Goal: Task Accomplishment & Management: Use online tool/utility

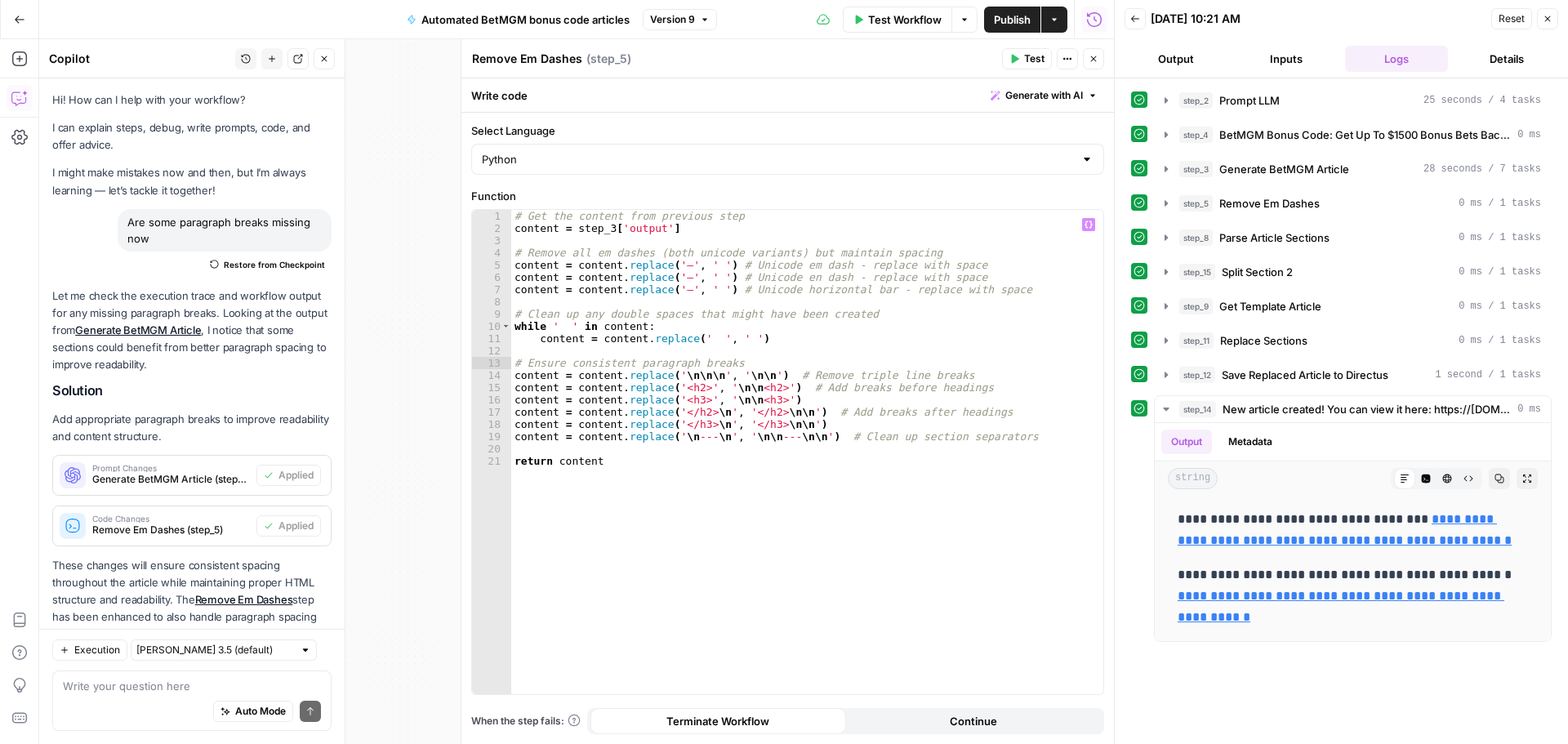
scroll to position [54, 0]
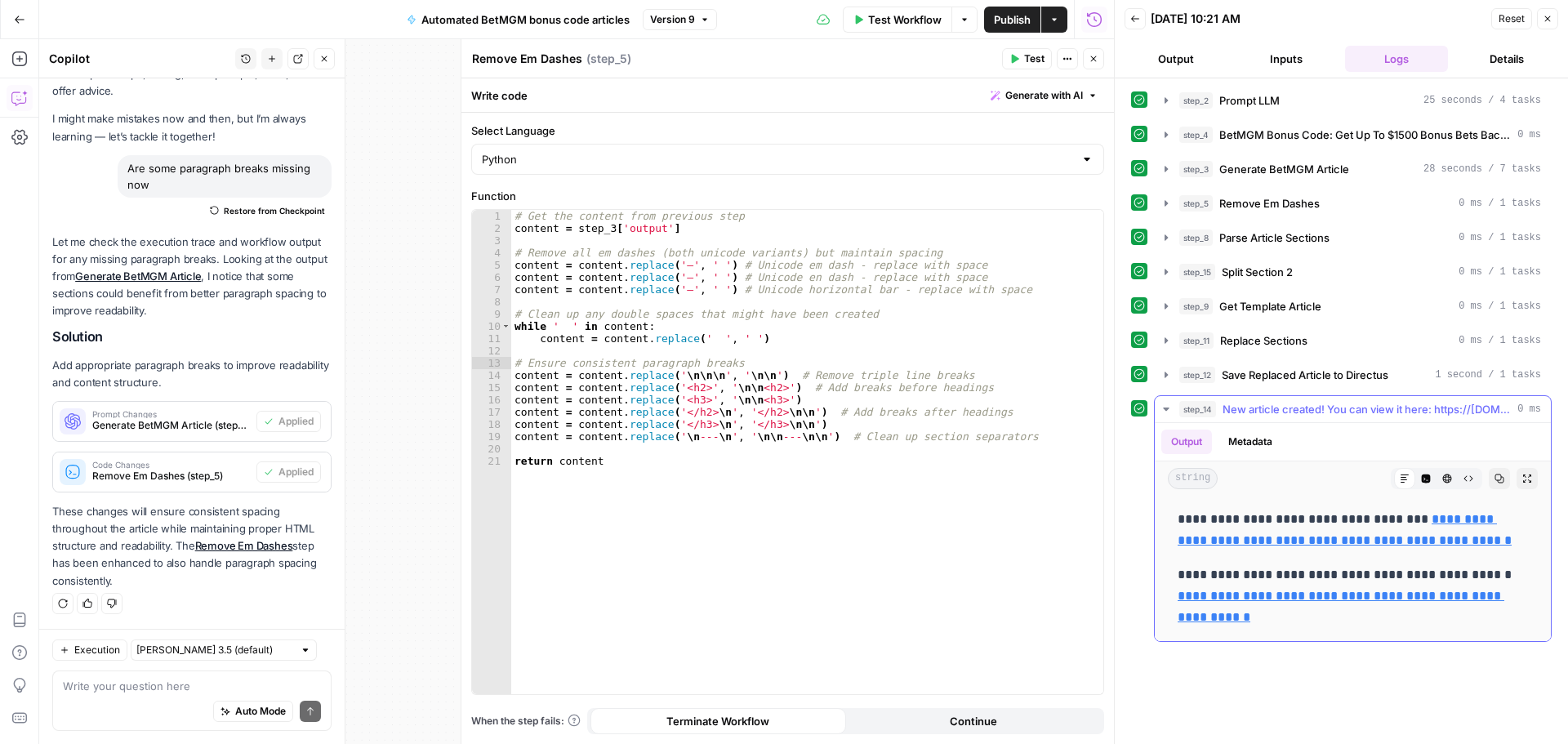
click at [1373, 540] on link "**********" at bounding box center [1344, 530] width 334 height 34
click at [144, 681] on textarea at bounding box center [192, 685] width 258 height 16
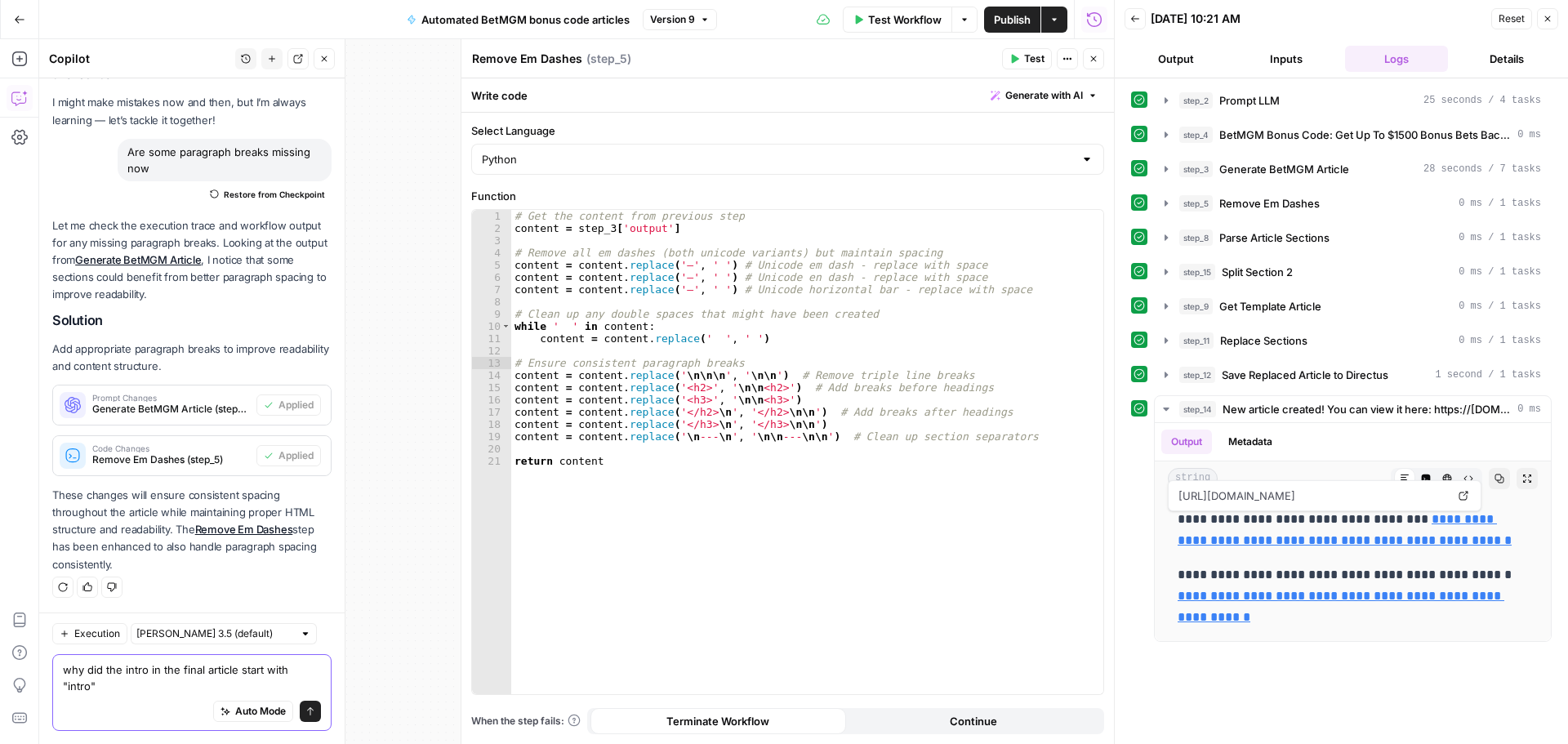
type textarea "why did the intro in the final article start with "intro""
click at [305, 713] on icon "submit" at bounding box center [310, 711] width 10 height 10
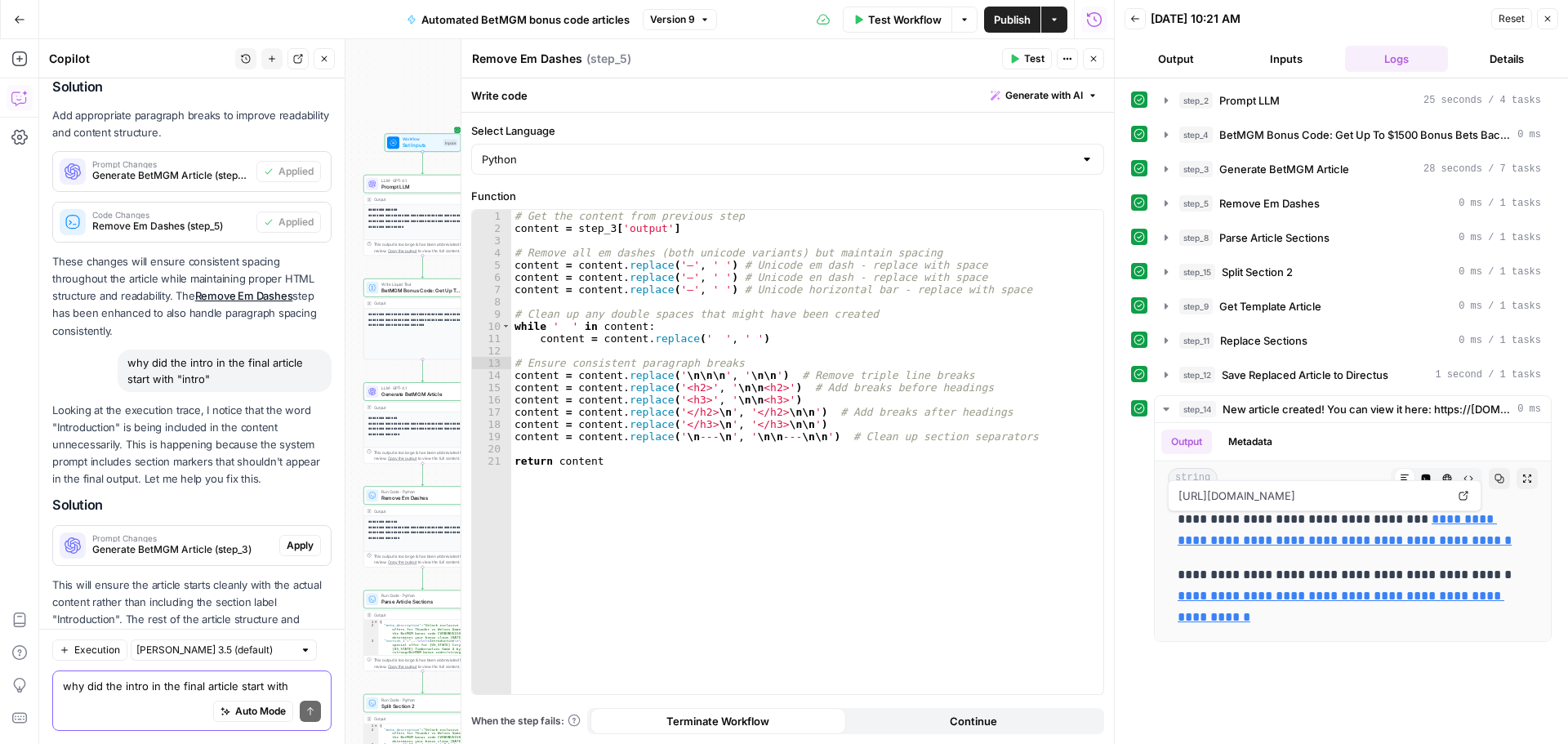
scroll to position [377, 0]
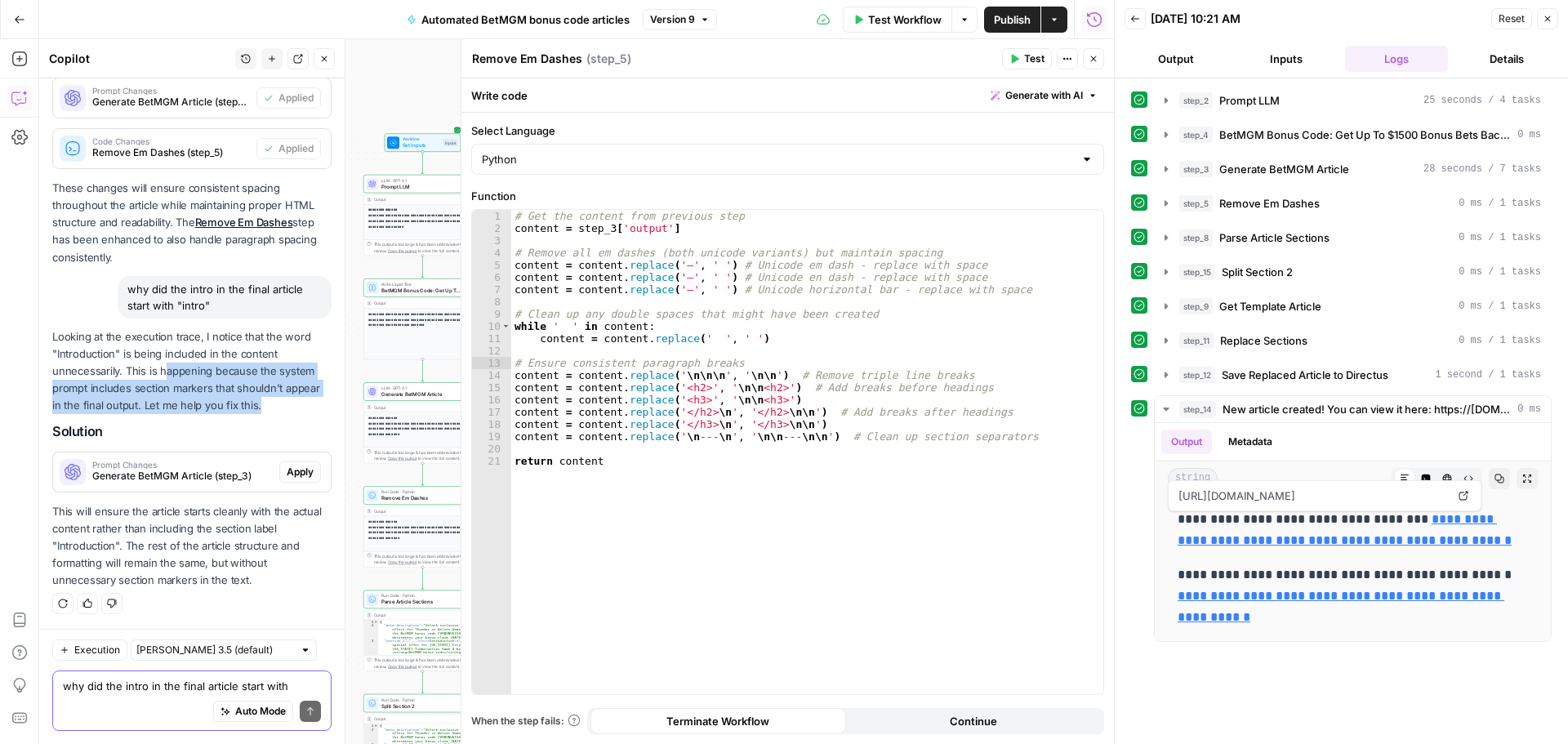
drag, startPoint x: 167, startPoint y: 380, endPoint x: 288, endPoint y: 399, distance: 122.5
click at [288, 399] on p "Looking at the execution trace, I notice that the word "Introduction" is being …" at bounding box center [191, 371] width 279 height 86
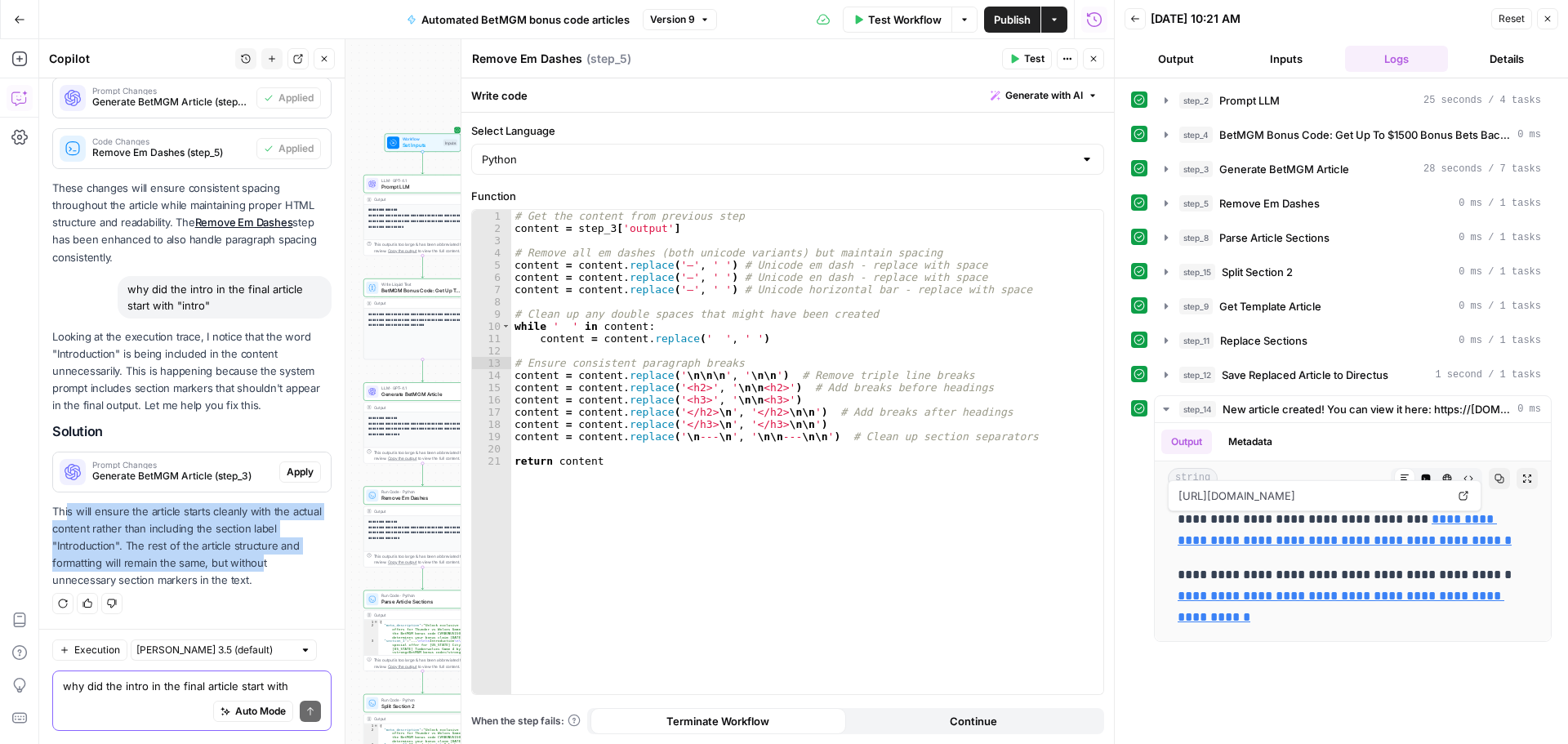
drag, startPoint x: 70, startPoint y: 519, endPoint x: 258, endPoint y: 570, distance: 194.8
click at [258, 570] on p "This will ensure the article starts cleanly with the actual content rather than…" at bounding box center [191, 545] width 279 height 86
click at [287, 465] on span "Apply" at bounding box center [300, 473] width 27 height 15
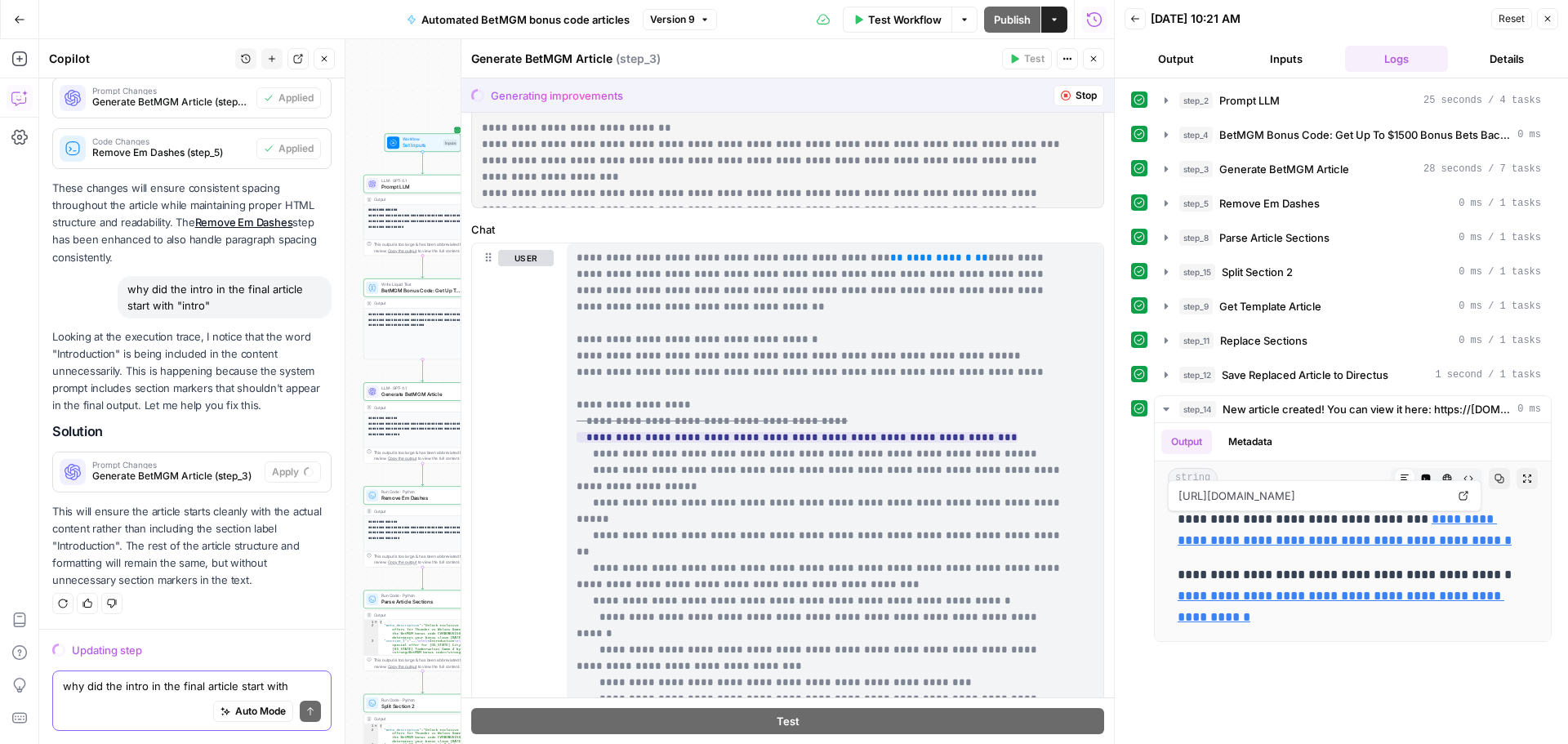
scroll to position [863, 0]
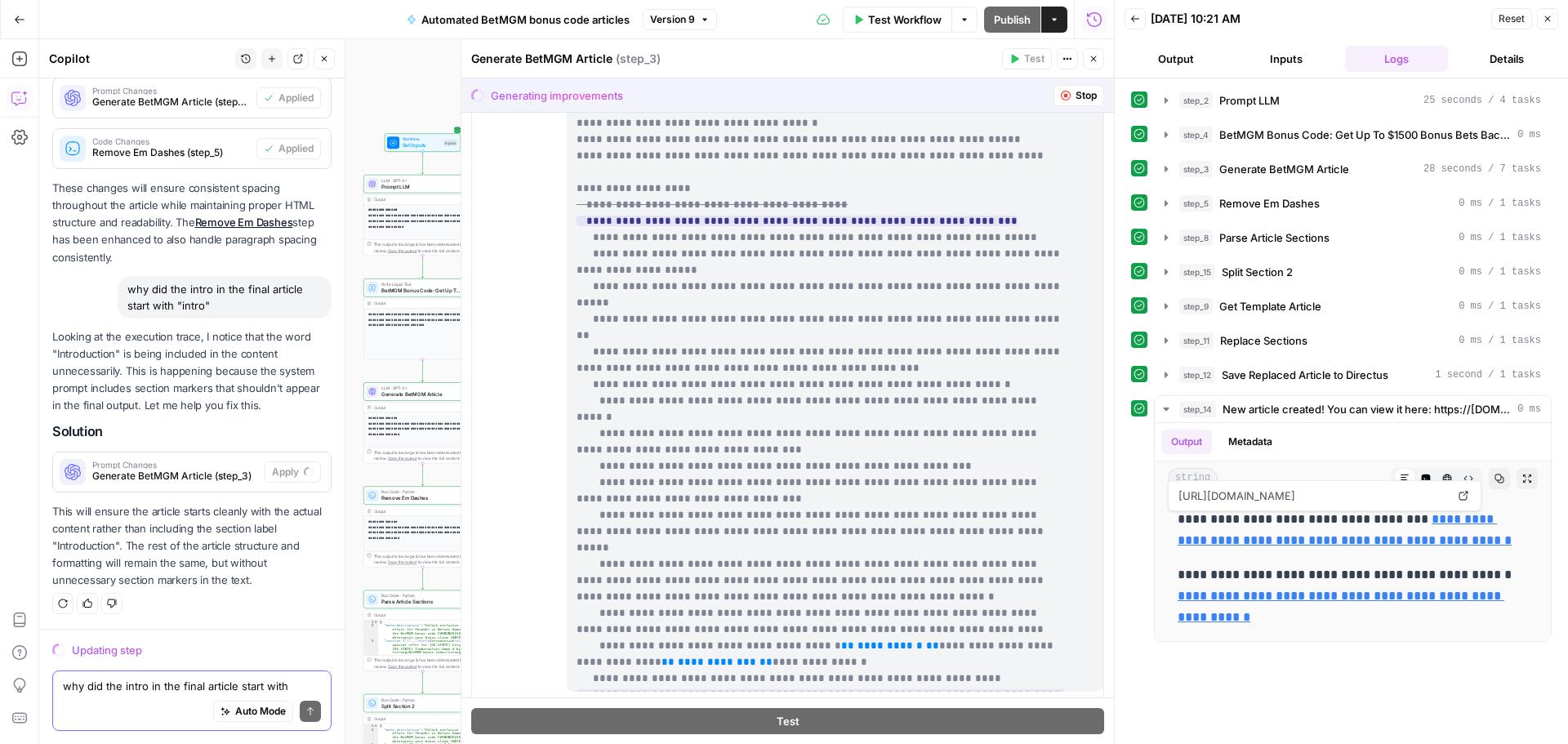
click at [1094, 57] on icon "button" at bounding box center [1094, 59] width 10 height 10
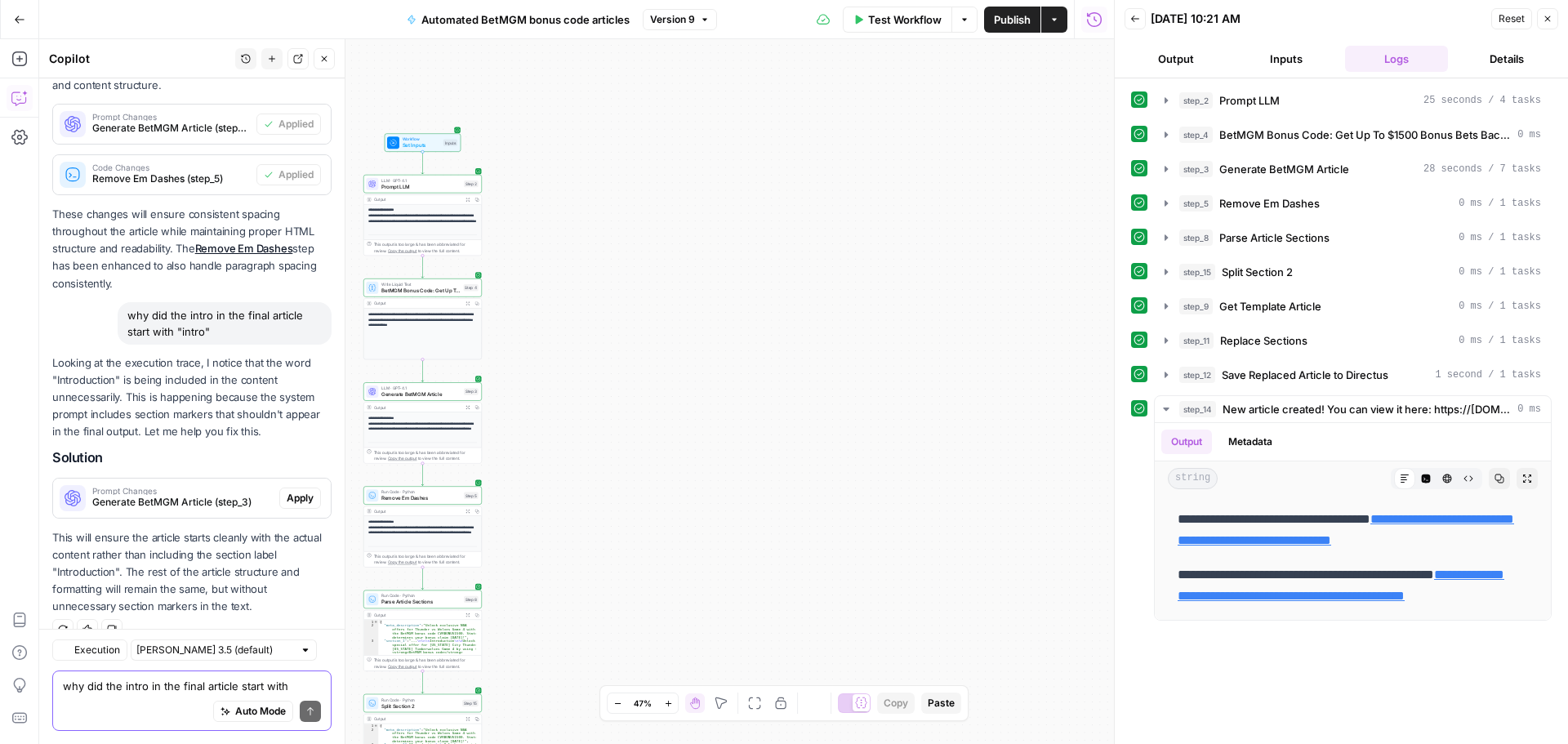
scroll to position [377, 0]
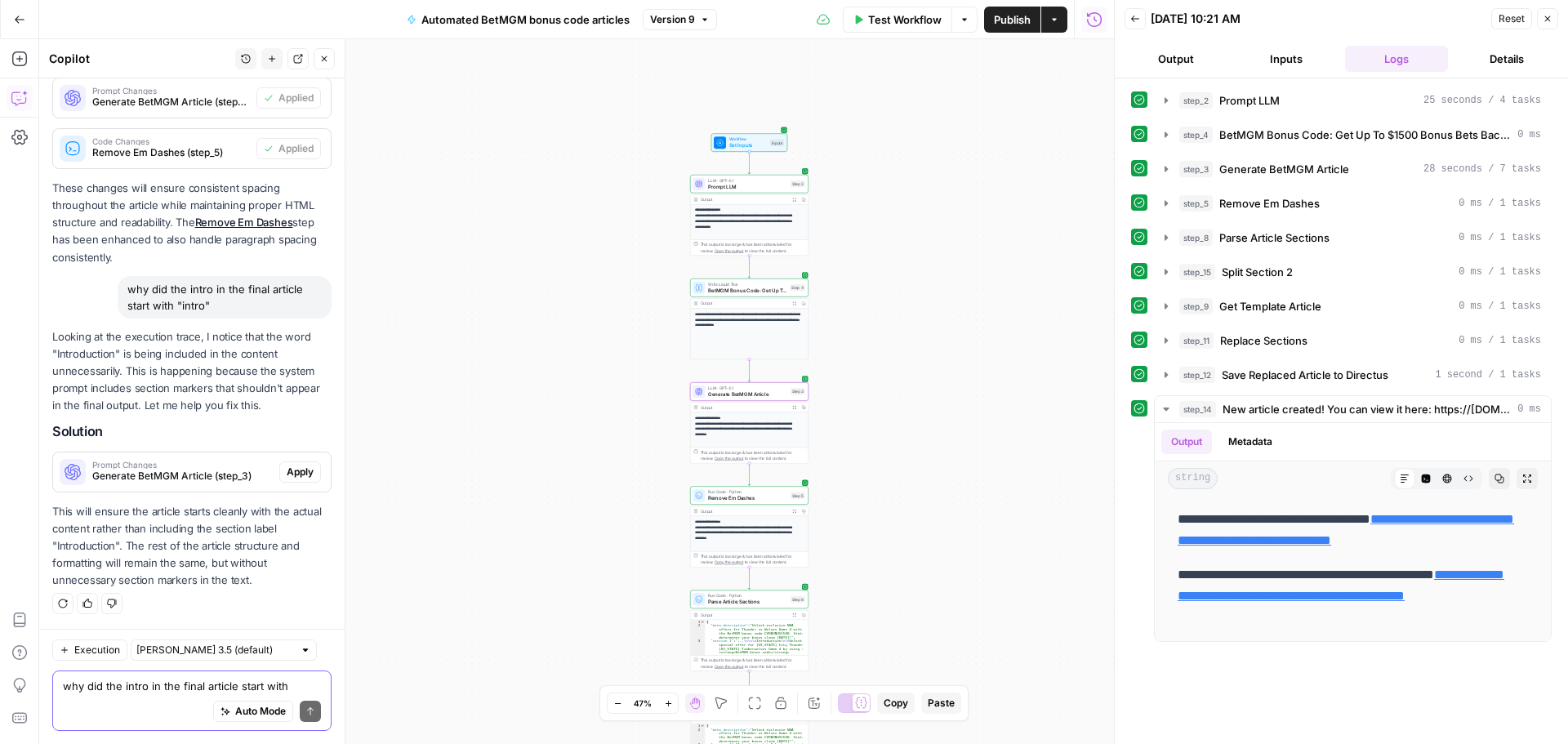
drag, startPoint x: 289, startPoint y: 468, endPoint x: 362, endPoint y: 367, distance: 124.6
click at [290, 468] on span "Apply" at bounding box center [300, 473] width 27 height 15
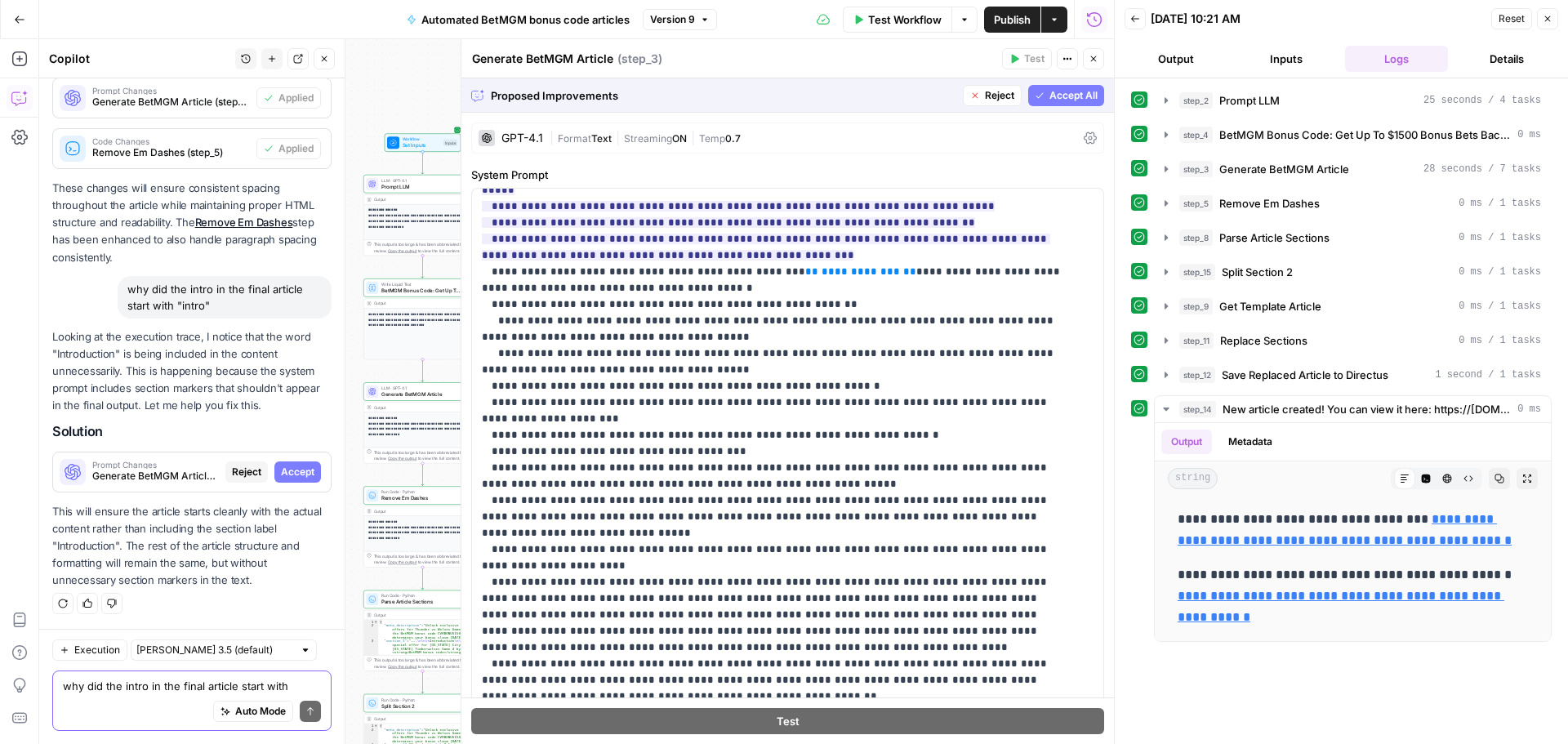
scroll to position [2694, 0]
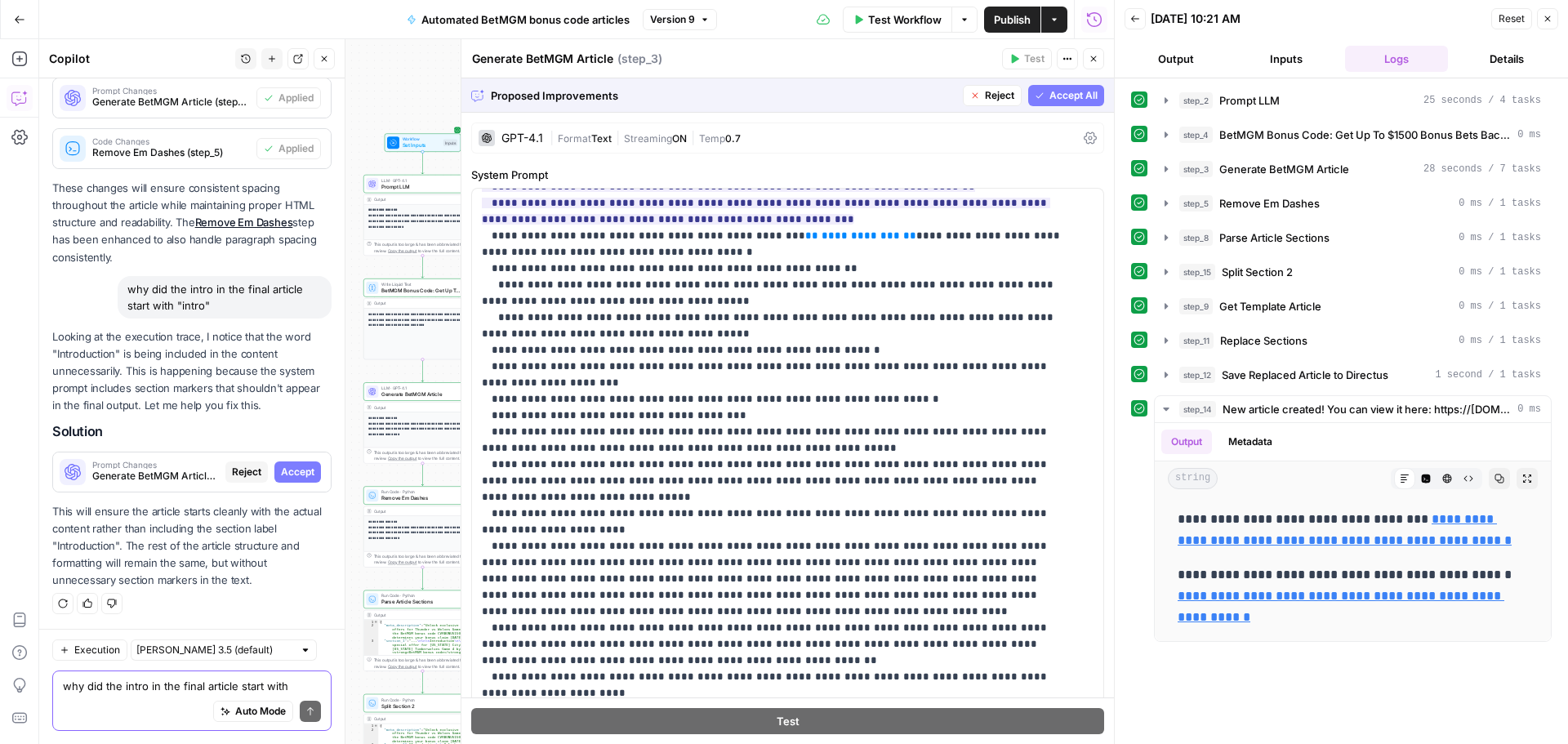
click at [1049, 100] on span "Accept All" at bounding box center [1073, 96] width 48 height 15
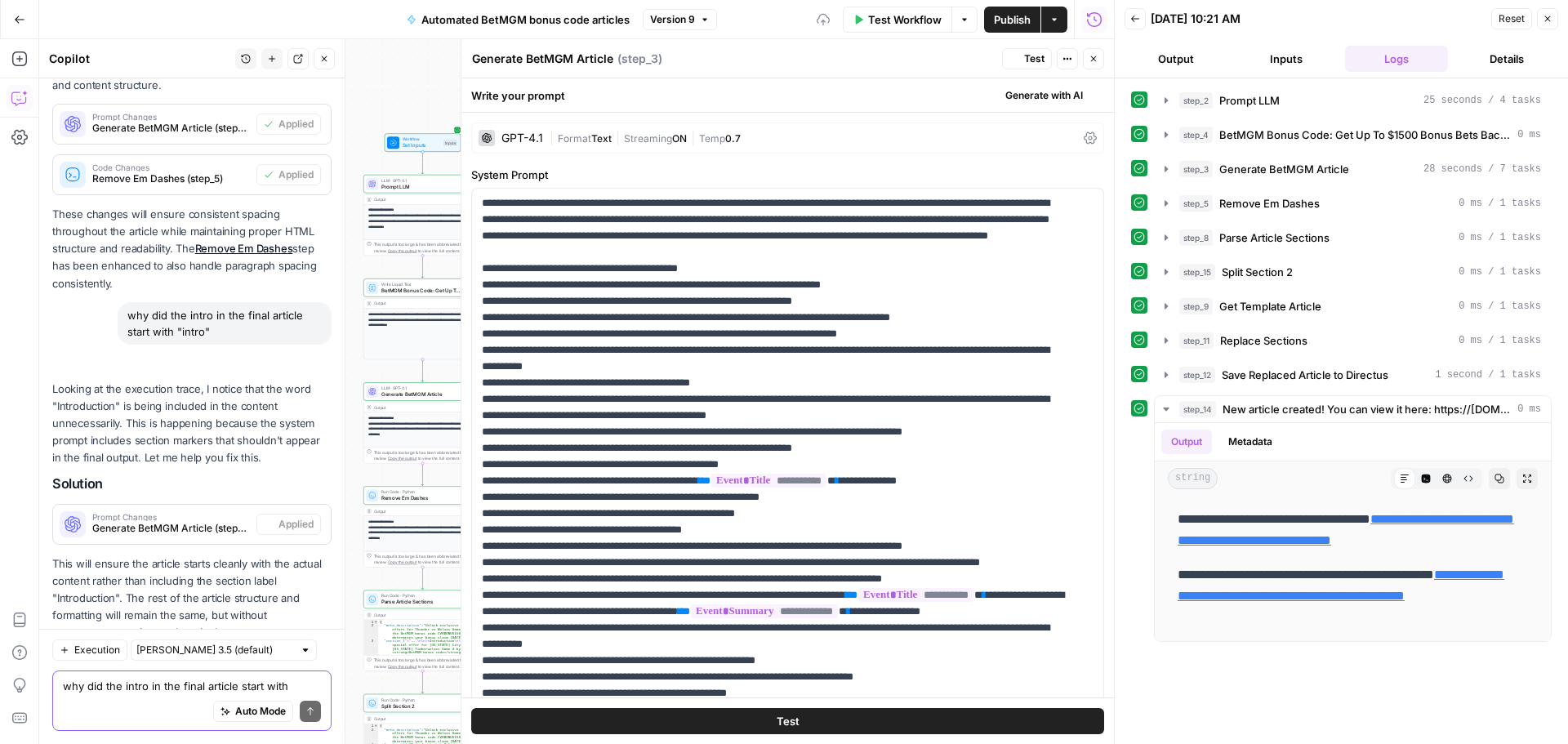
scroll to position [403, 0]
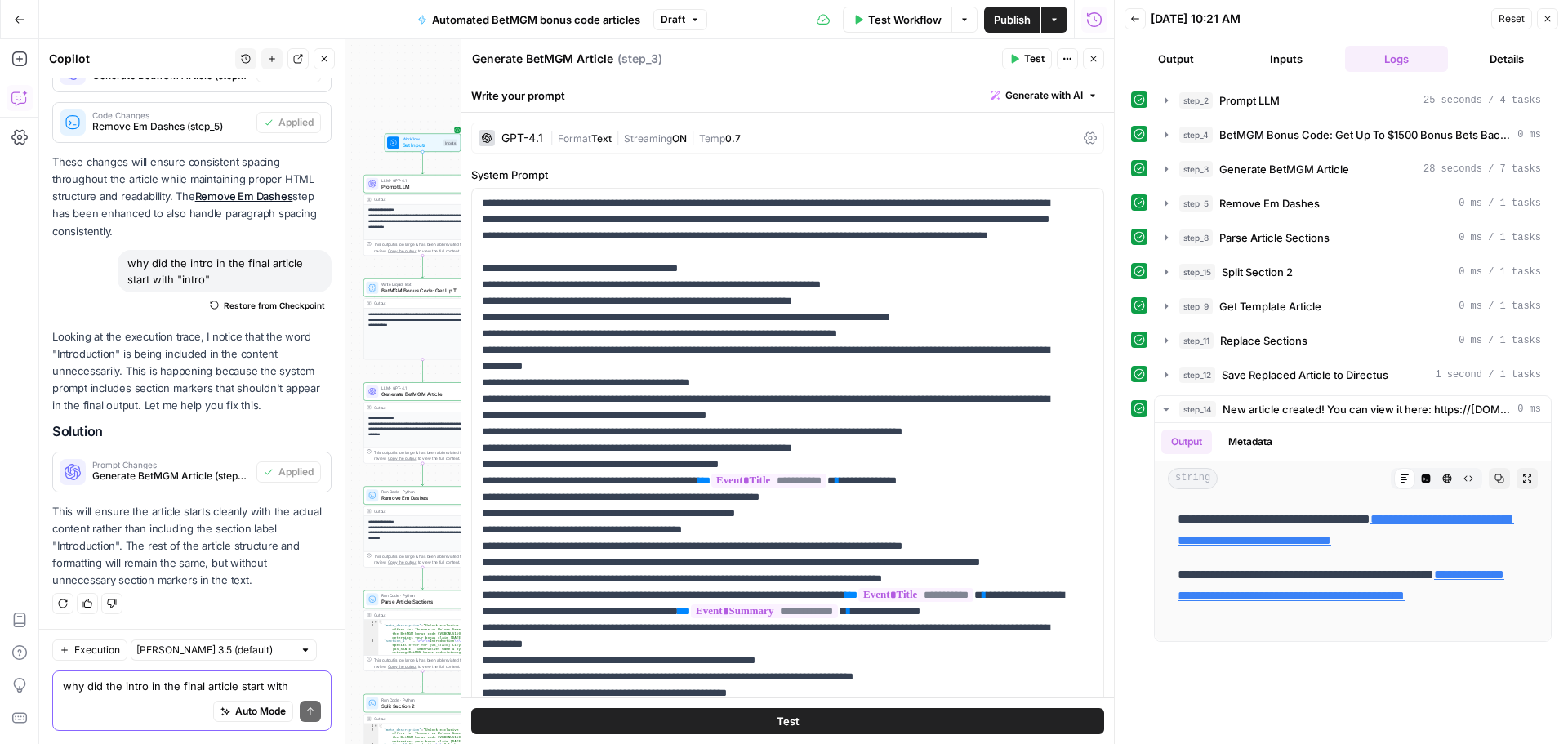
click at [1548, 19] on icon "button" at bounding box center [1548, 19] width 10 height 10
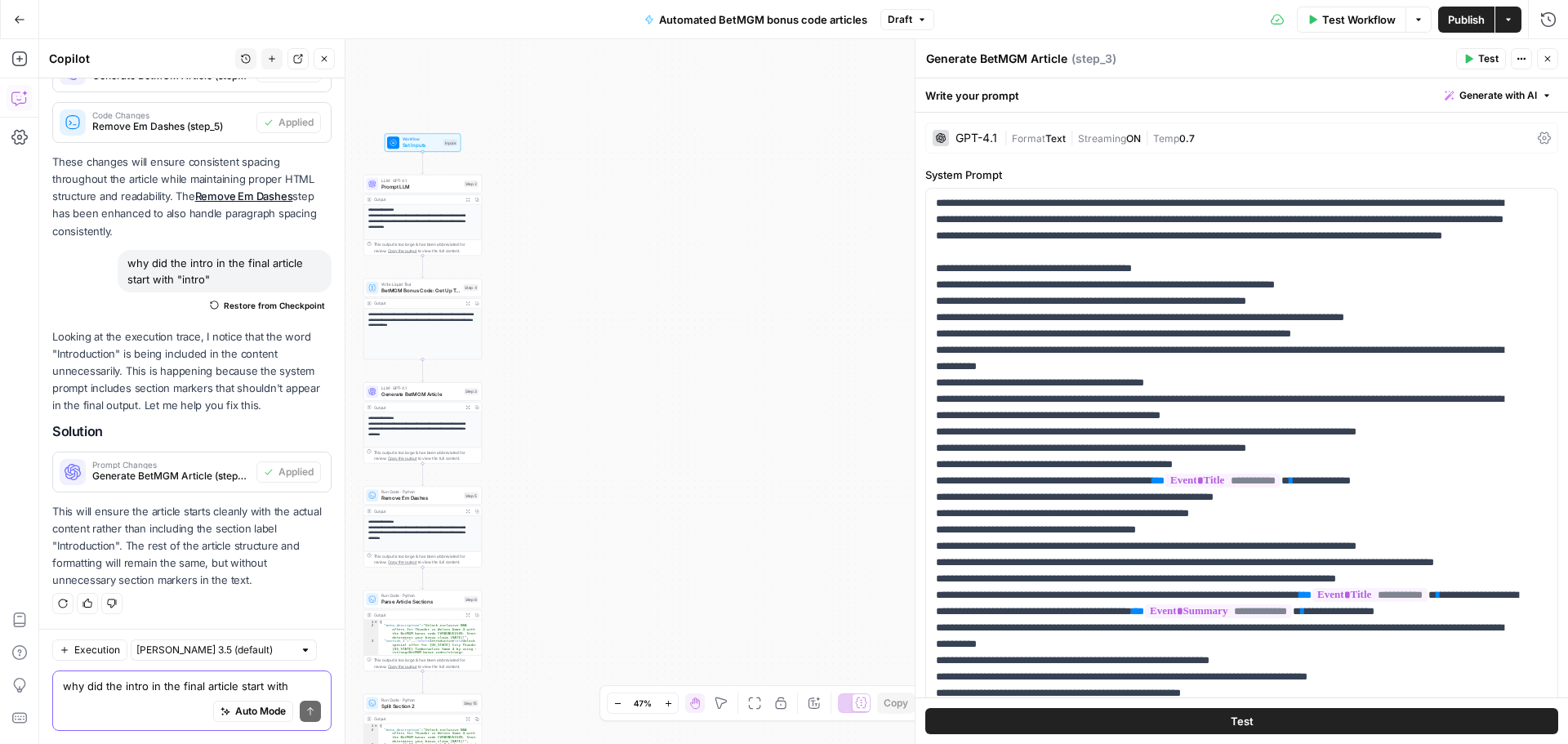
click at [1553, 55] on button "Close" at bounding box center [1547, 58] width 21 height 21
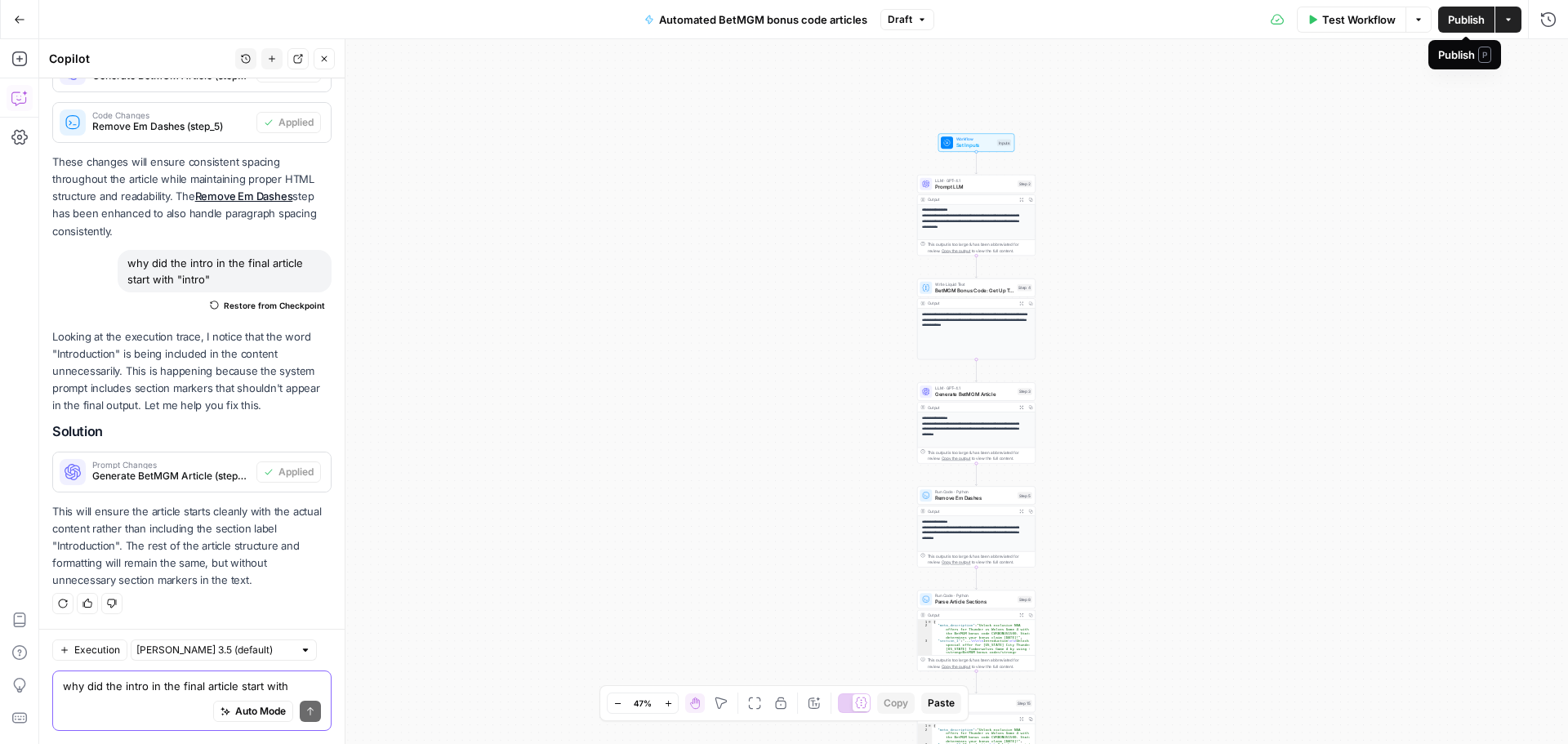
drag, startPoint x: 1469, startPoint y: 32, endPoint x: 1383, endPoint y: 48, distance: 87.5
click at [1434, 93] on div "**********" at bounding box center [784, 372] width 1568 height 744
click at [1364, 27] on button "Test Workflow" at bounding box center [1352, 19] width 110 height 26
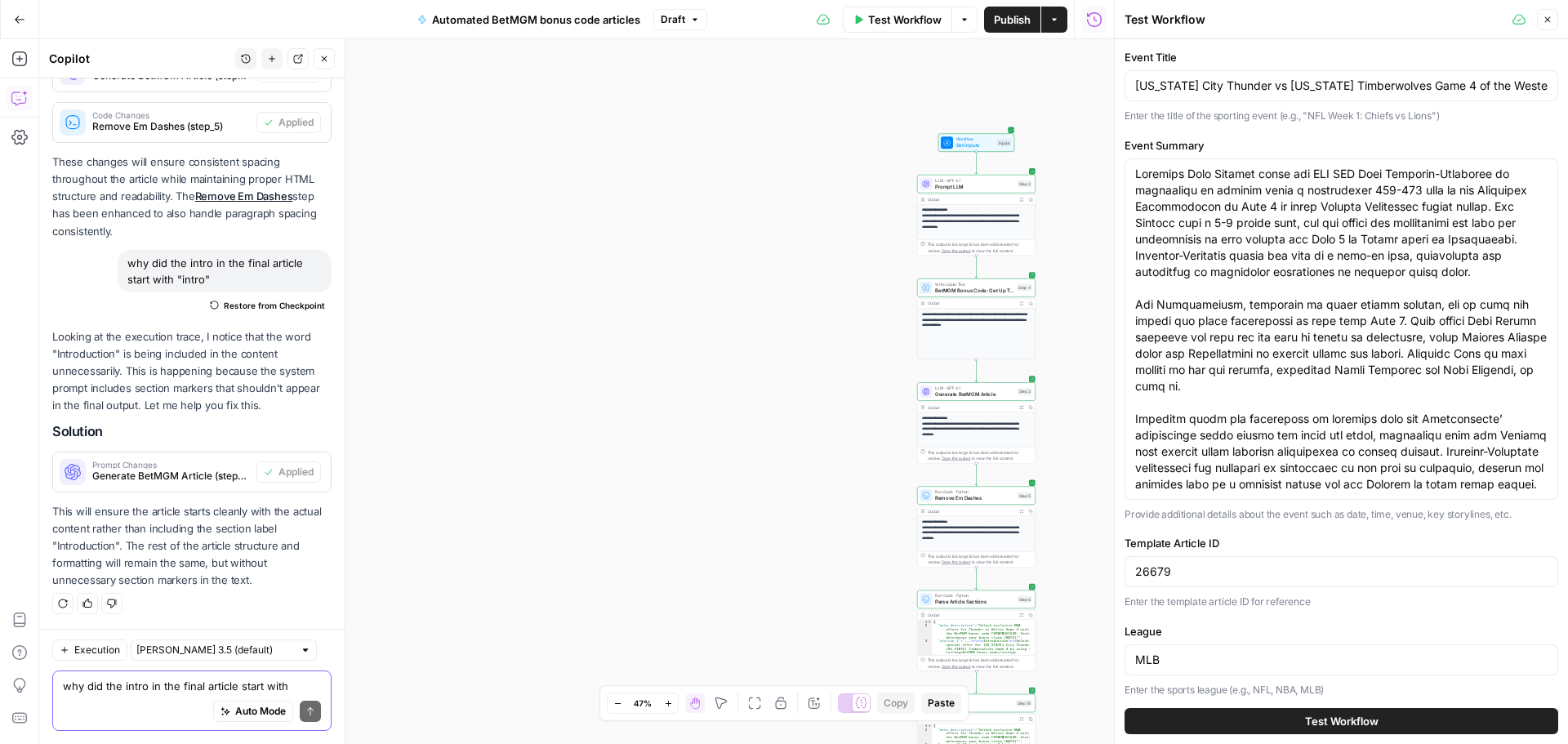
click at [1305, 719] on span "Test Workflow" at bounding box center [1342, 721] width 74 height 16
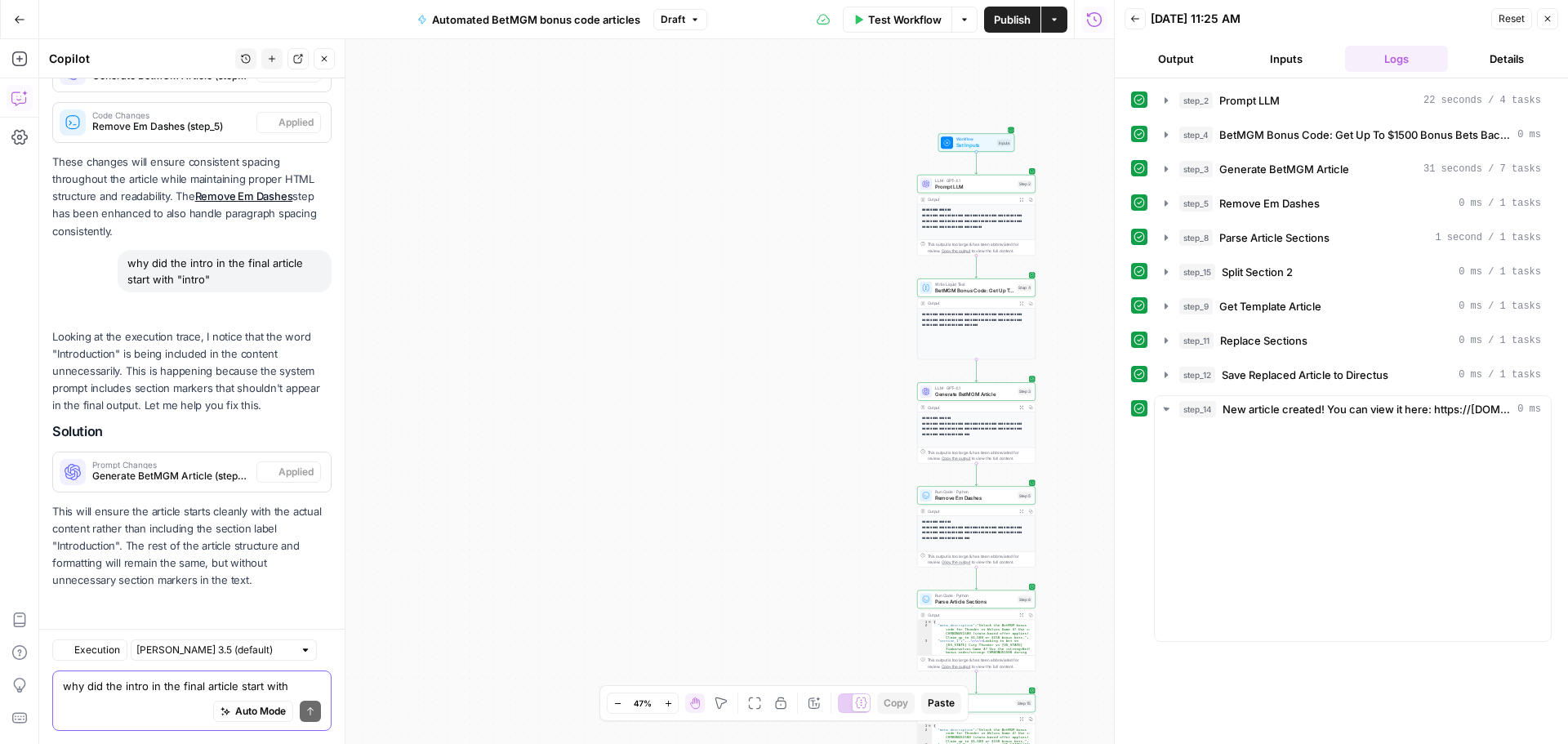
scroll to position [403, 0]
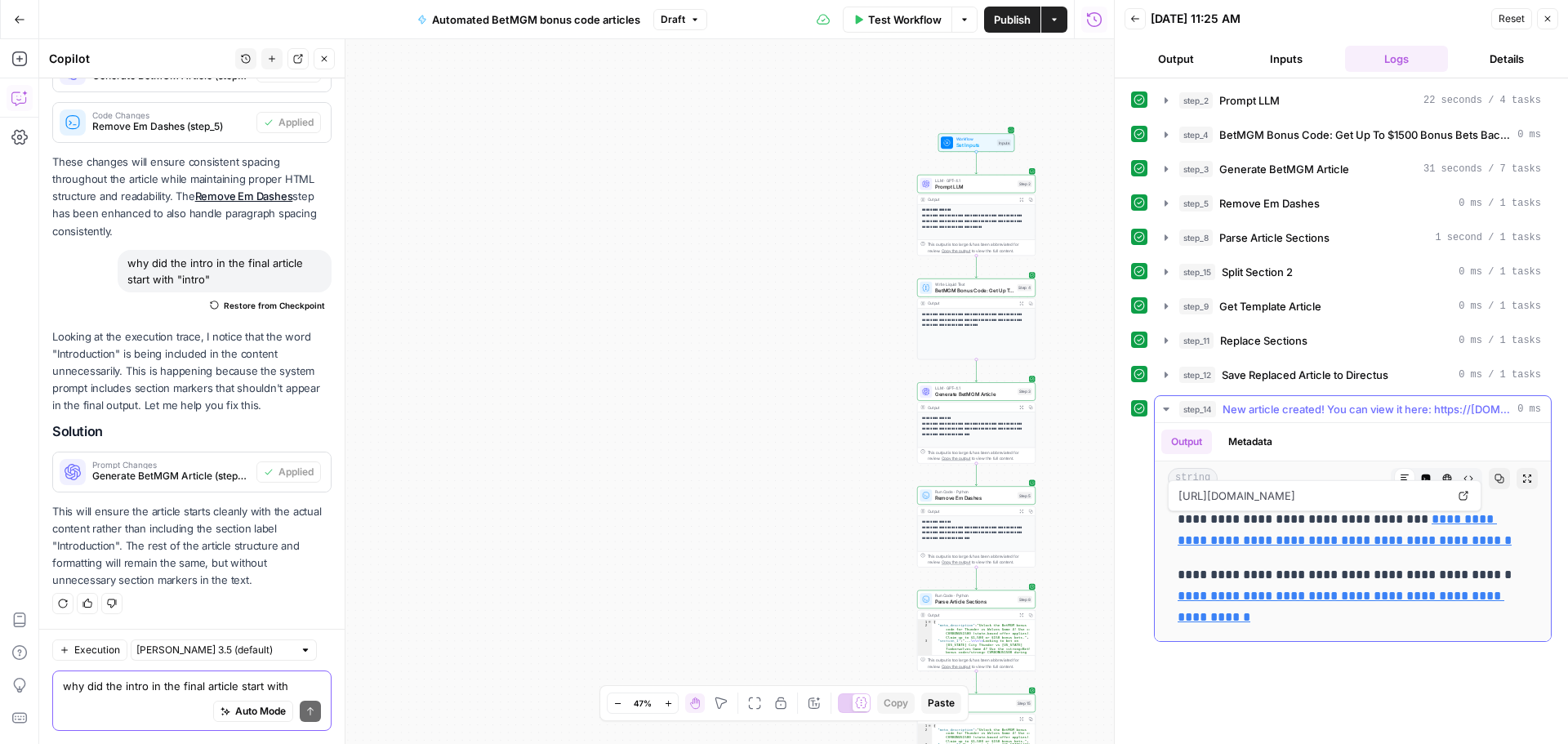
click at [1409, 535] on link "**********" at bounding box center [1344, 530] width 334 height 34
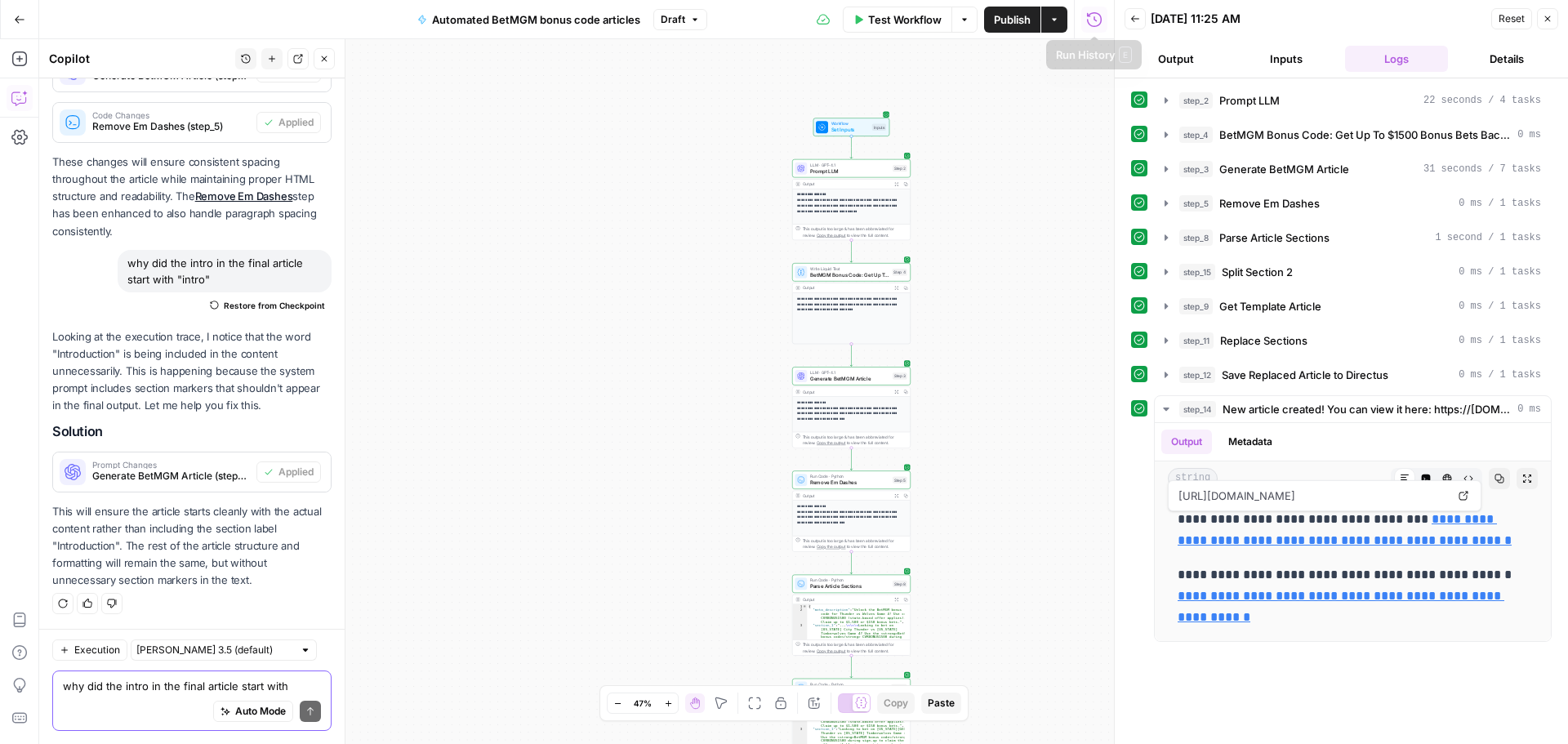
drag, startPoint x: 727, startPoint y: 292, endPoint x: 674, endPoint y: 293, distance: 53.0
click at [674, 293] on div "**********" at bounding box center [577, 391] width 1075 height 705
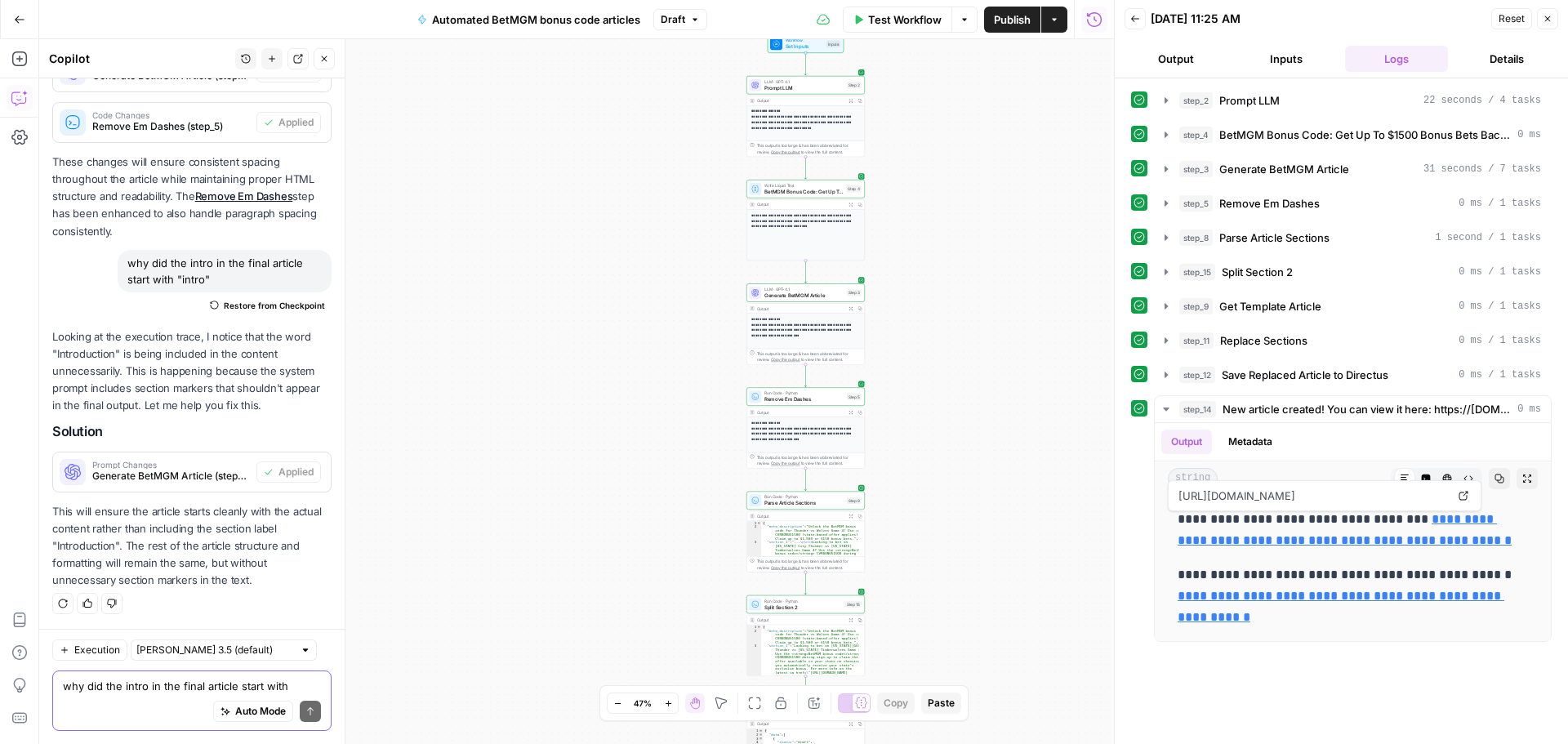
drag, startPoint x: 1006, startPoint y: 332, endPoint x: 953, endPoint y: 227, distance: 117.6
click at [953, 227] on div "**********" at bounding box center [577, 391] width 1075 height 705
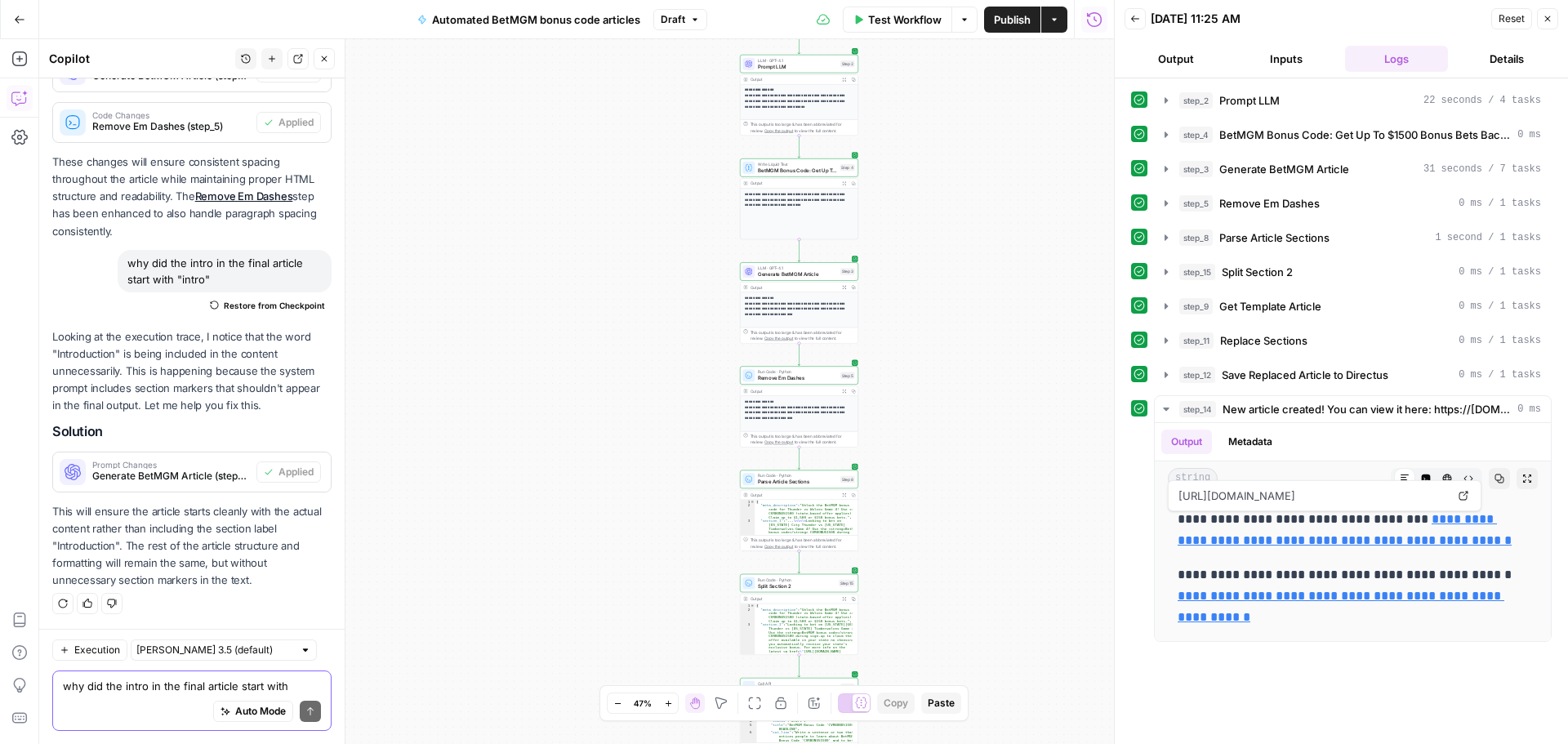
click at [1551, 25] on button "Close" at bounding box center [1547, 18] width 21 height 21
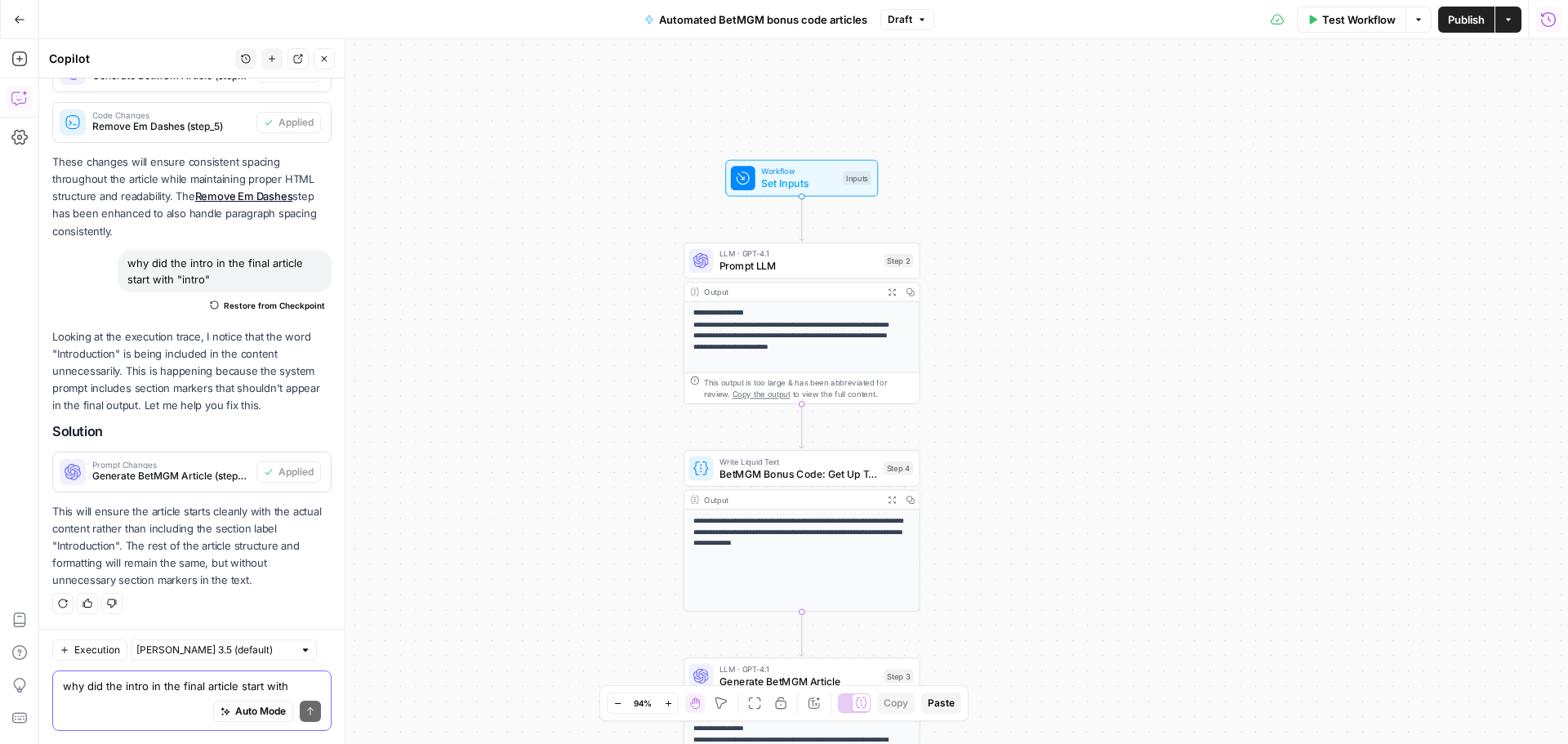
drag, startPoint x: 944, startPoint y: 287, endPoint x: 1054, endPoint y: 450, distance: 196.6
click at [1063, 463] on div "**********" at bounding box center [804, 391] width 1529 height 705
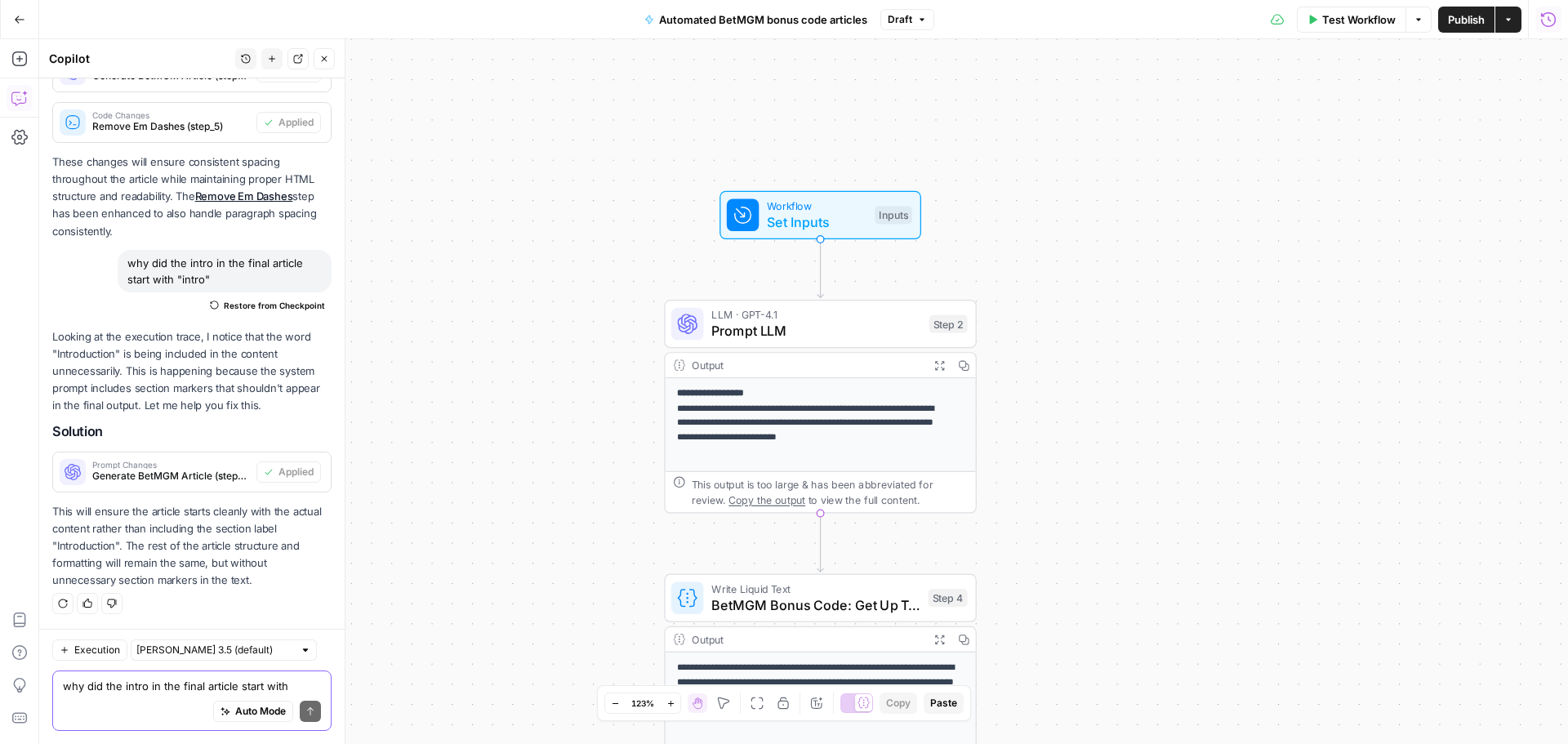
drag, startPoint x: 1017, startPoint y: 299, endPoint x: 1069, endPoint y: 403, distance: 116.3
click at [1069, 403] on div "**********" at bounding box center [804, 391] width 1529 height 705
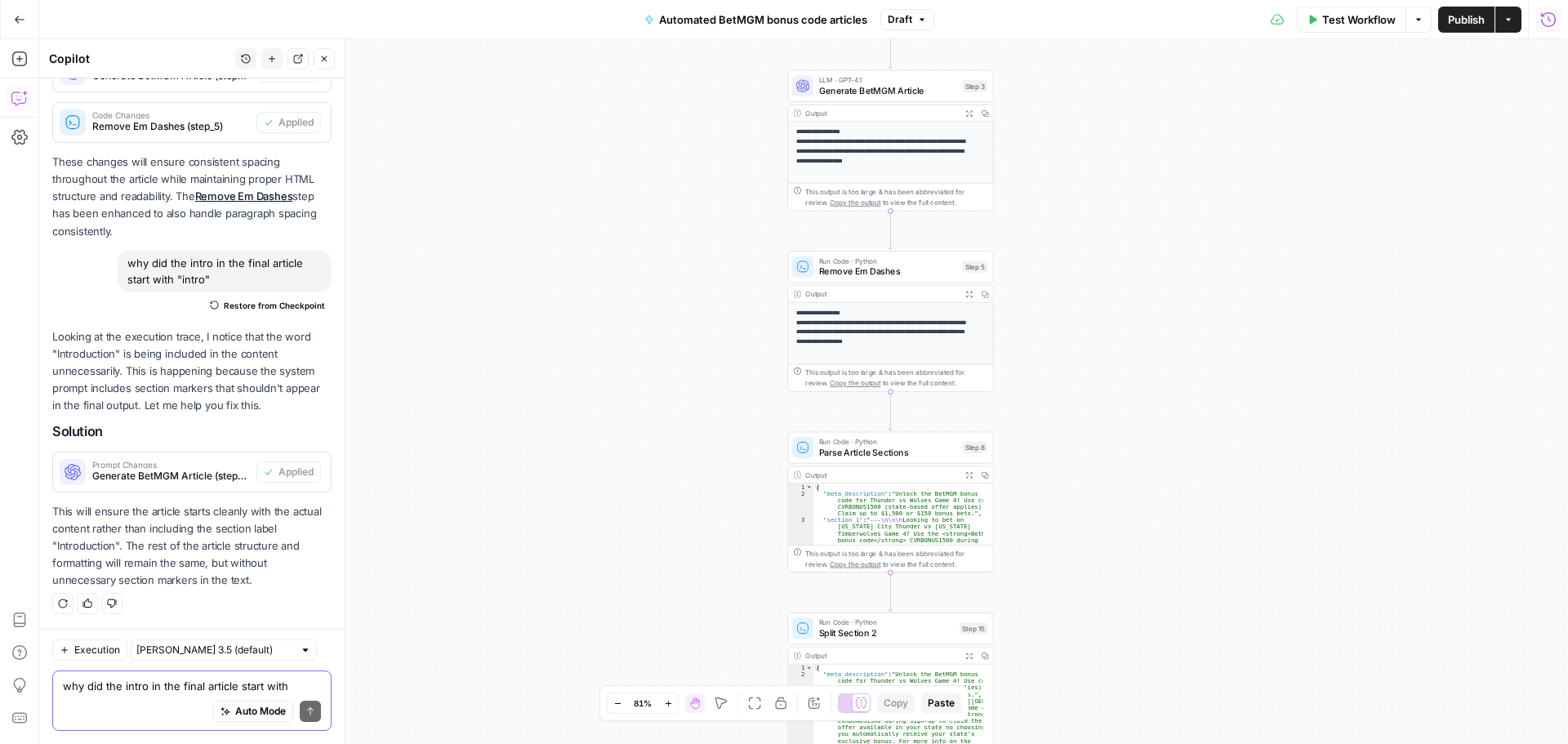
click at [1454, 20] on span "Publish" at bounding box center [1467, 19] width 37 height 16
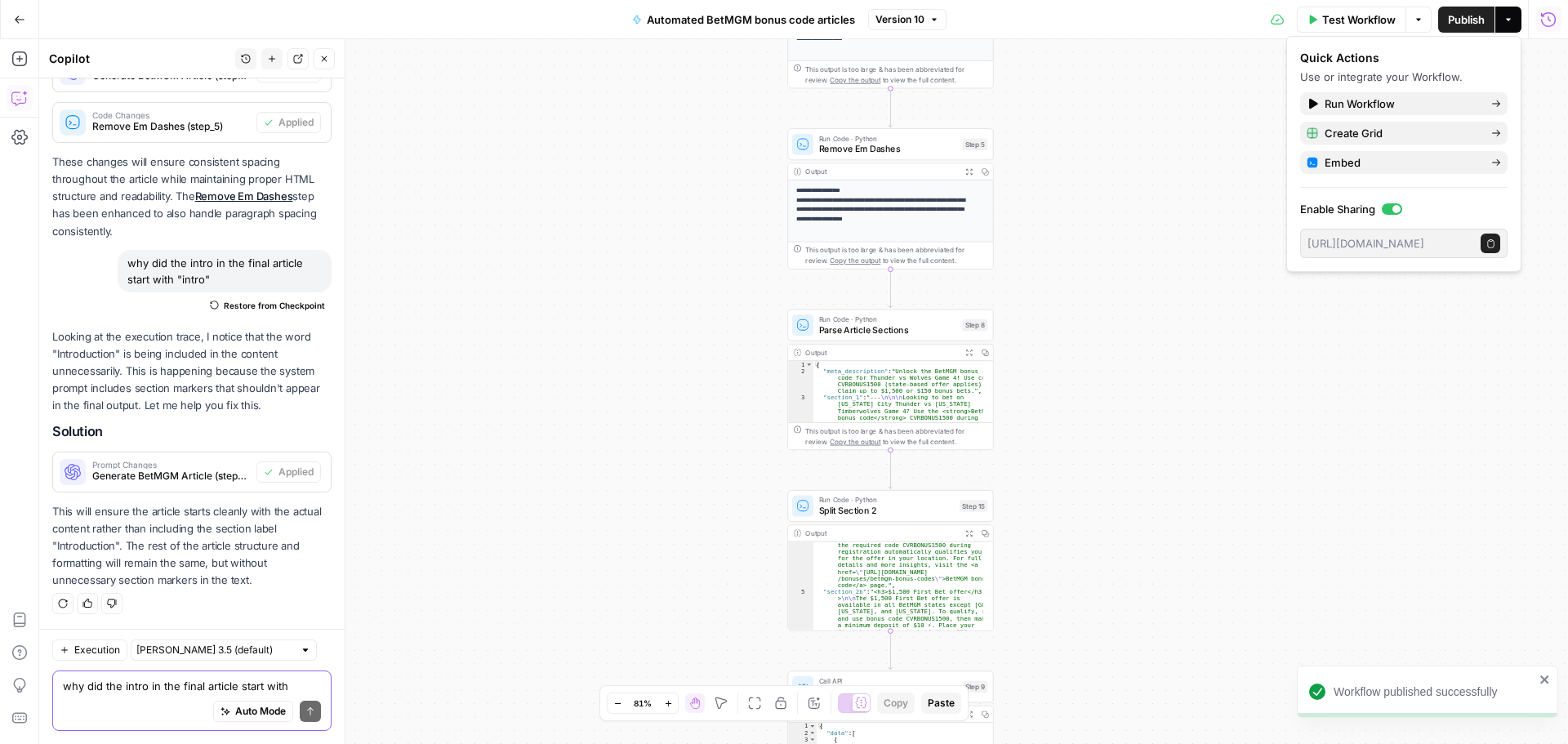
scroll to position [294, 0]
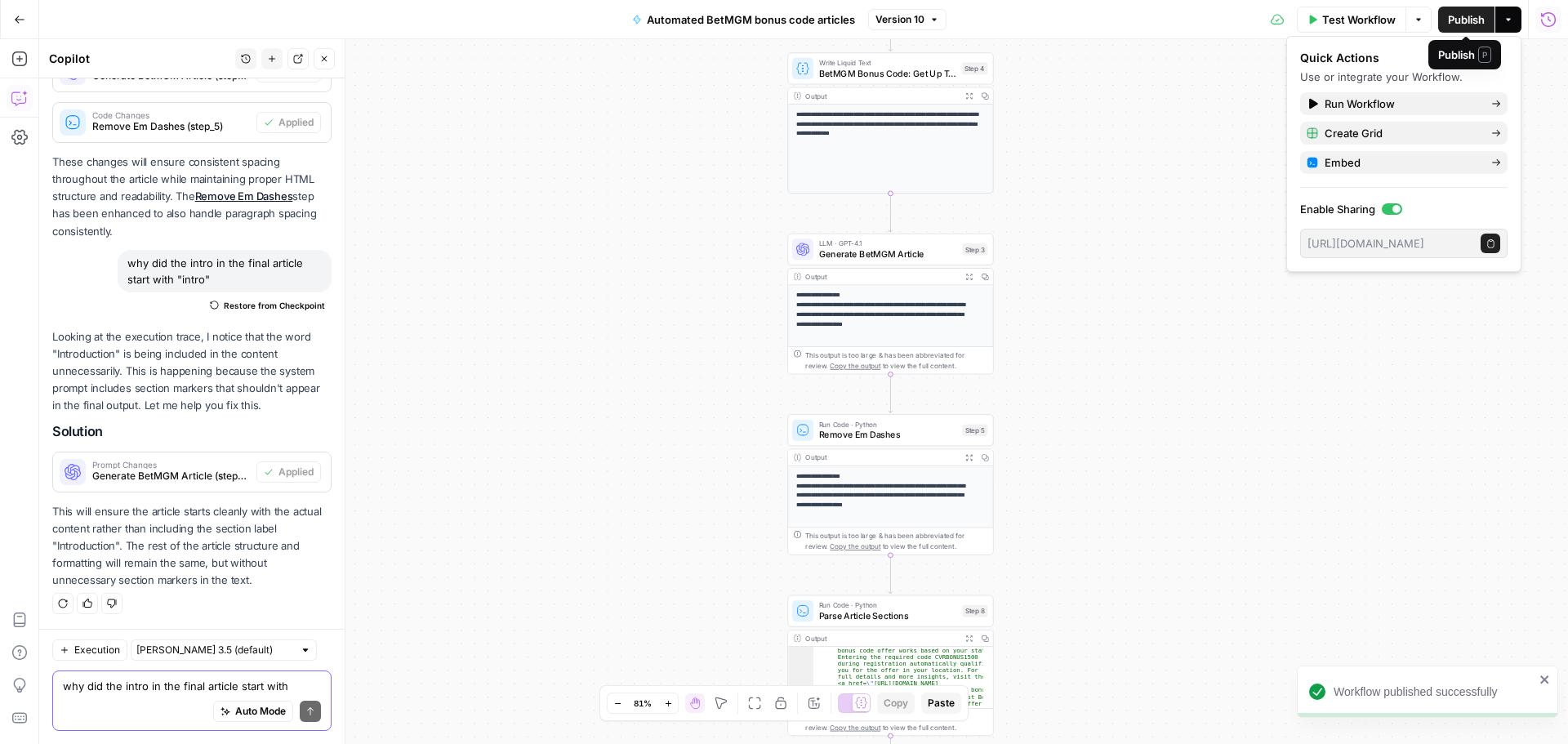
click at [1234, 103] on div "**********" at bounding box center [804, 391] width 1529 height 705
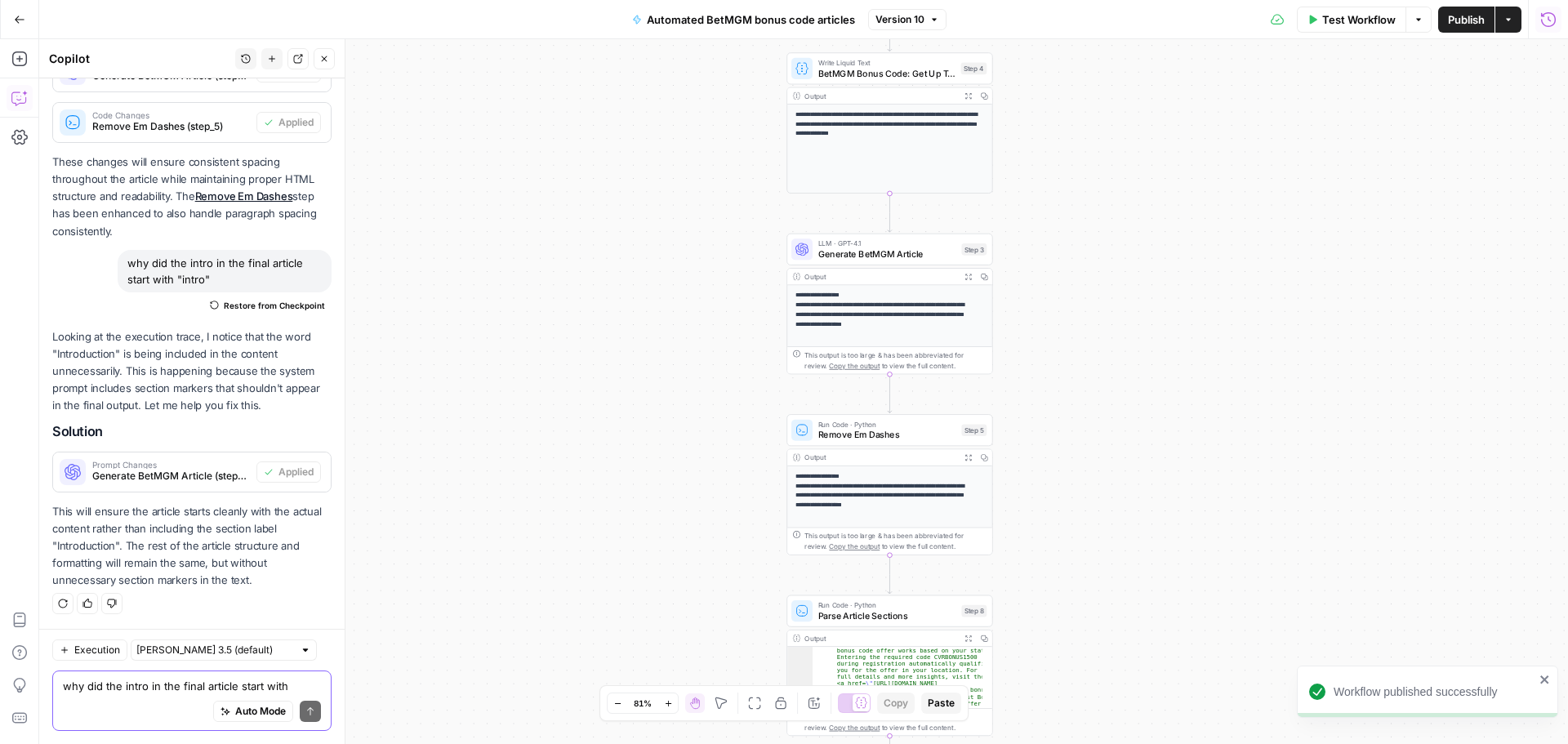
click at [1476, 22] on span "Publish" at bounding box center [1467, 19] width 37 height 16
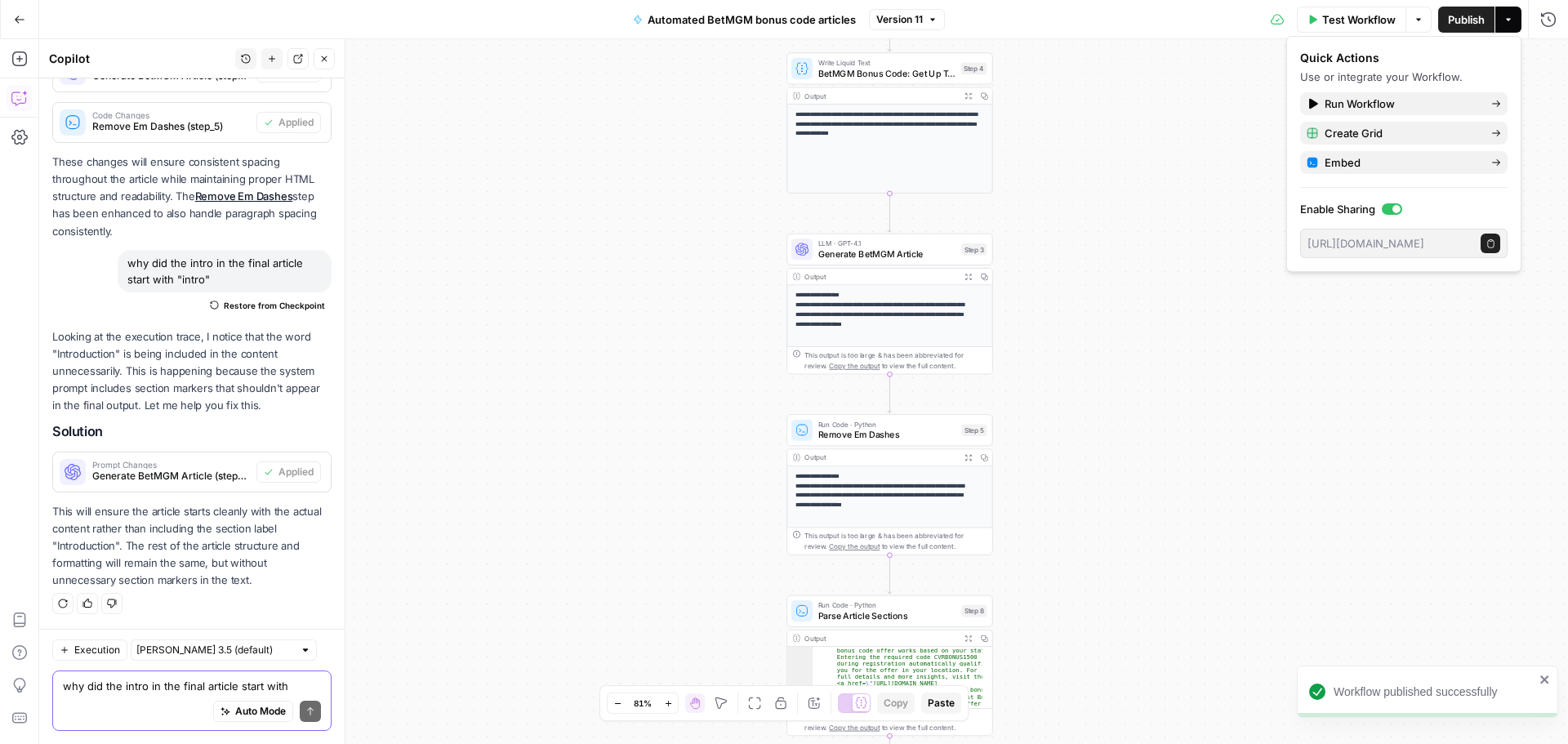
click at [1176, 156] on div "**********" at bounding box center [804, 391] width 1529 height 705
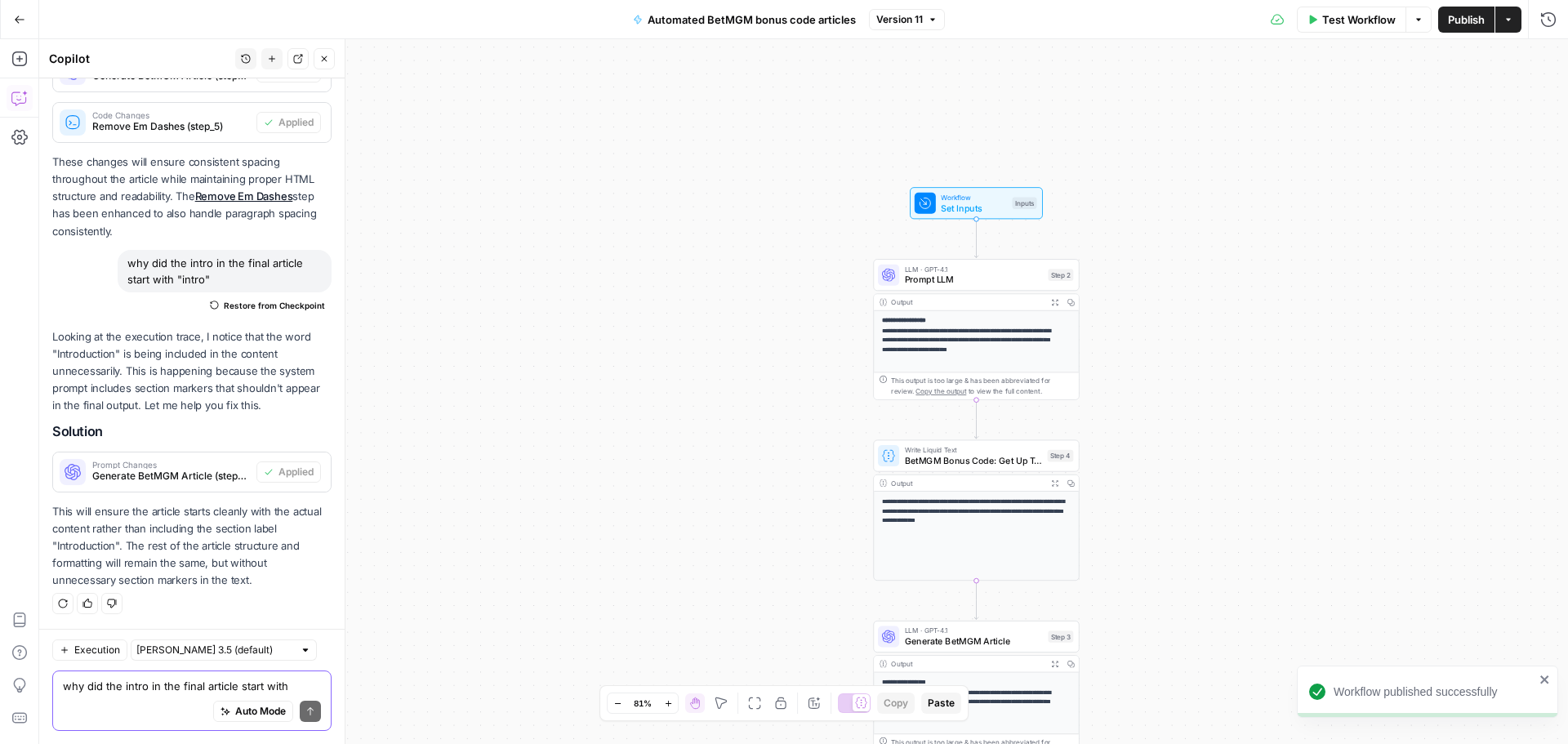
click at [28, 20] on button "Go Back" at bounding box center [19, 19] width 29 height 29
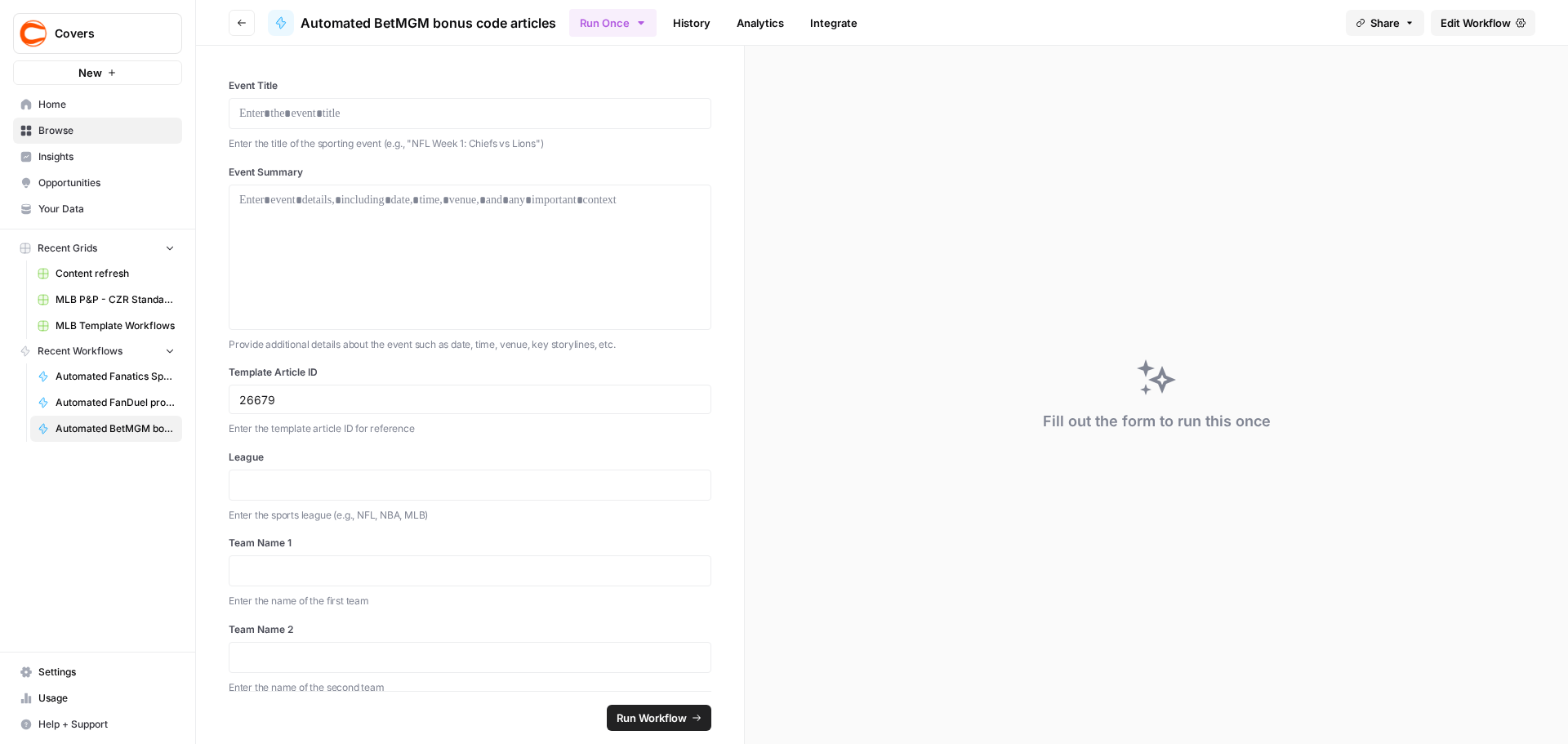
click at [387, 26] on span "Automated BetMGM bonus code articles" at bounding box center [428, 23] width 256 height 19
click at [243, 20] on icon "button" at bounding box center [242, 23] width 10 height 10
click at [246, 16] on button "Go back" at bounding box center [241, 23] width 26 height 26
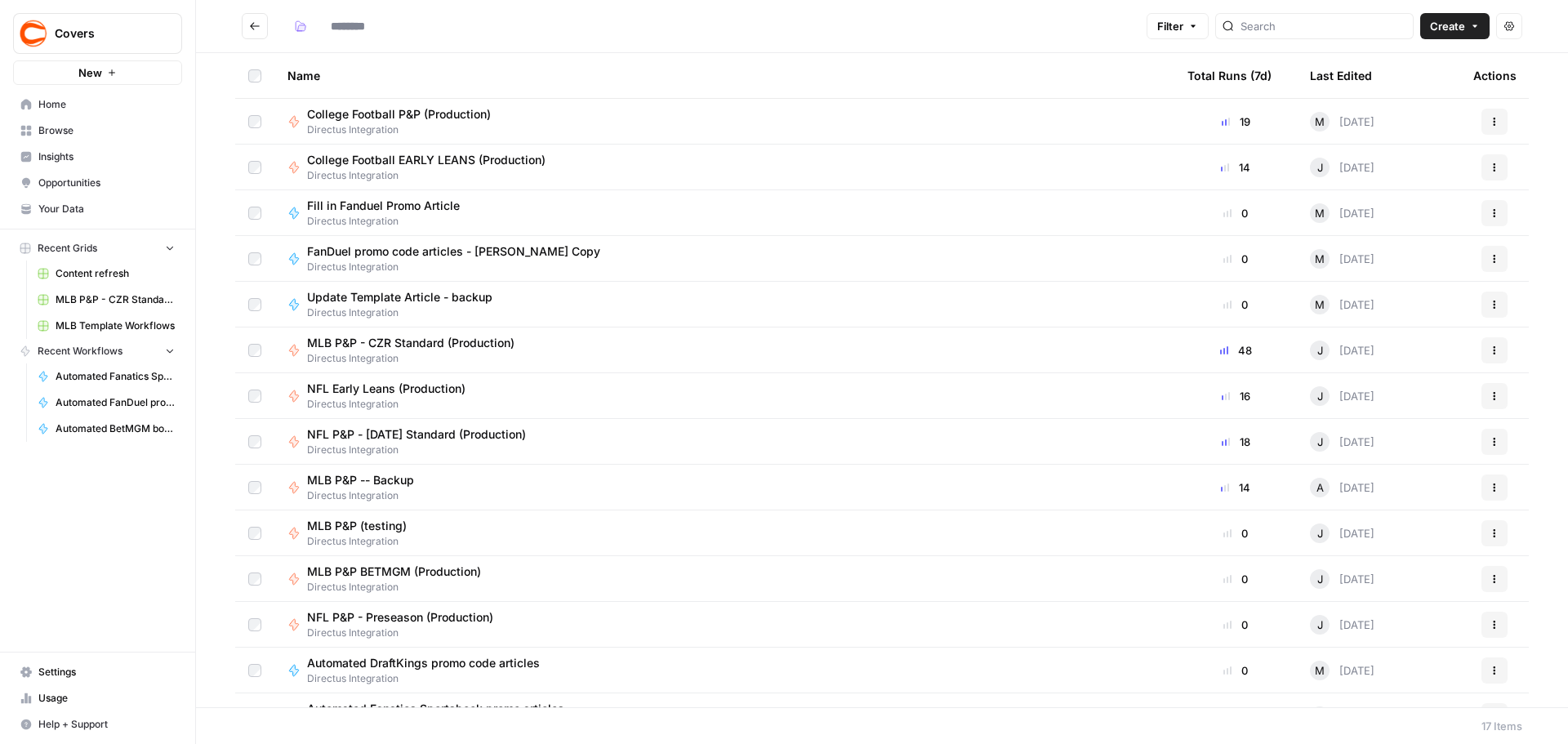
type input "**********"
click at [85, 426] on span "Automated BetMGM bonus code articles" at bounding box center [115, 429] width 119 height 15
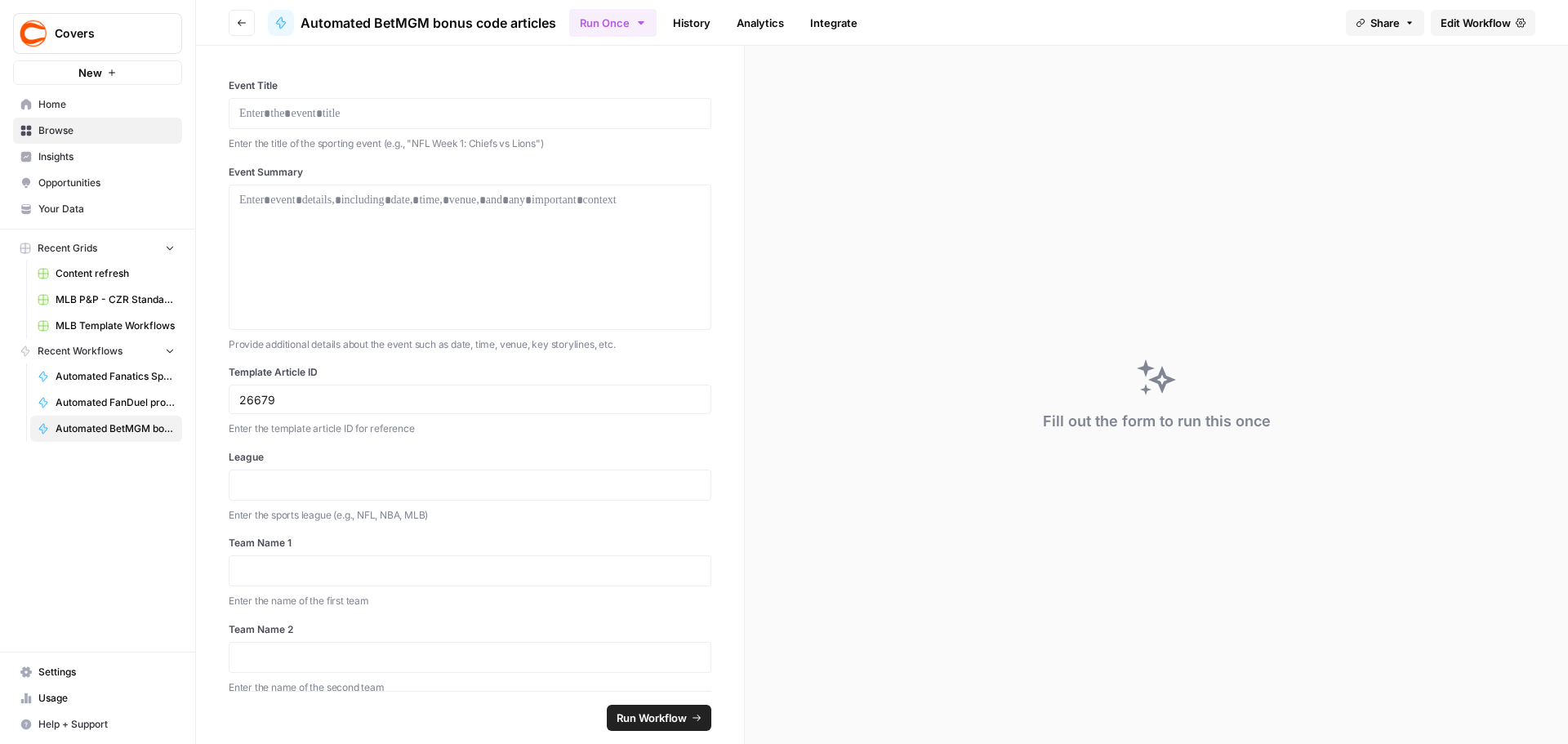
click at [241, 28] on button "Go back" at bounding box center [241, 23] width 26 height 26
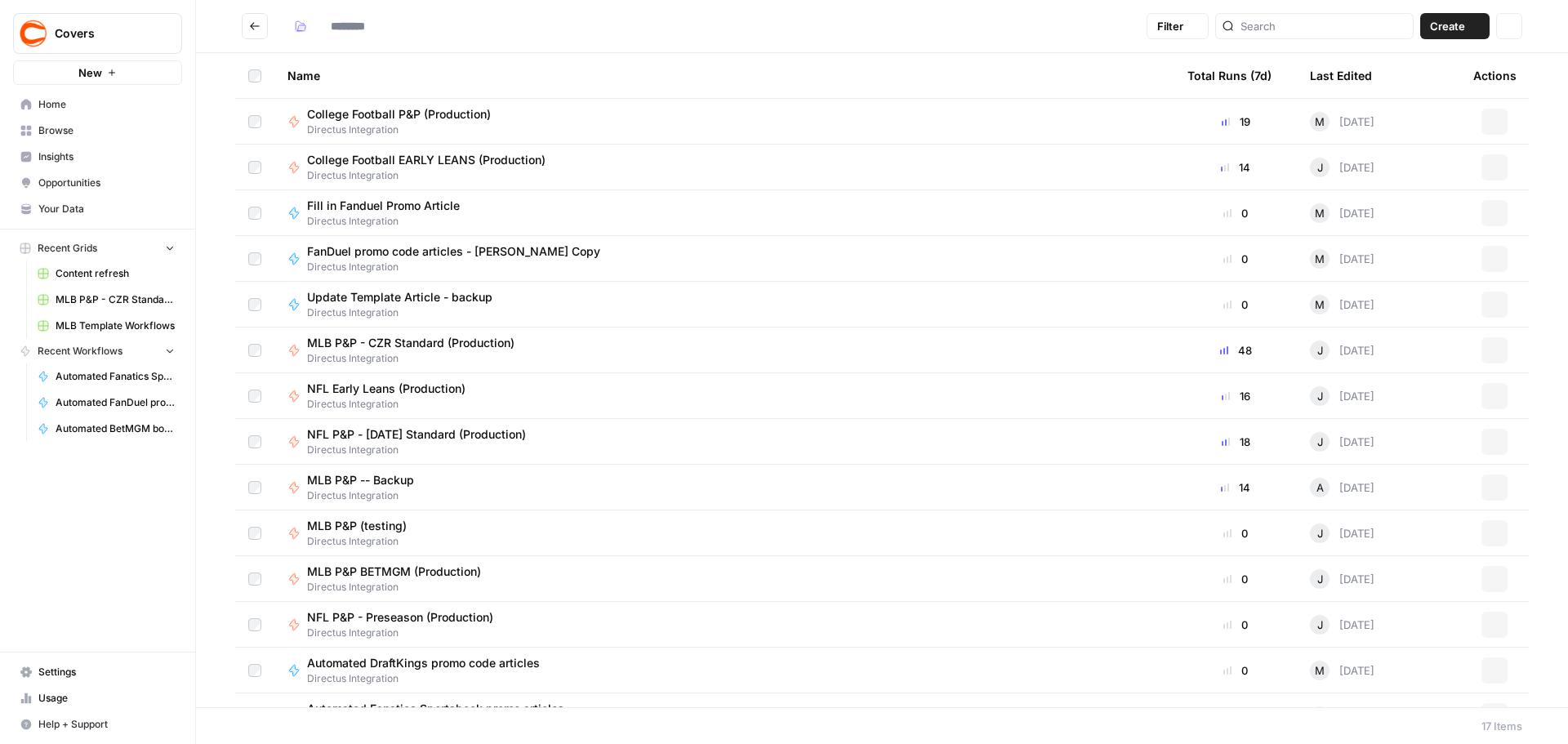
type input "**********"
click at [64, 101] on span "Home" at bounding box center [106, 105] width 137 height 15
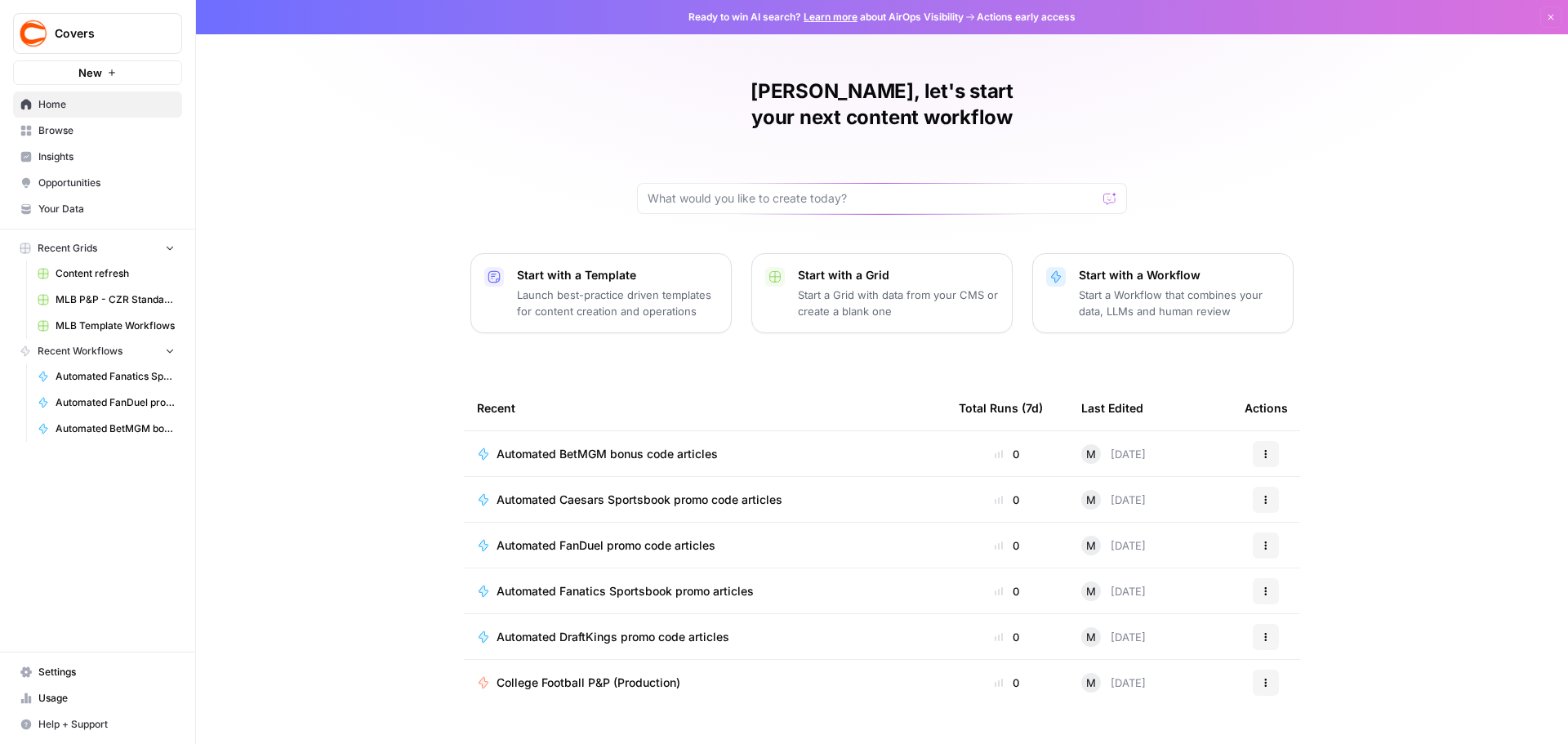
click at [834, 492] on div "Automated Caesars Sportsbook promo code articles" at bounding box center [705, 499] width 456 height 16
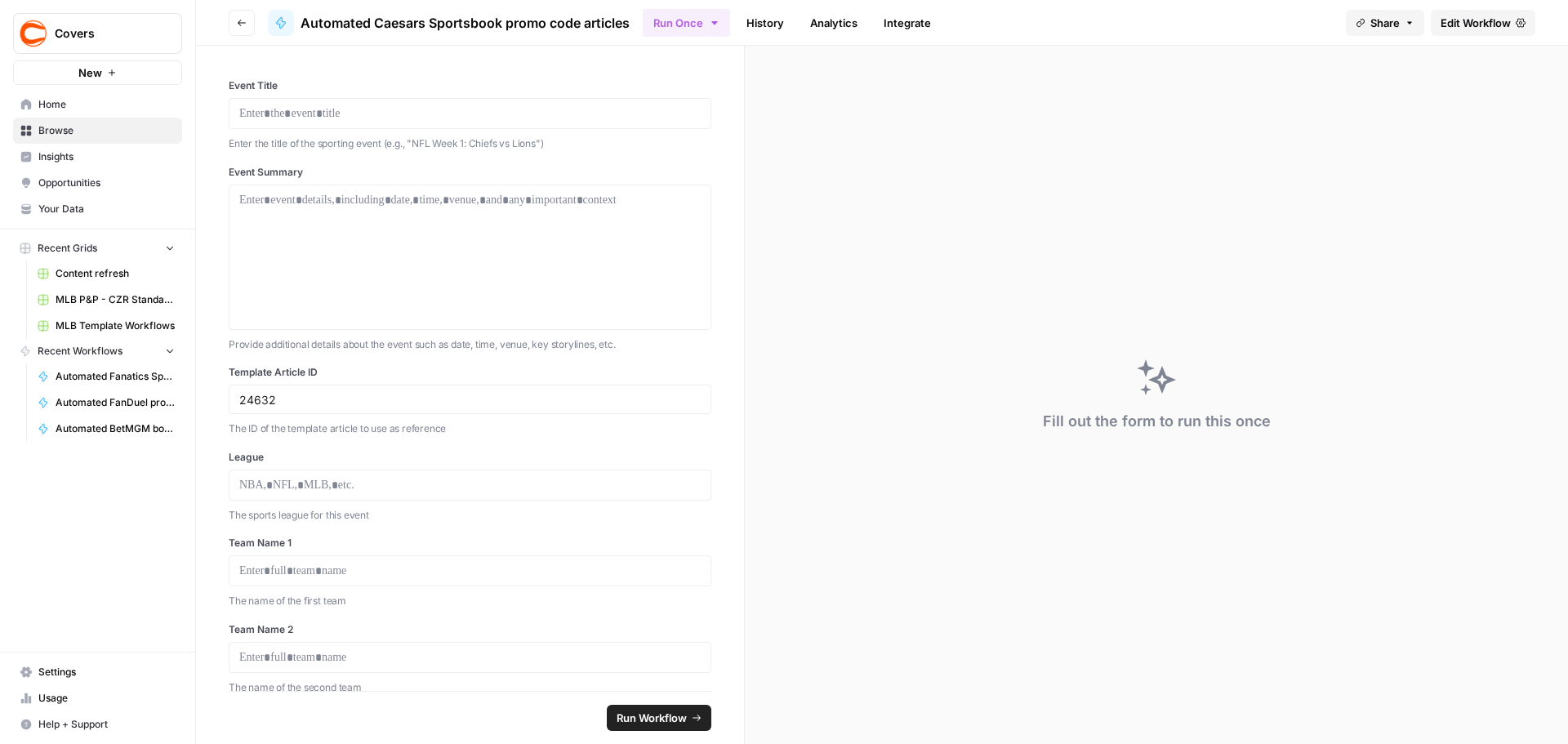
click at [1481, 20] on span "Edit Workflow" at bounding box center [1476, 23] width 70 height 16
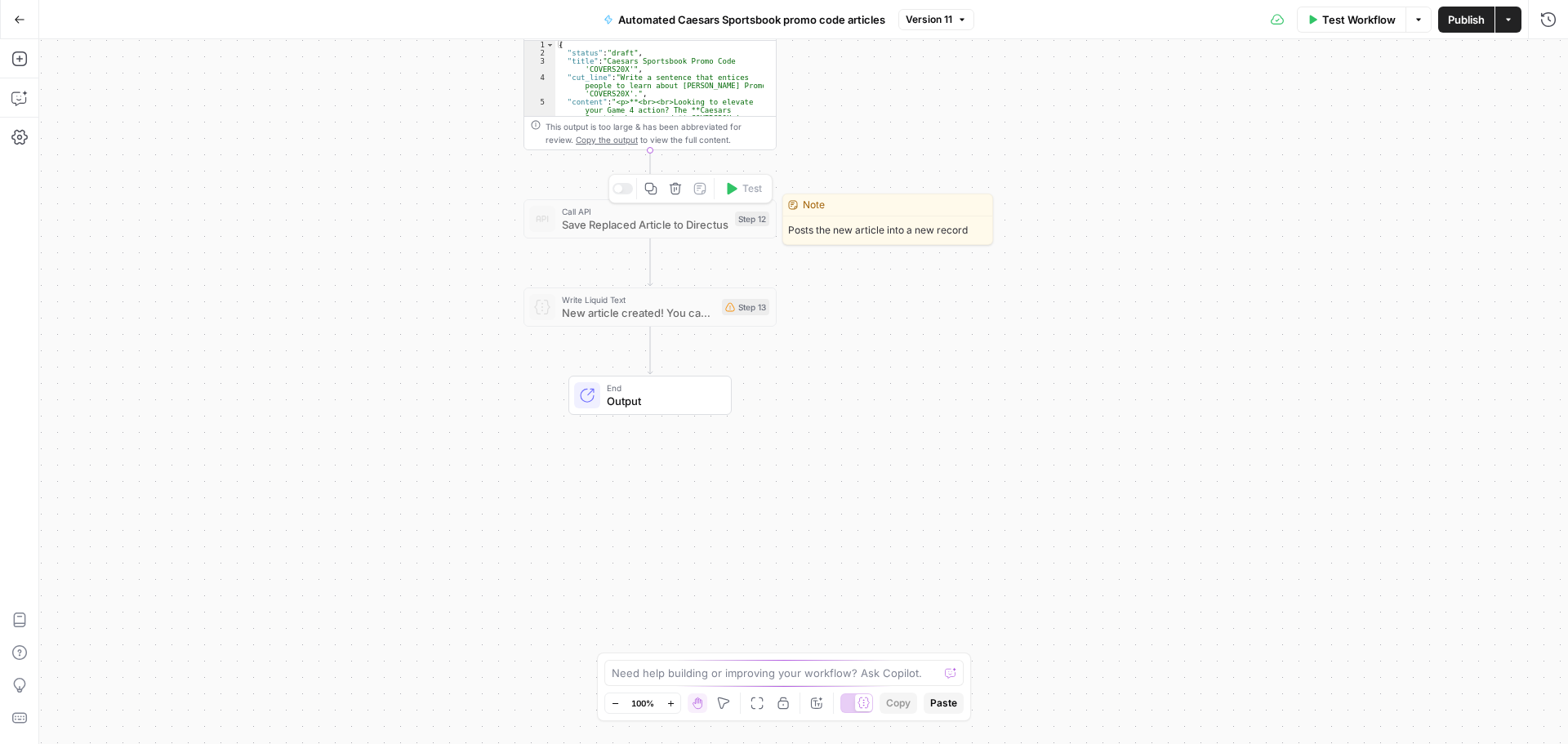
click at [671, 228] on span "Save Replaced Article to Directus" at bounding box center [644, 224] width 167 height 16
click at [673, 228] on span "Save Replaced Article to Directus" at bounding box center [644, 224] width 167 height 16
click at [621, 190] on div at bounding box center [618, 189] width 8 height 8
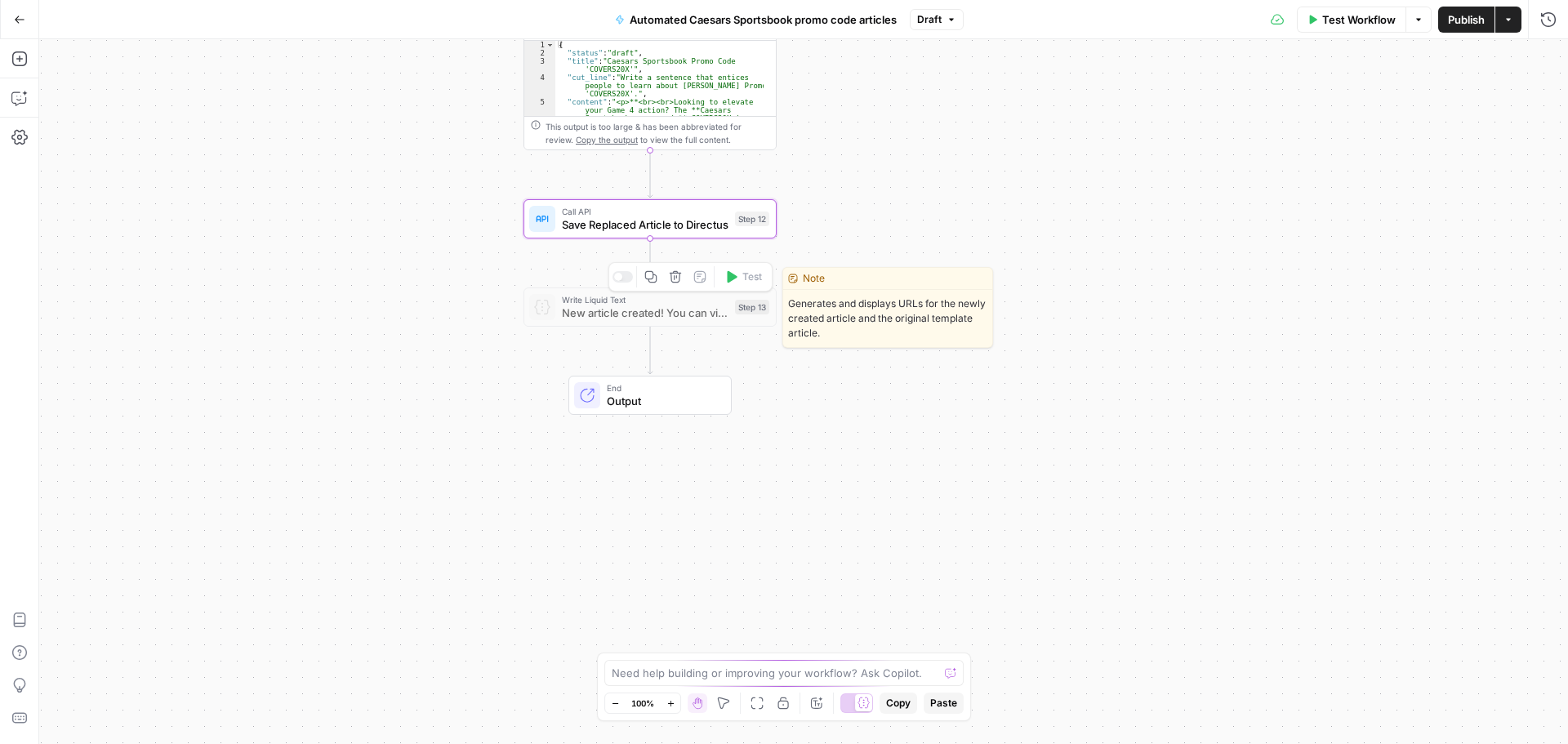
click at [652, 317] on span "New article created! You can view it here: https://[DOMAIN_NAME]/admin/content/…" at bounding box center [644, 313] width 167 height 16
click at [619, 276] on div at bounding box center [618, 276] width 8 height 8
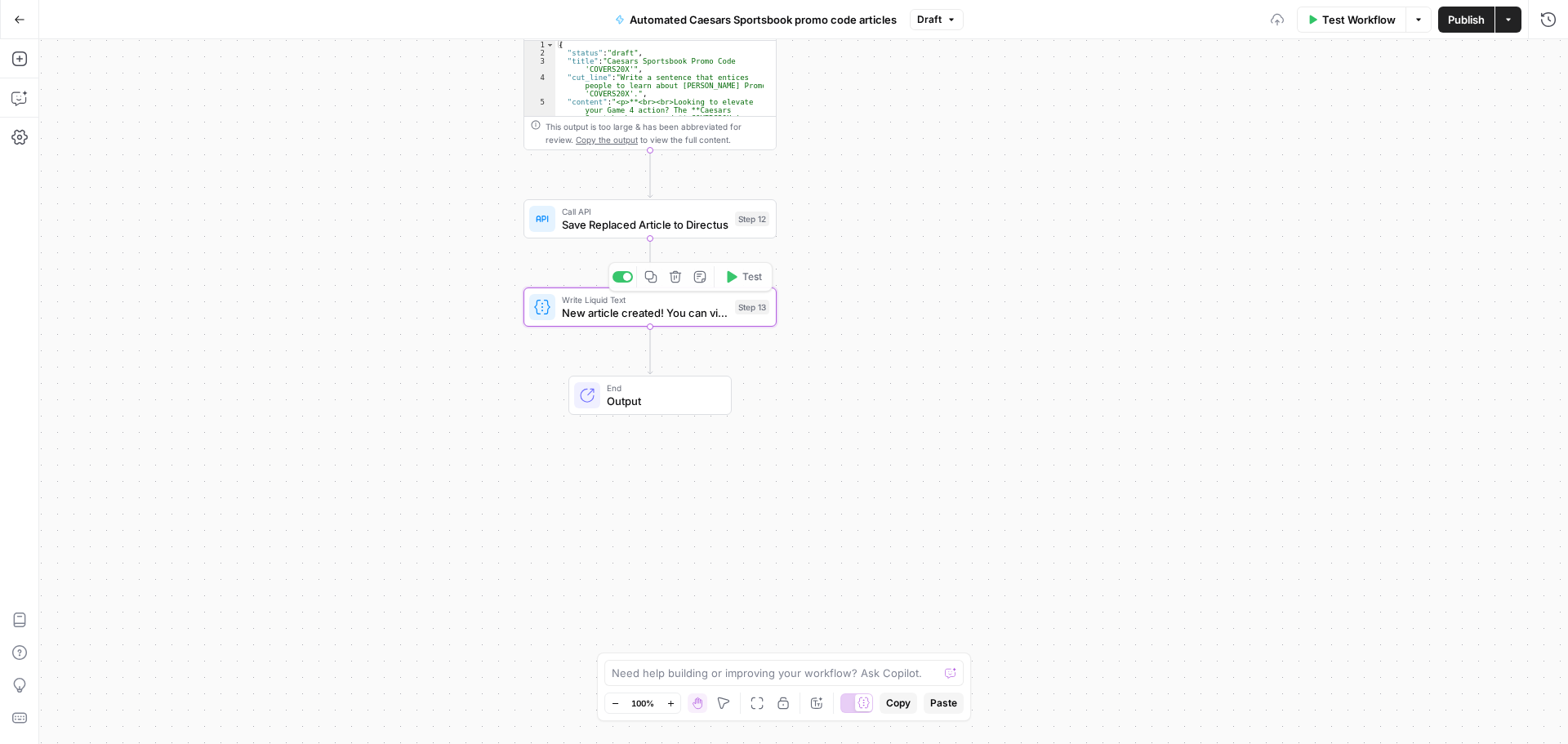
drag, startPoint x: 1066, startPoint y: 471, endPoint x: 1053, endPoint y: 460, distance: 17.0
click at [1059, 468] on div "**********" at bounding box center [804, 391] width 1529 height 705
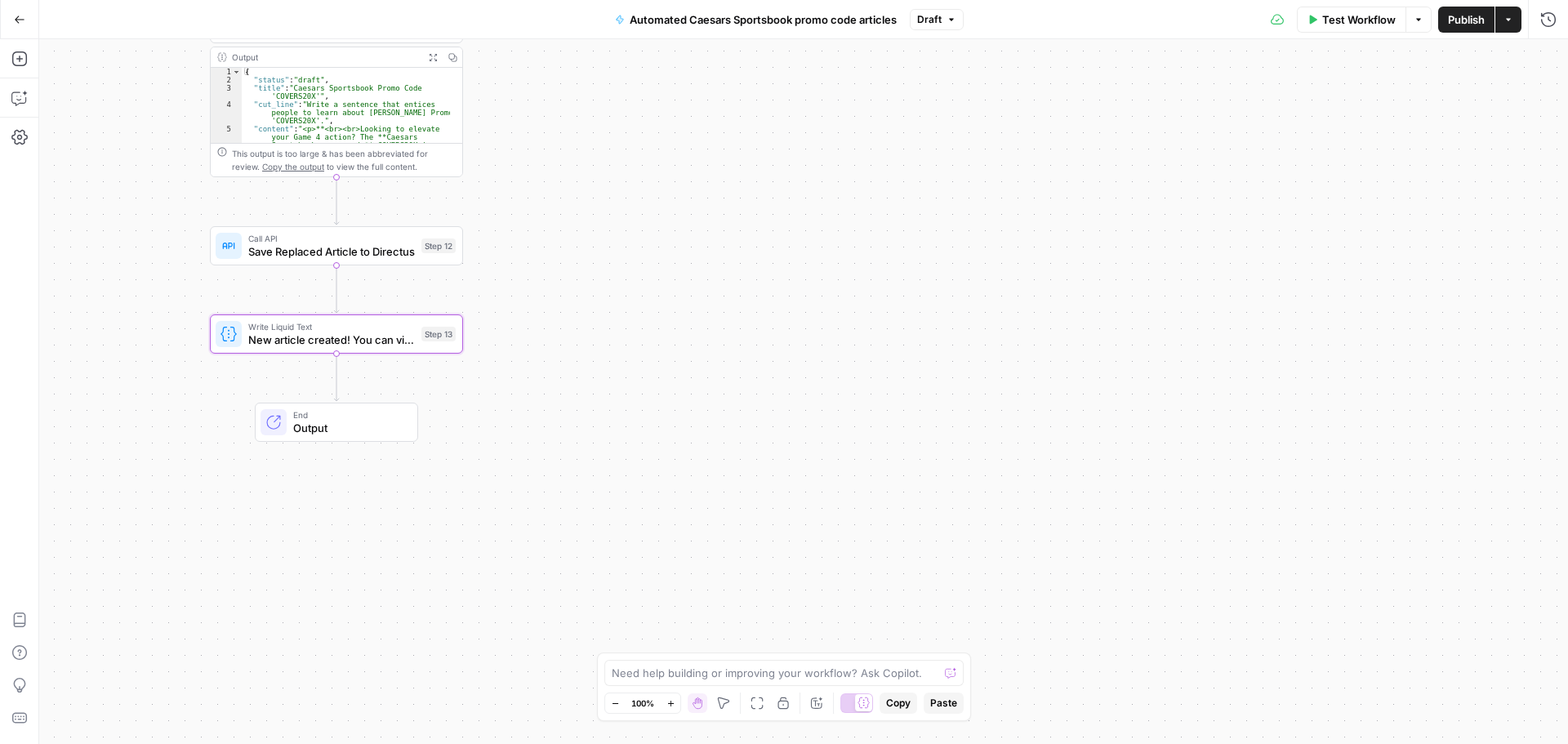
drag, startPoint x: 1198, startPoint y: 369, endPoint x: 978, endPoint y: 228, distance: 261.3
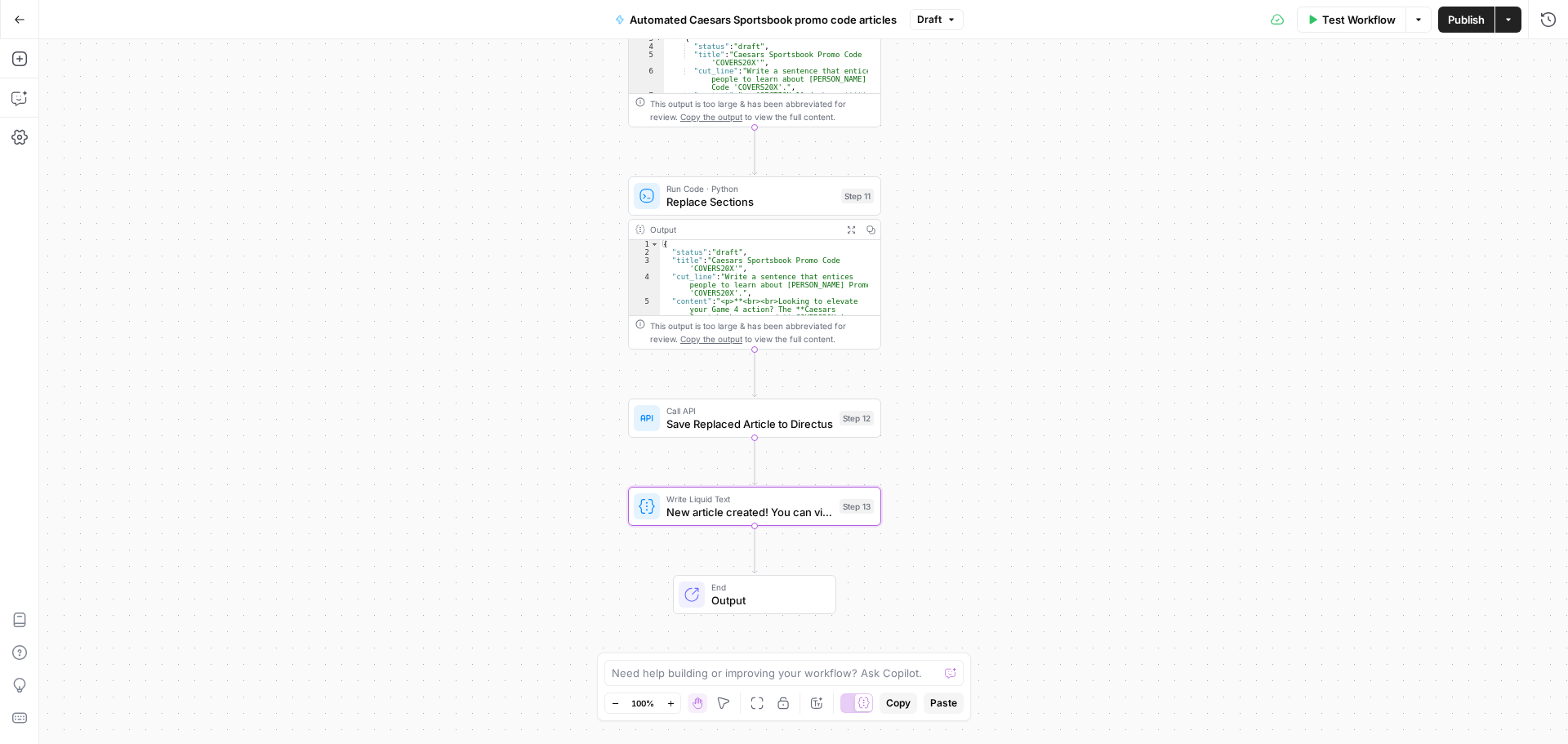
drag, startPoint x: 1162, startPoint y: 298, endPoint x: 1354, endPoint y: 393, distance: 214.2
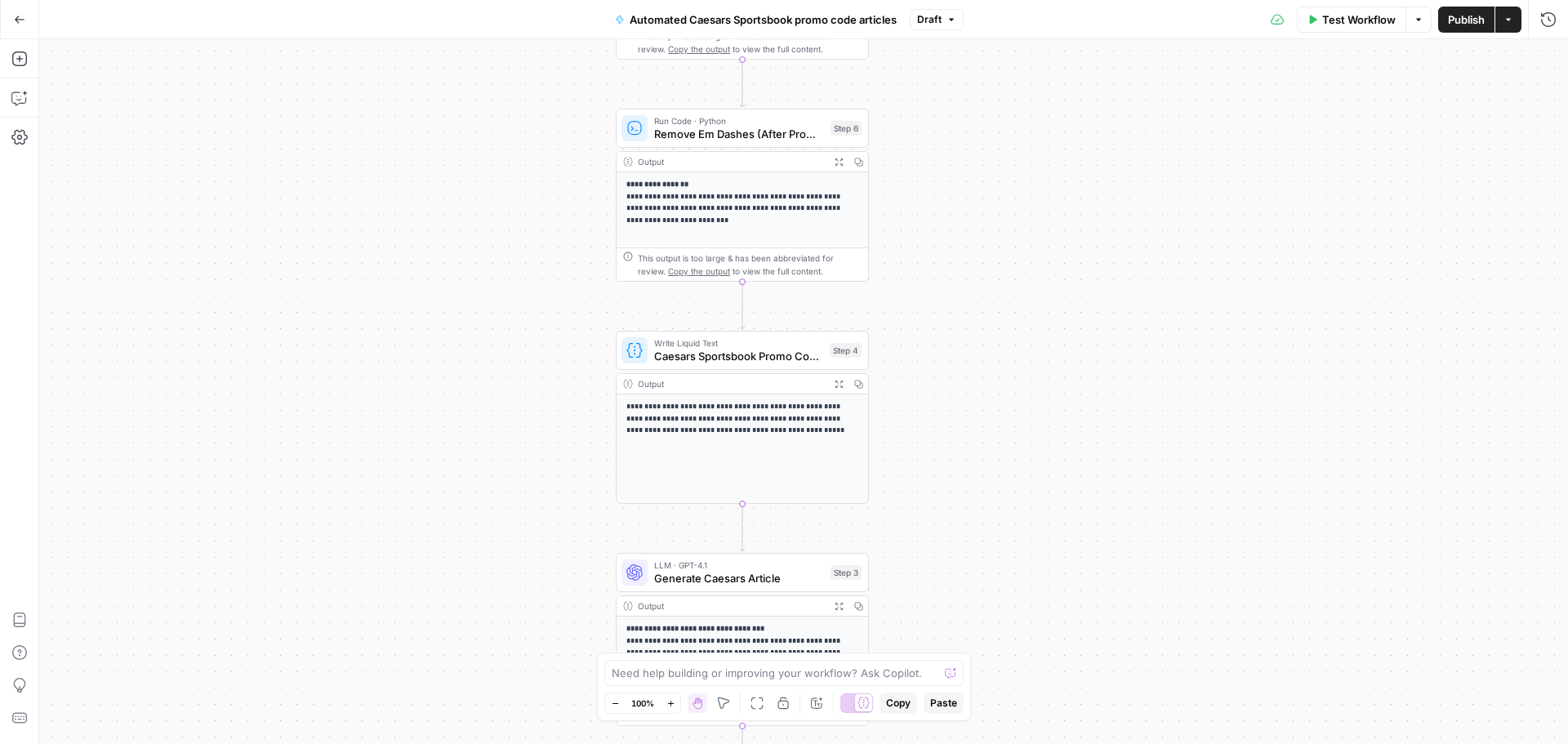
click at [1373, 21] on span "Test Workflow" at bounding box center [1359, 19] width 74 height 16
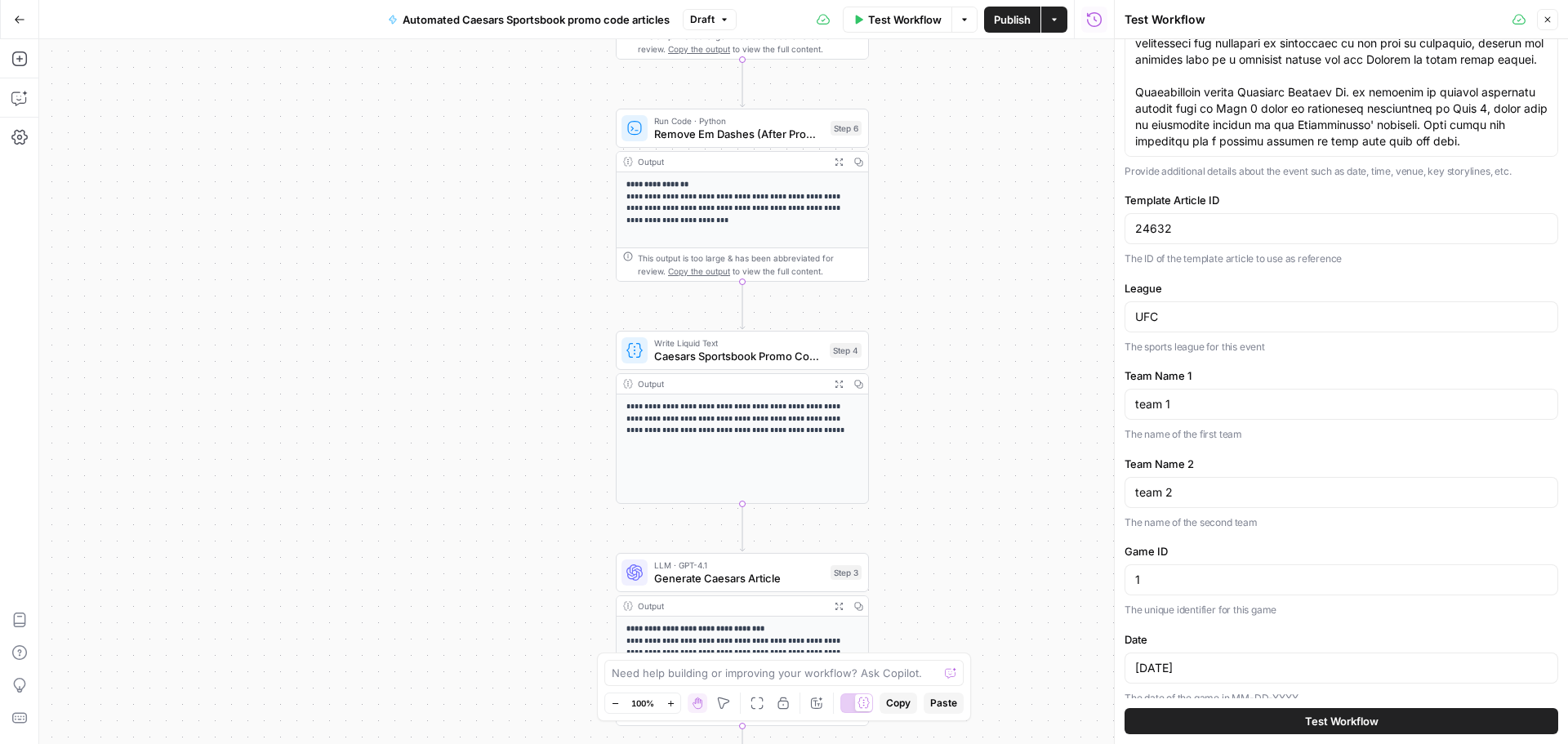
scroll to position [360, 0]
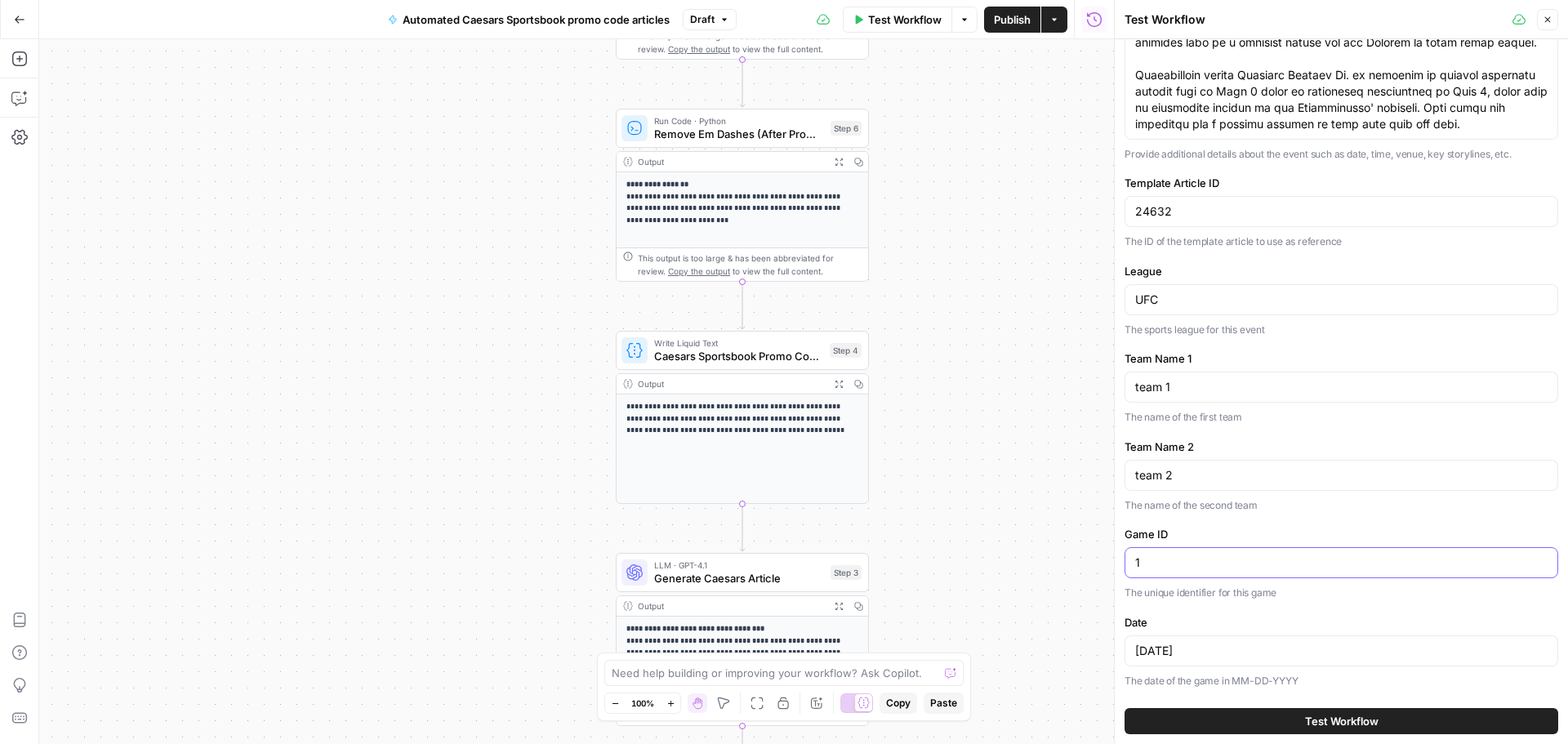
click at [1191, 566] on input "1" at bounding box center [1342, 562] width 412 height 16
type input "13456"
drag, startPoint x: 1236, startPoint y: 682, endPoint x: 1298, endPoint y: 671, distance: 63.0
click at [1300, 671] on div "Date [DATE] The date of the game in MM-DD-YYYY" at bounding box center [1341, 652] width 433 height 75
click at [1210, 654] on input "[DATE]" at bounding box center [1342, 650] width 412 height 16
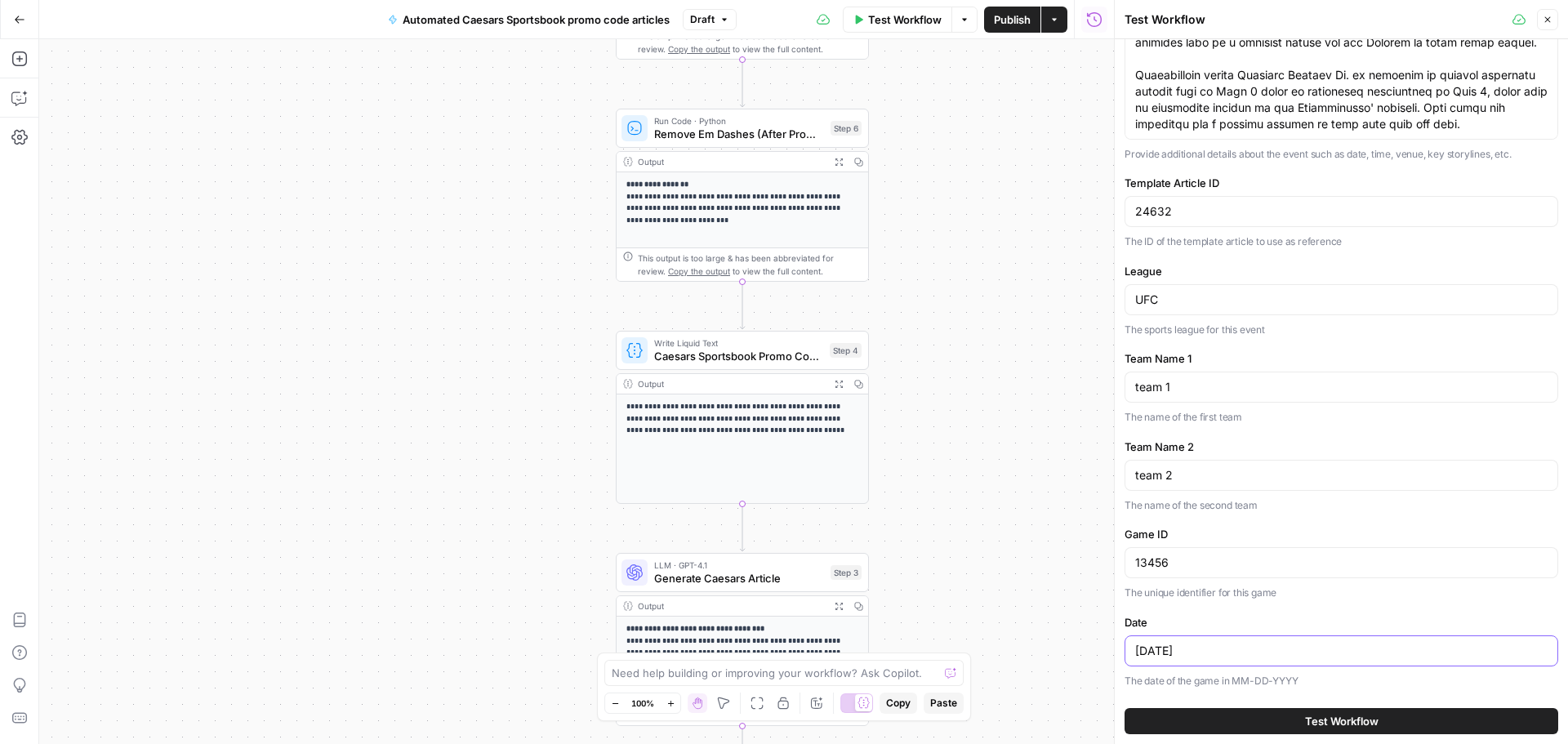
click at [1210, 654] on input "[DATE]" at bounding box center [1342, 650] width 412 height 16
type input "[DATE]"
click at [1337, 725] on span "Test Workflow" at bounding box center [1342, 721] width 74 height 16
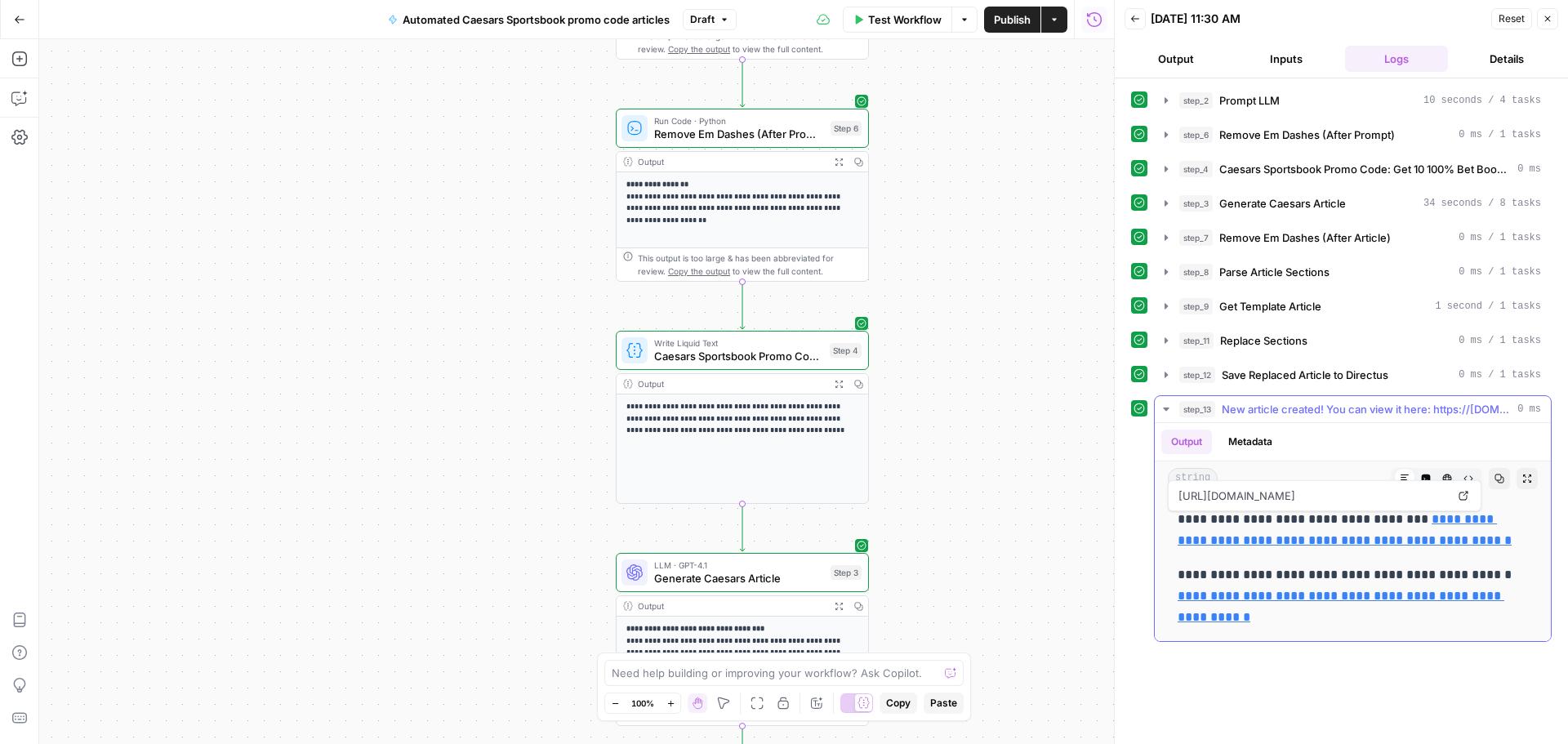
click at [1310, 546] on link "**********" at bounding box center [1344, 530] width 334 height 34
click at [14, 108] on button "Copilot" at bounding box center [19, 97] width 26 height 26
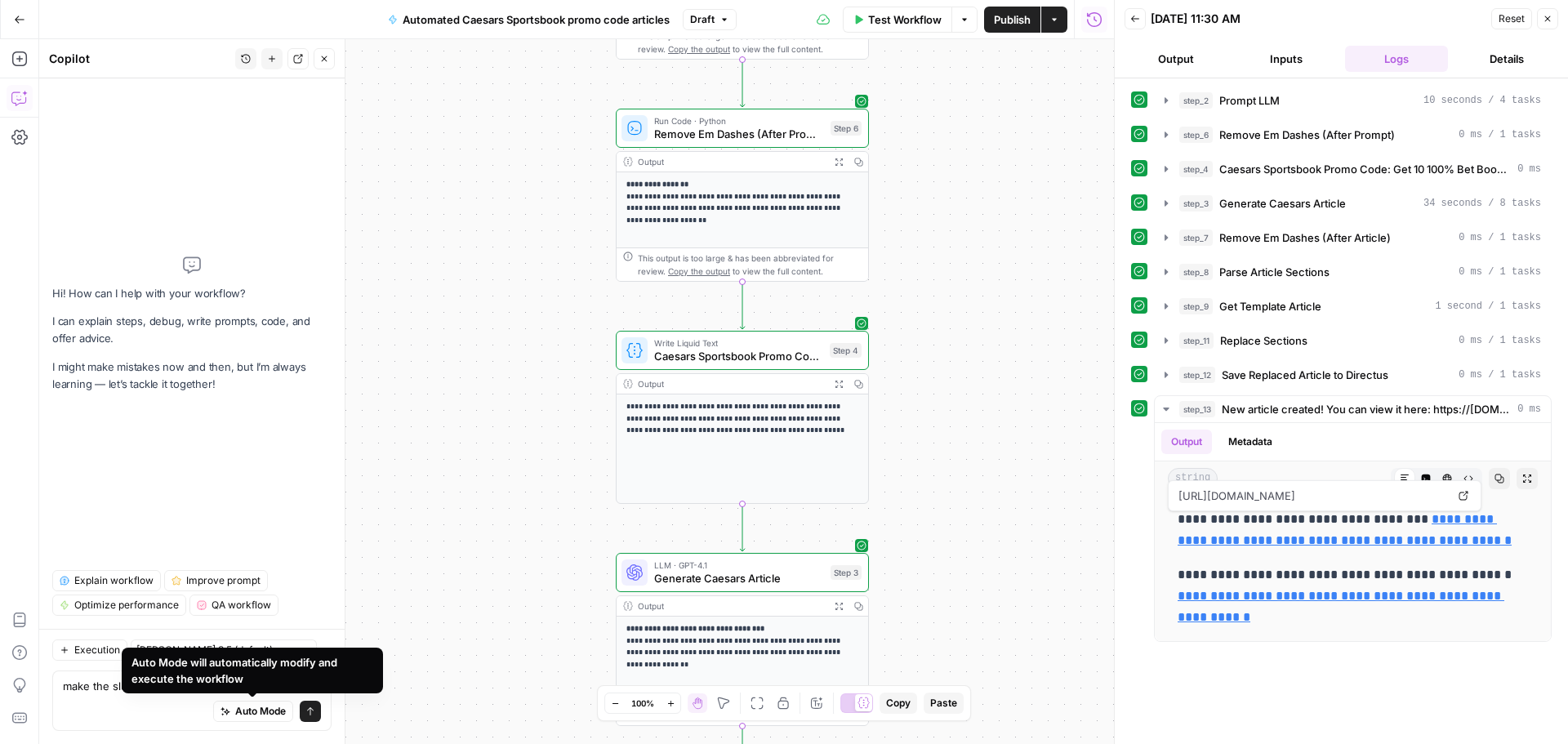
click at [313, 694] on div "make the slug lowercase make the slug lowercase Auto Mode Send" at bounding box center [191, 700] width 279 height 60
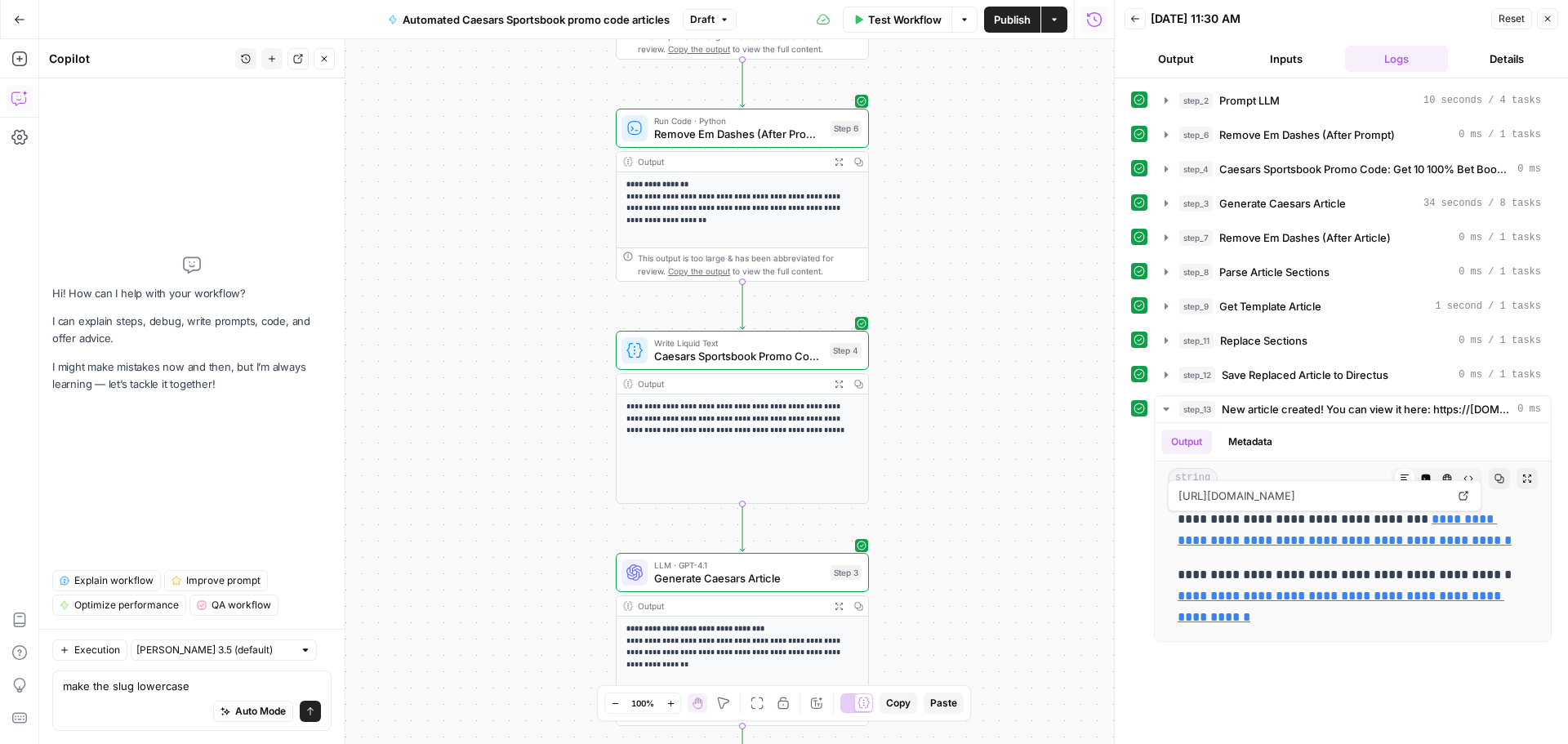
type textarea "make the slug lowercase"
click at [310, 710] on icon "submit" at bounding box center [310, 711] width 7 height 8
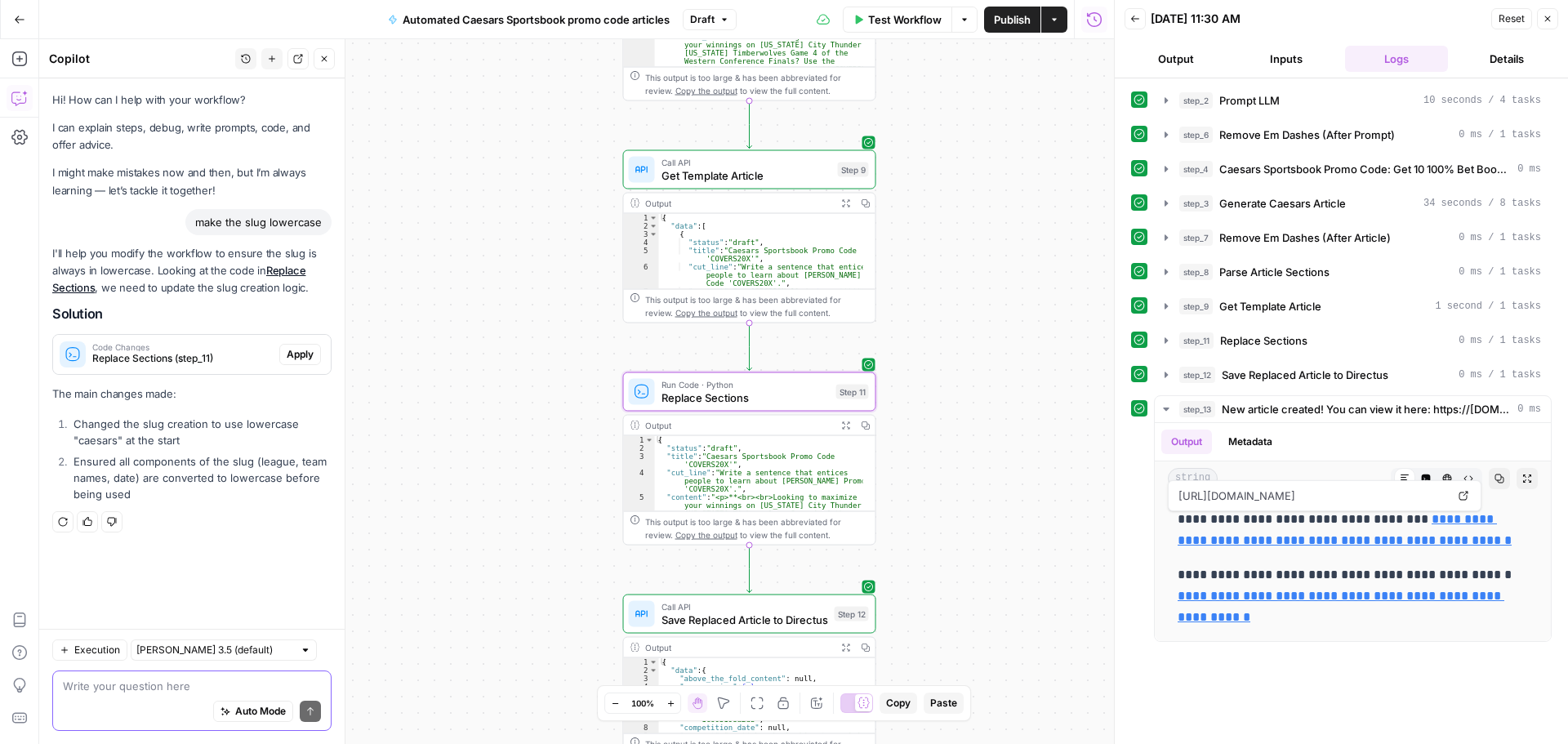
drag, startPoint x: 293, startPoint y: 354, endPoint x: 153, endPoint y: 438, distance: 163.3
click at [293, 354] on span "Apply" at bounding box center [300, 354] width 27 height 15
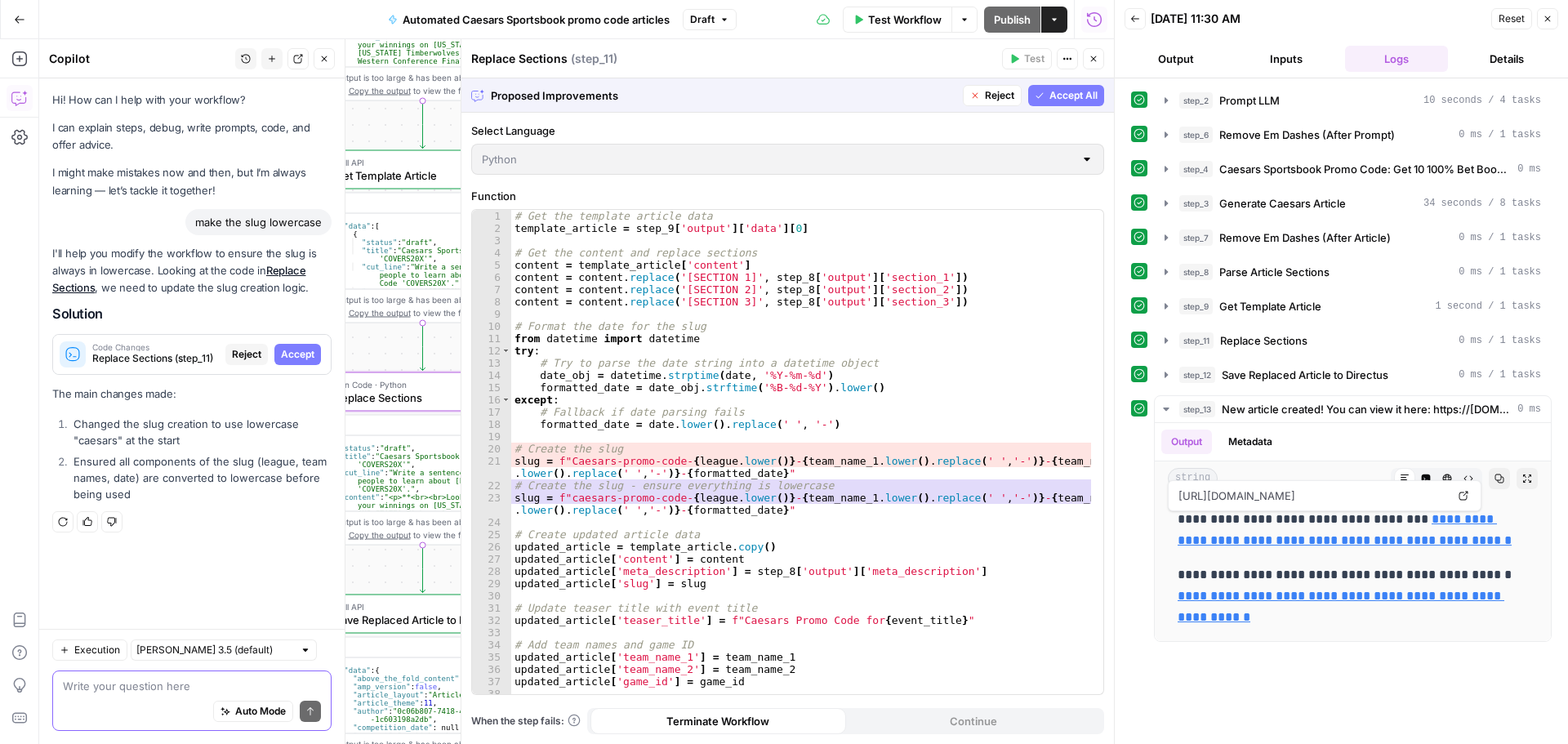
click at [285, 353] on span "Accept" at bounding box center [298, 354] width 34 height 15
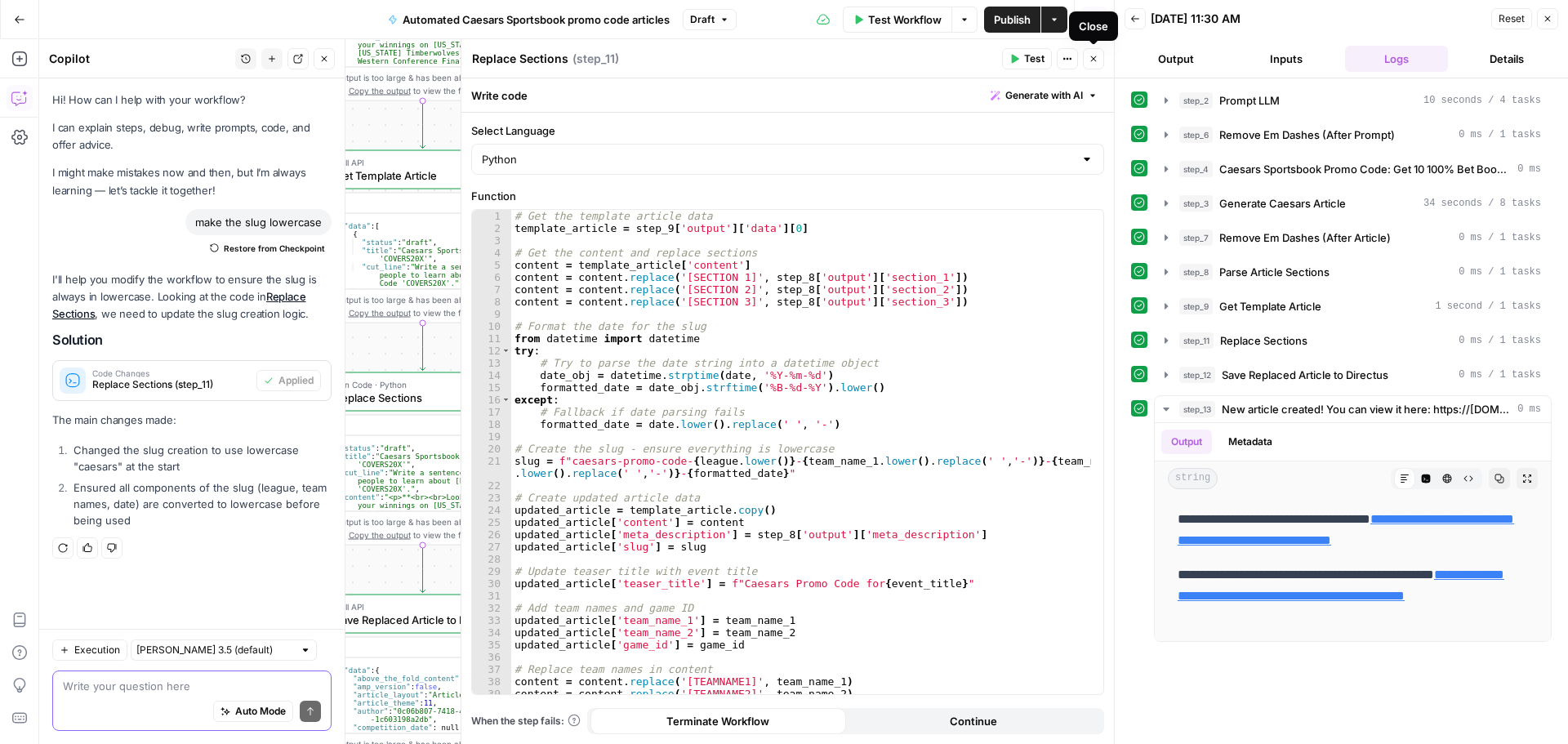
click at [1094, 57] on icon "button" at bounding box center [1094, 59] width 10 height 10
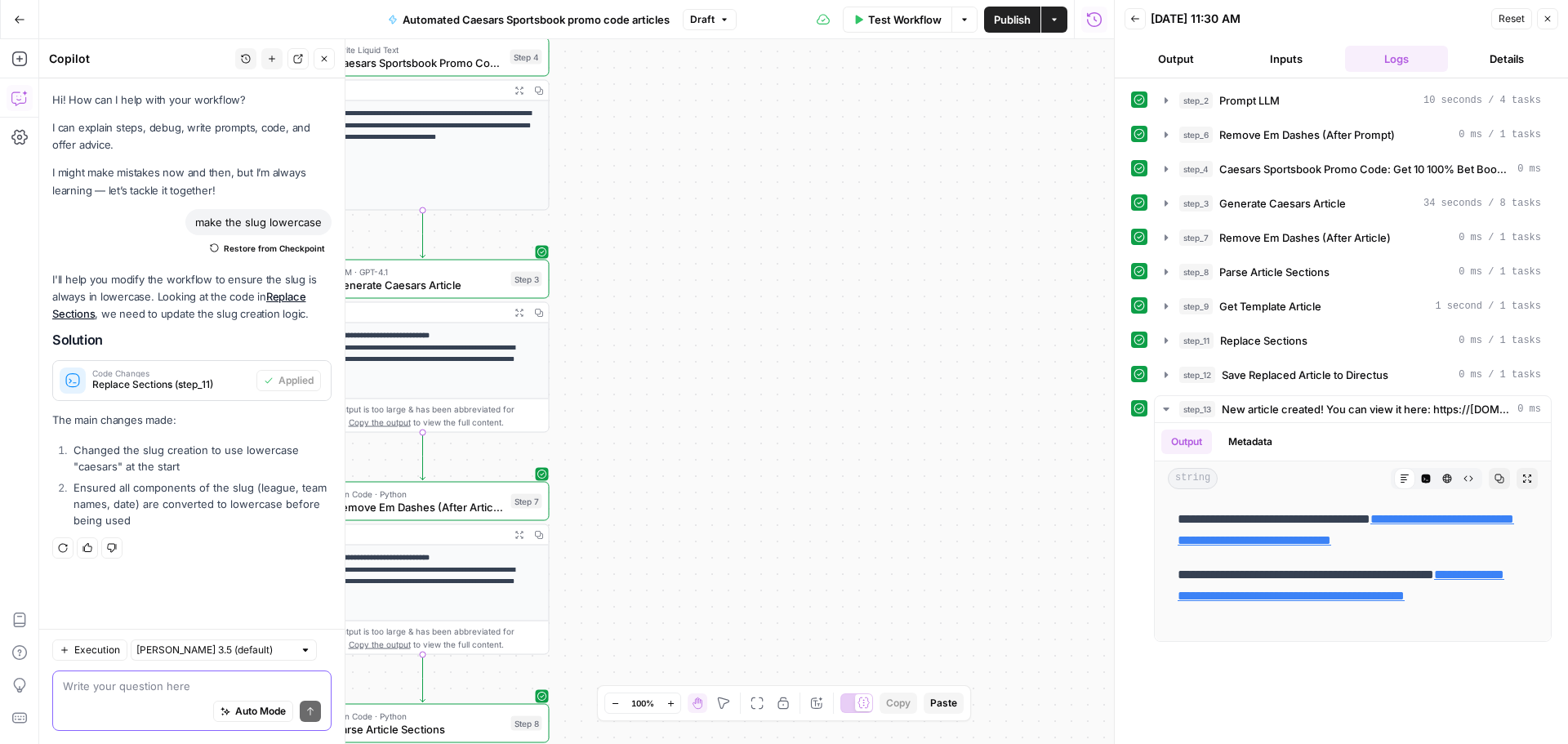
drag, startPoint x: 123, startPoint y: 683, endPoint x: 135, endPoint y: 678, distance: 13.0
click at [125, 683] on textarea at bounding box center [192, 685] width 258 height 16
type textarea "pluese"
type textarea "use html, not markup."
click at [317, 714] on button "Send" at bounding box center [310, 710] width 21 height 21
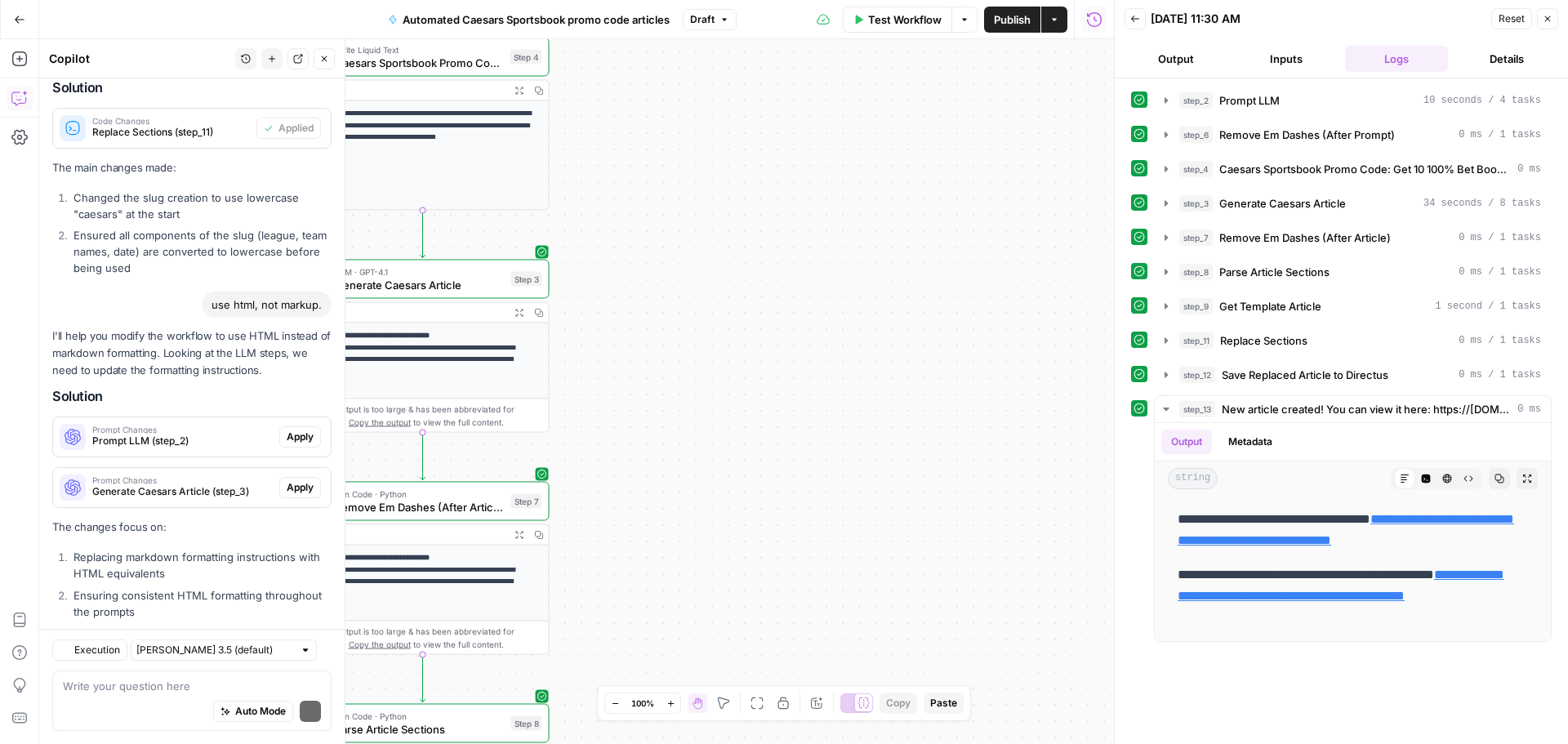
scroll to position [326, 0]
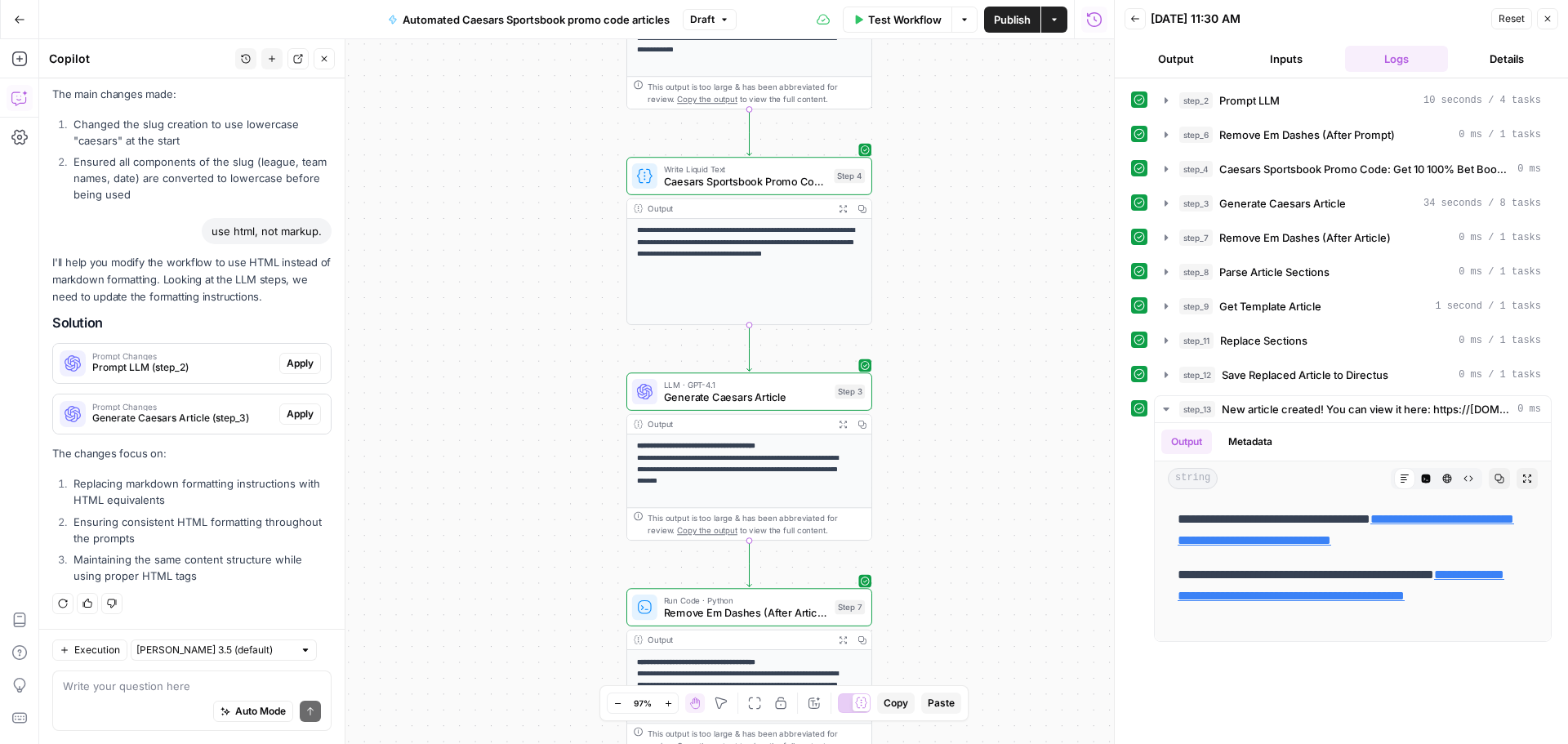
click at [201, 353] on span "Prompt Changes" at bounding box center [182, 356] width 180 height 8
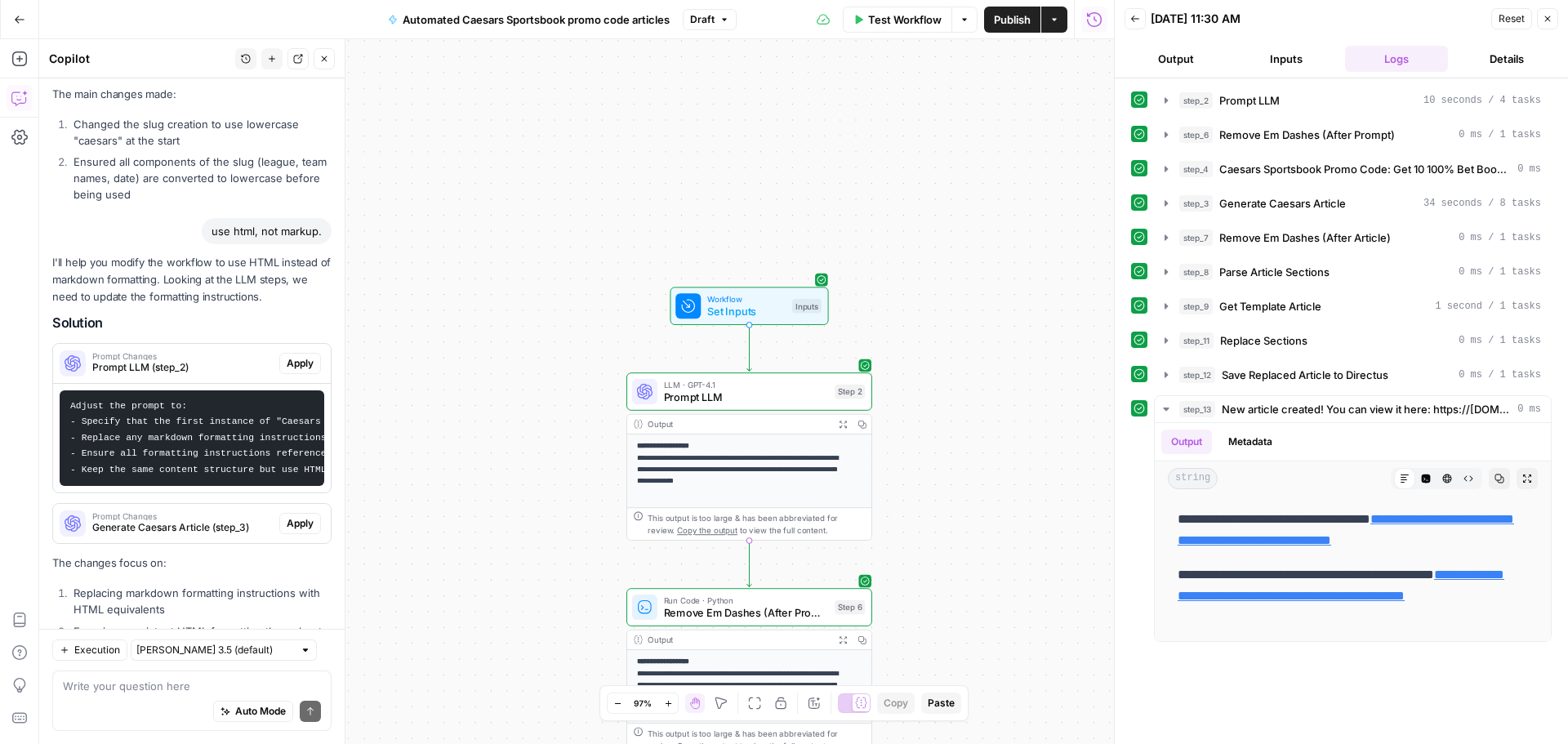
scroll to position [447, 0]
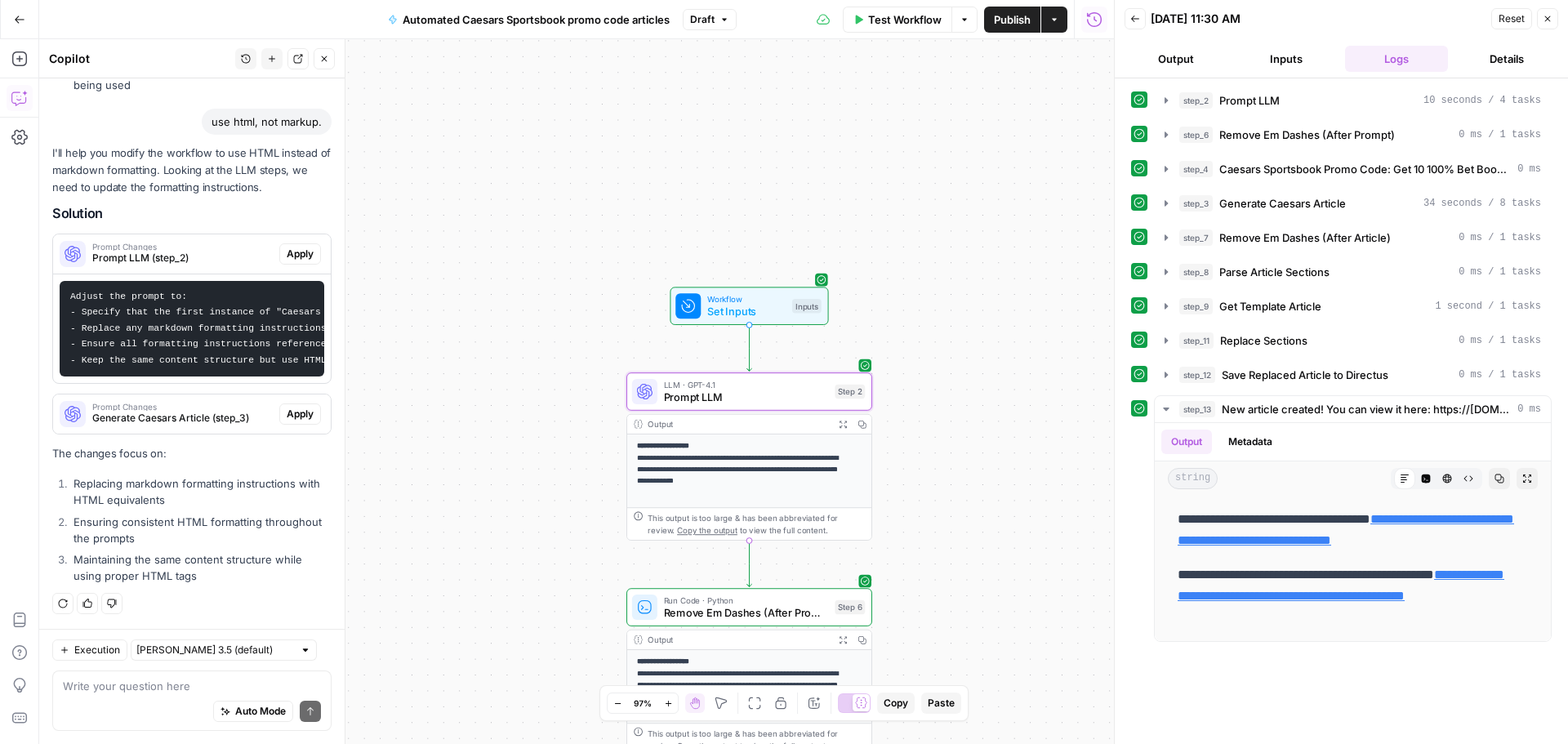
click at [287, 246] on span "Apply" at bounding box center [300, 254] width 27 height 15
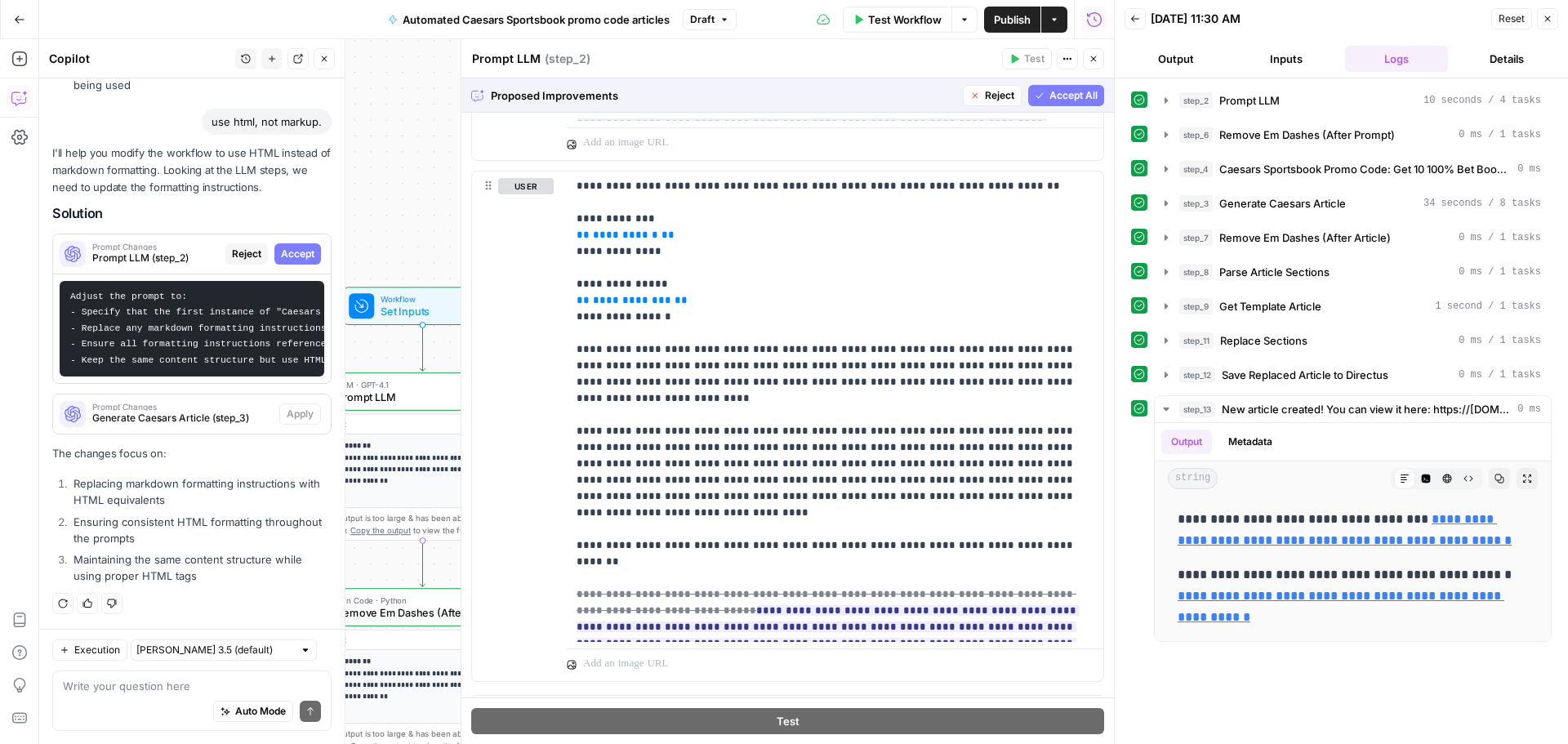
scroll to position [1481, 0]
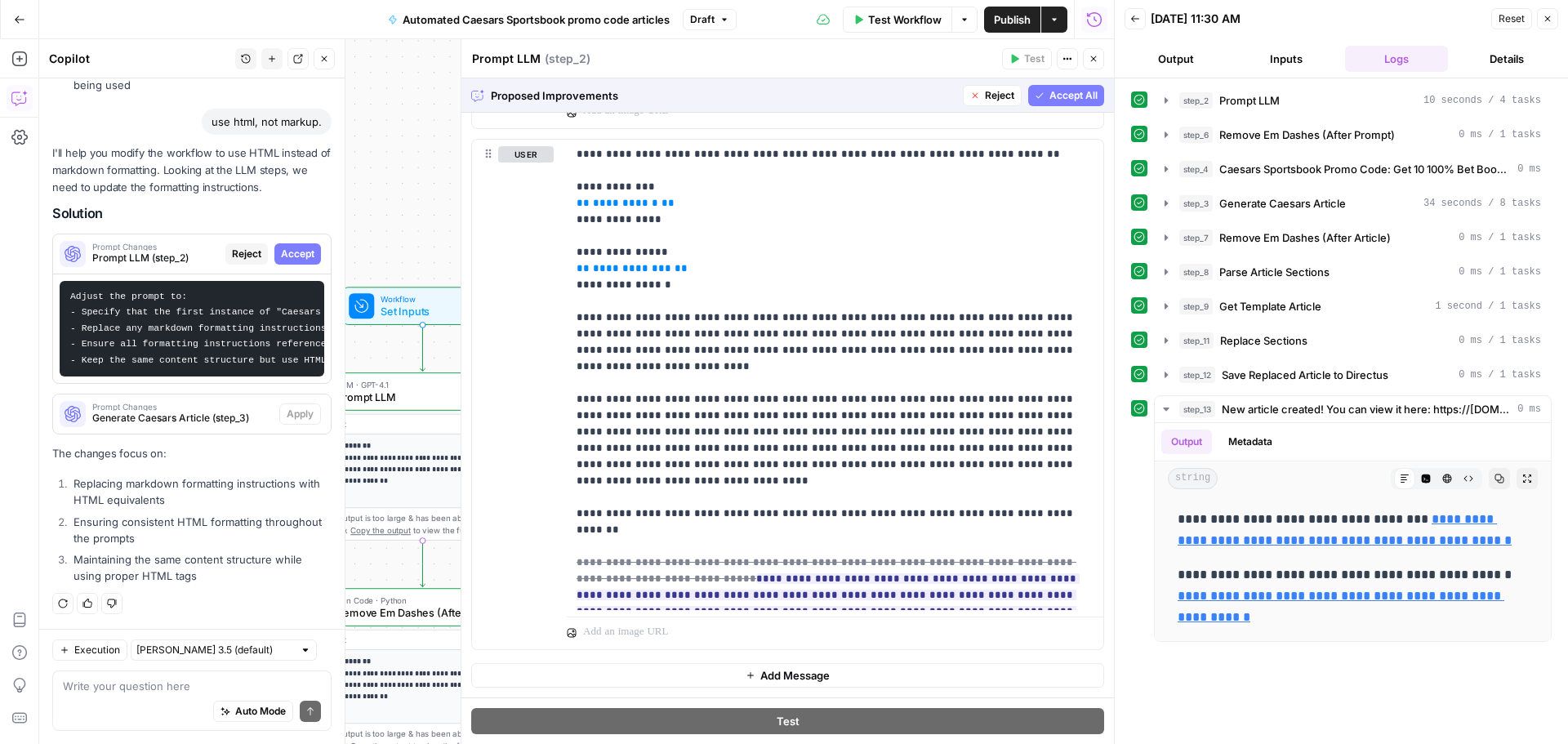
drag, startPoint x: 1058, startPoint y: 95, endPoint x: 448, endPoint y: 214, distance: 621.5
click at [1058, 96] on span "Accept All" at bounding box center [1073, 96] width 48 height 15
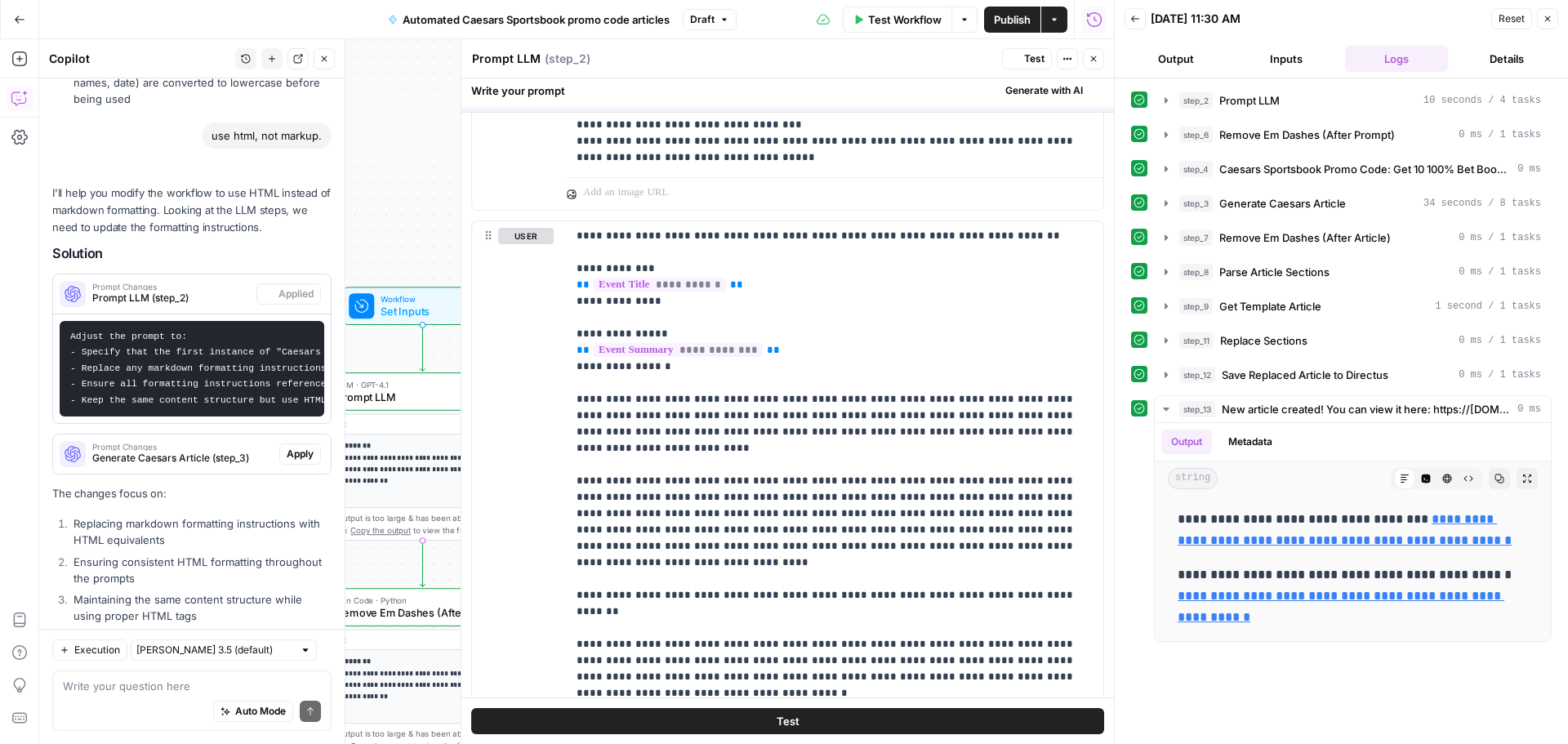
scroll to position [0, 0]
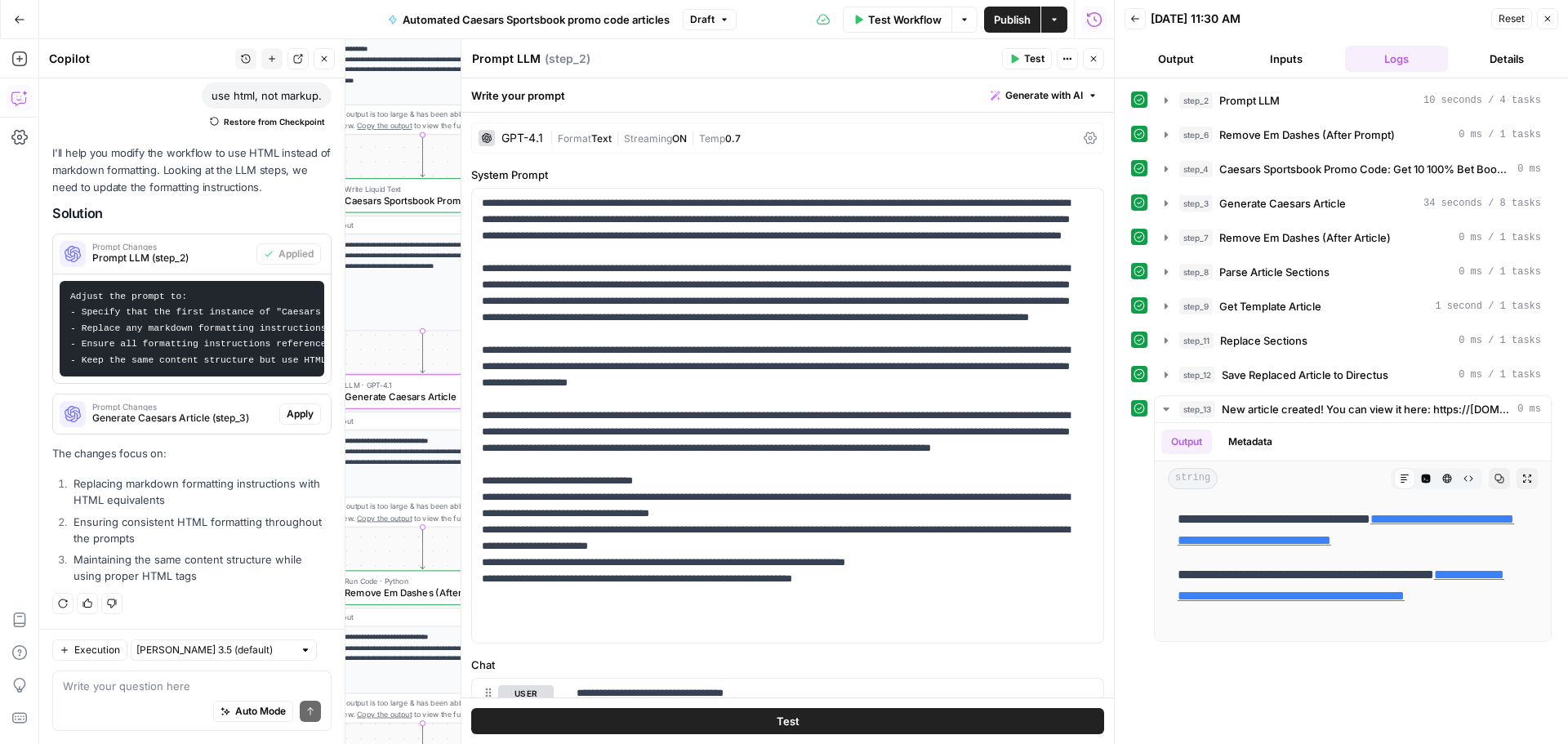
click at [287, 412] on span "Apply" at bounding box center [300, 414] width 27 height 15
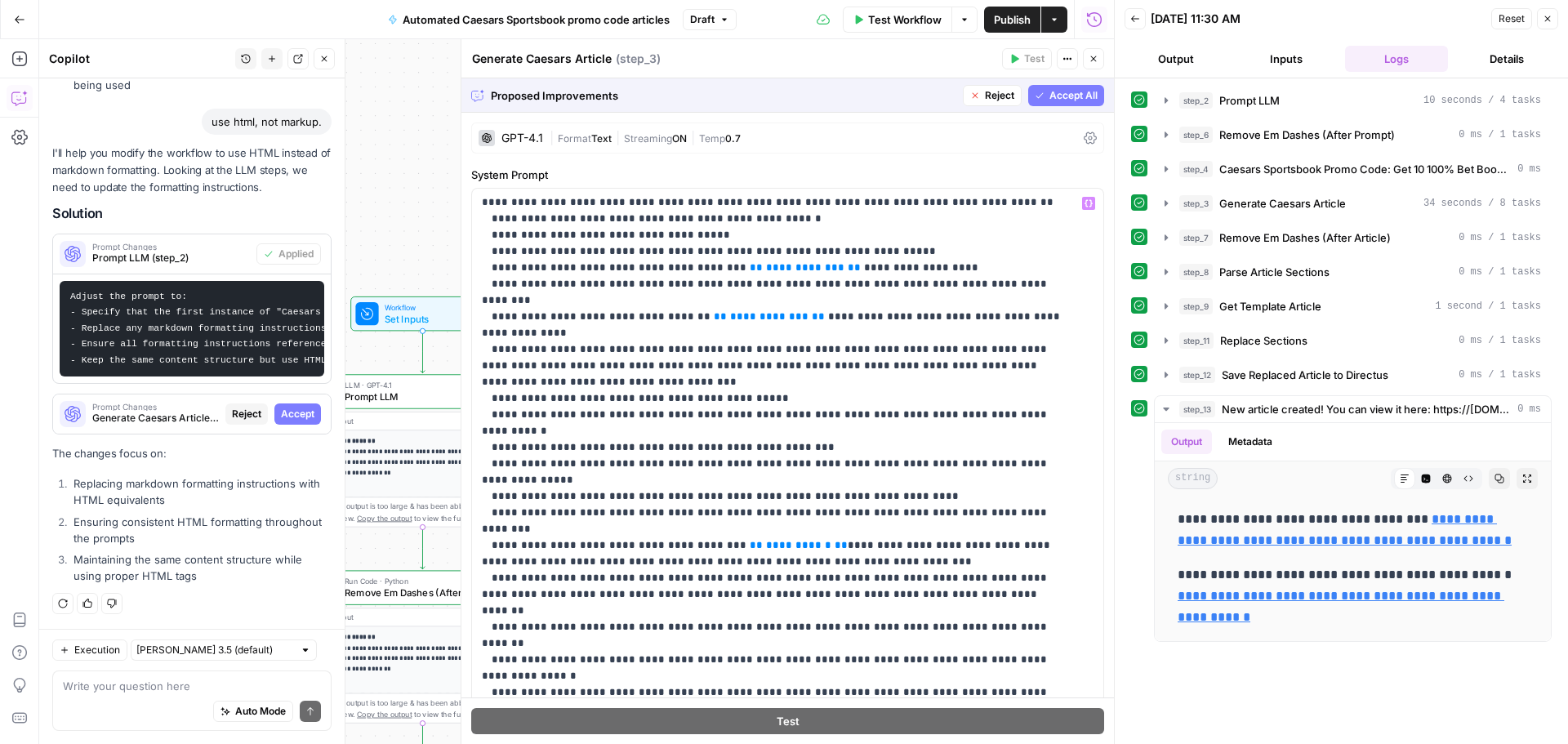
scroll to position [654, 0]
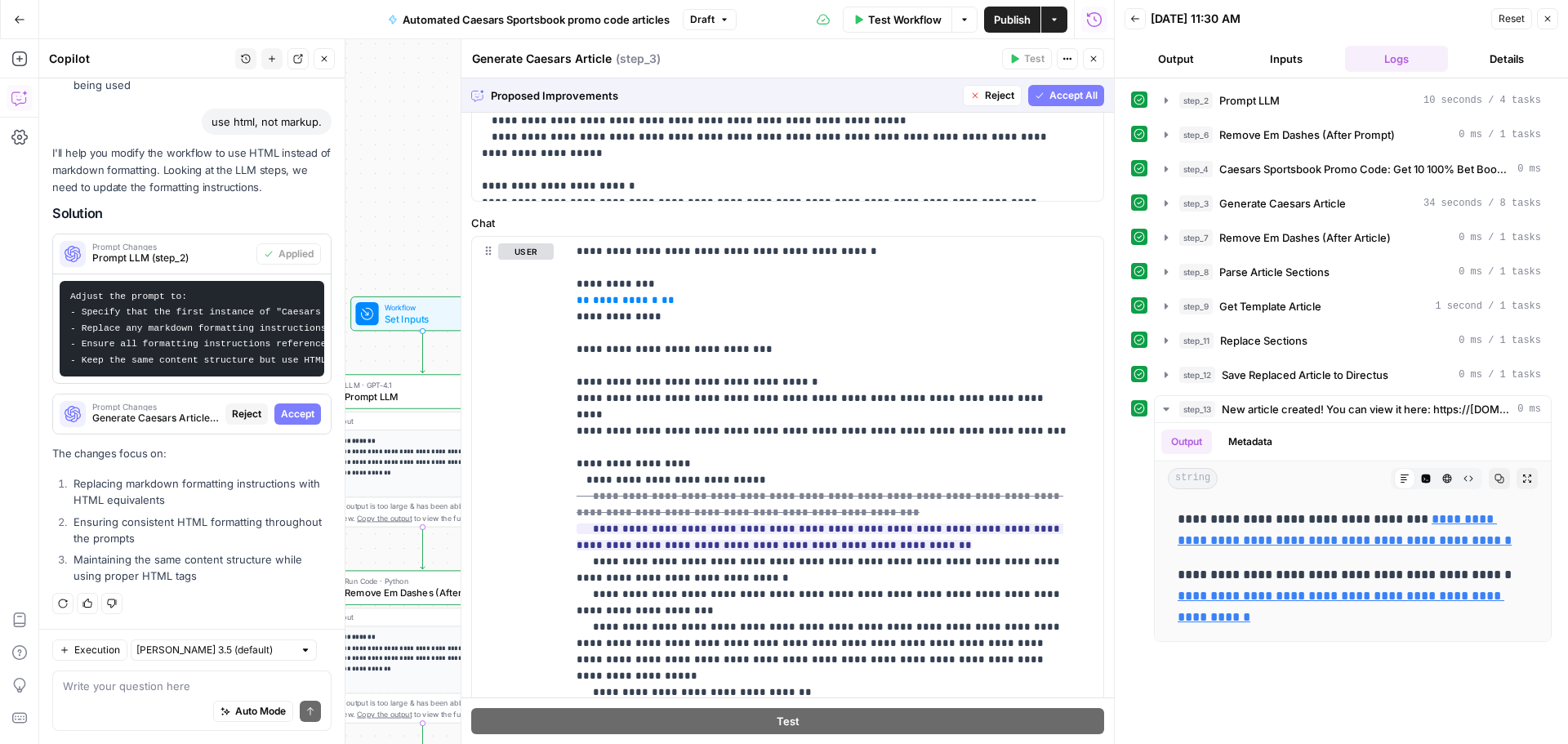
click at [1057, 98] on span "Accept All" at bounding box center [1073, 96] width 48 height 15
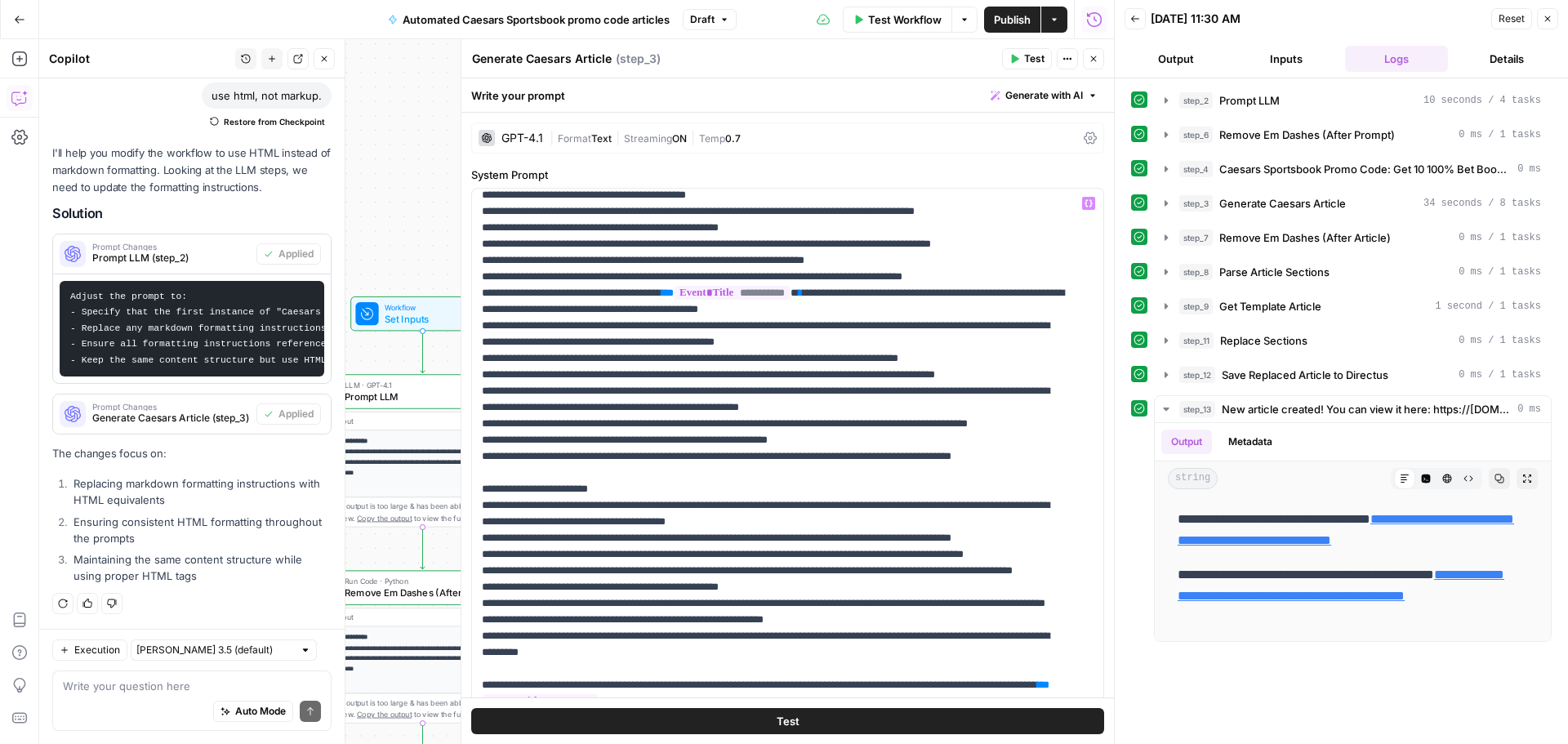
scroll to position [2858, 0]
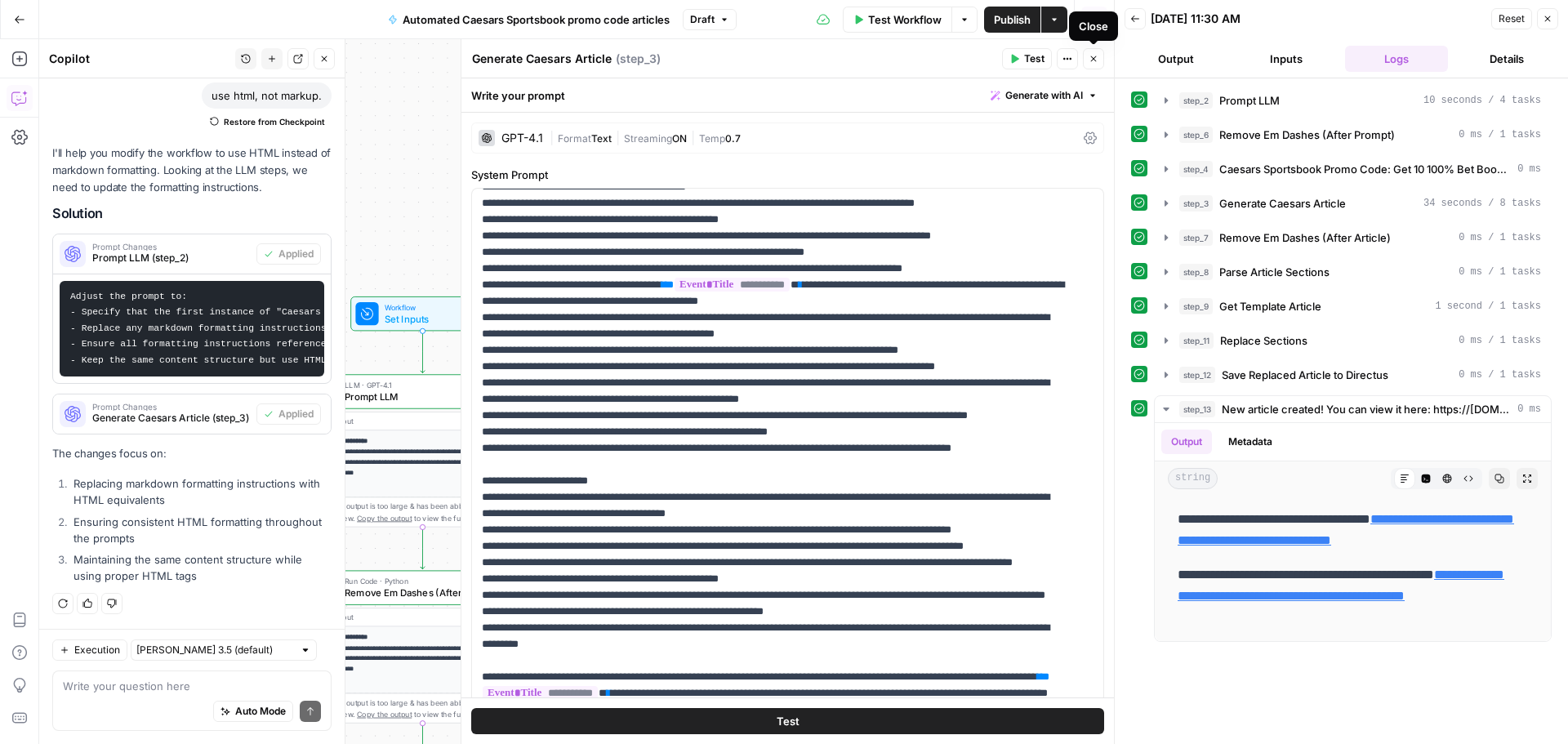
click at [1098, 56] on icon "button" at bounding box center [1094, 59] width 10 height 10
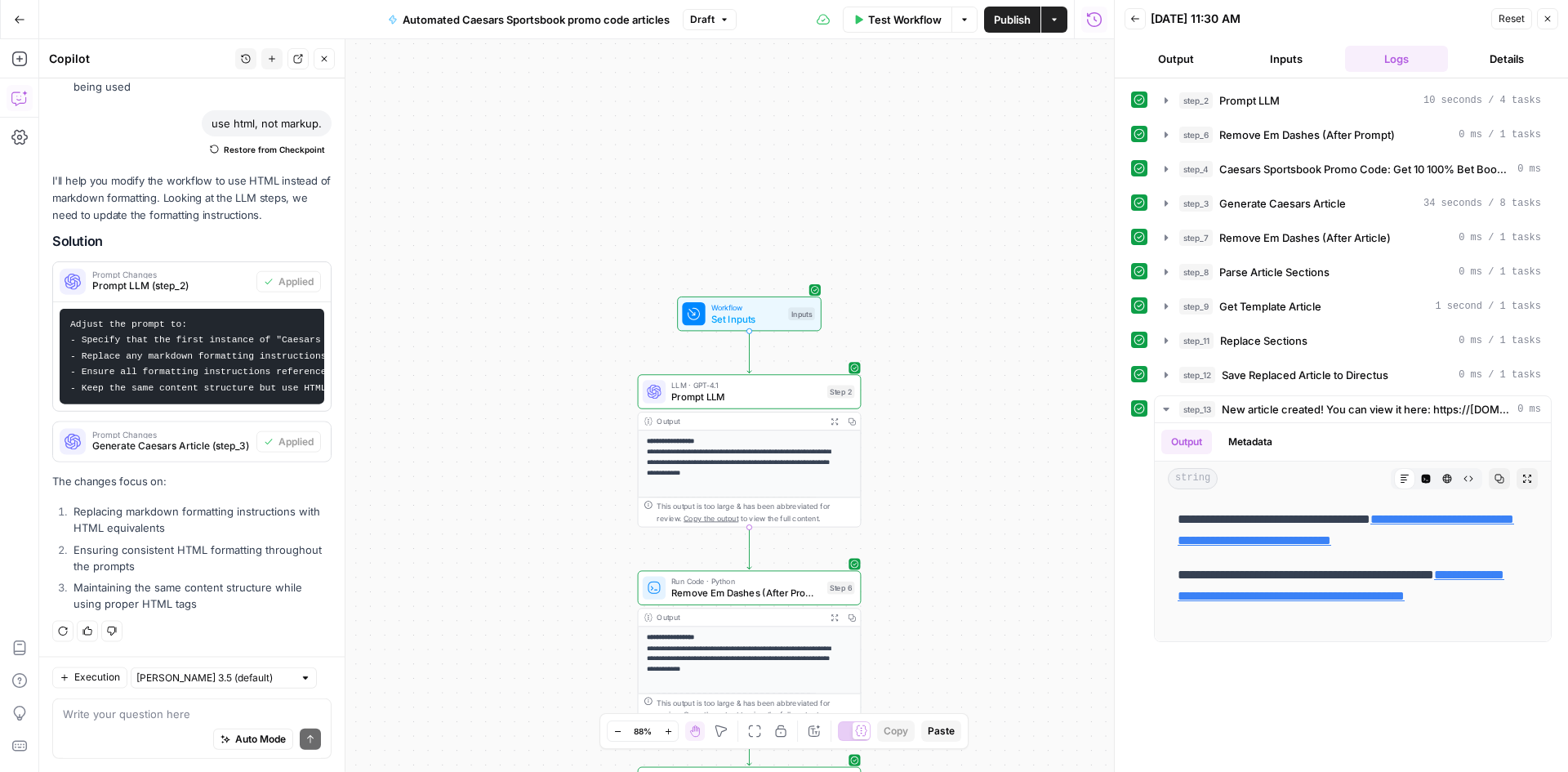
scroll to position [446, 0]
click at [1016, 10] on button "Publish" at bounding box center [1012, 19] width 56 height 26
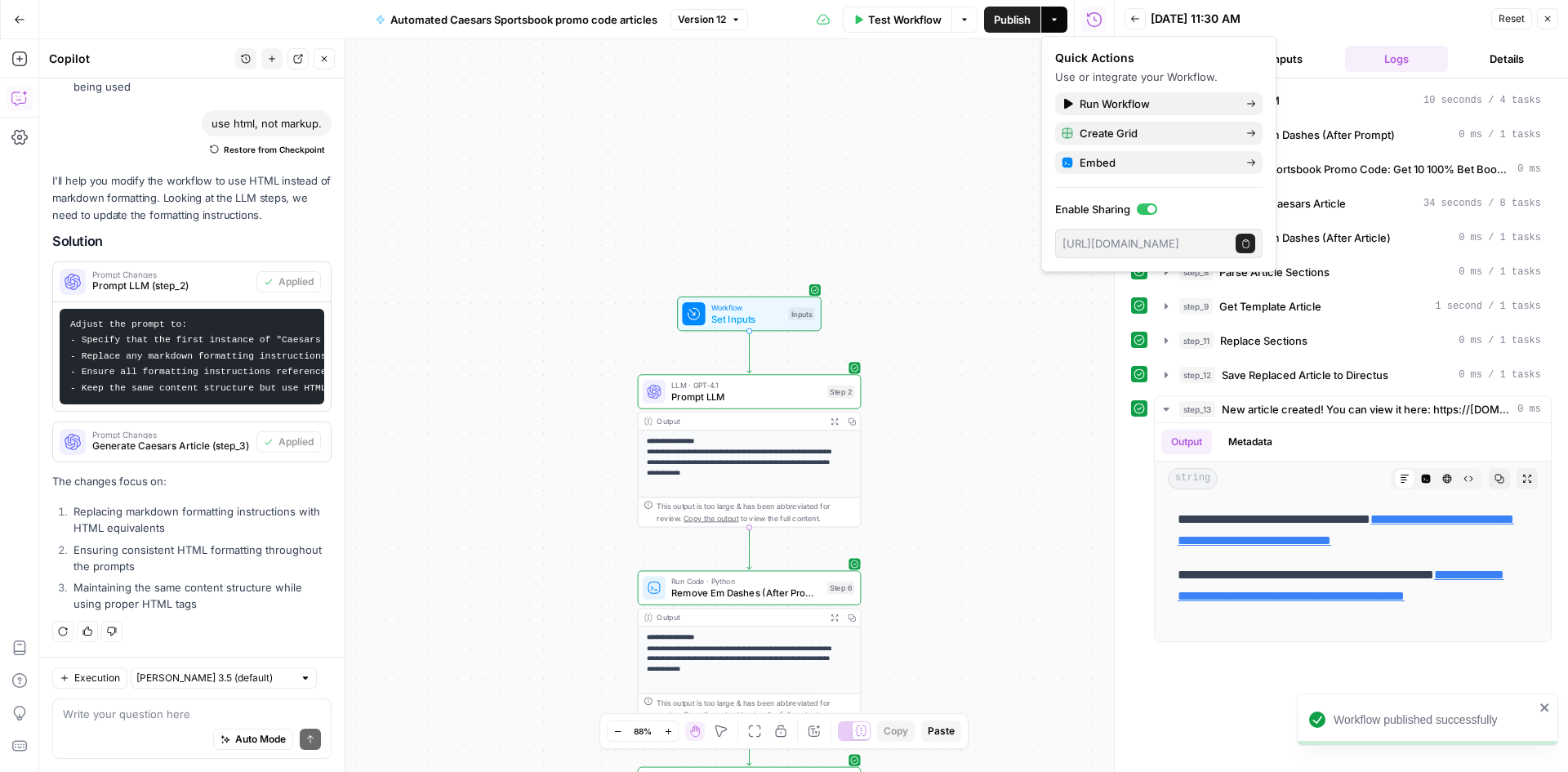
click at [925, 236] on div "**********" at bounding box center [577, 406] width 1075 height 733
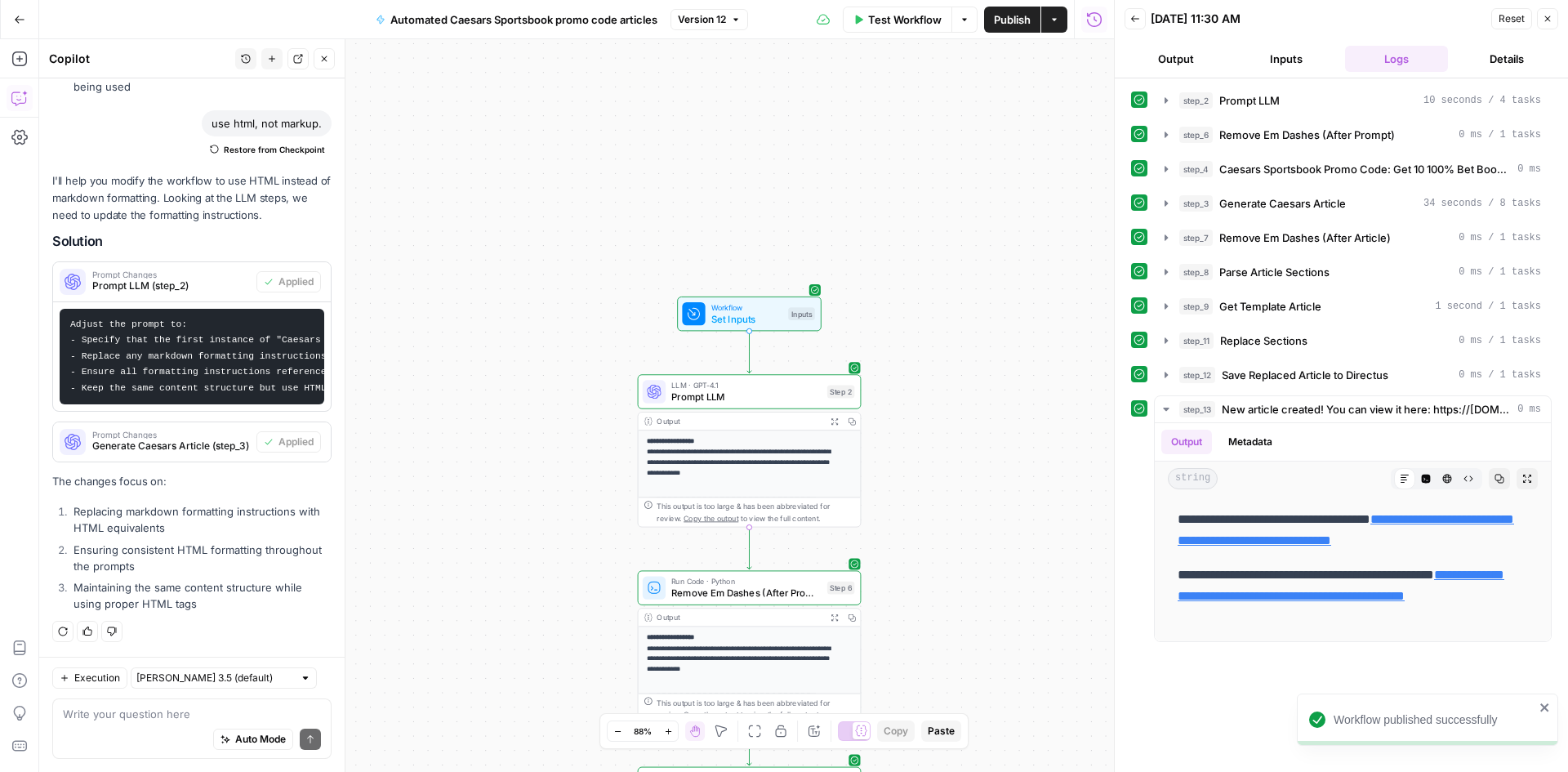
click at [882, 16] on span "Test Workflow" at bounding box center [905, 19] width 74 height 16
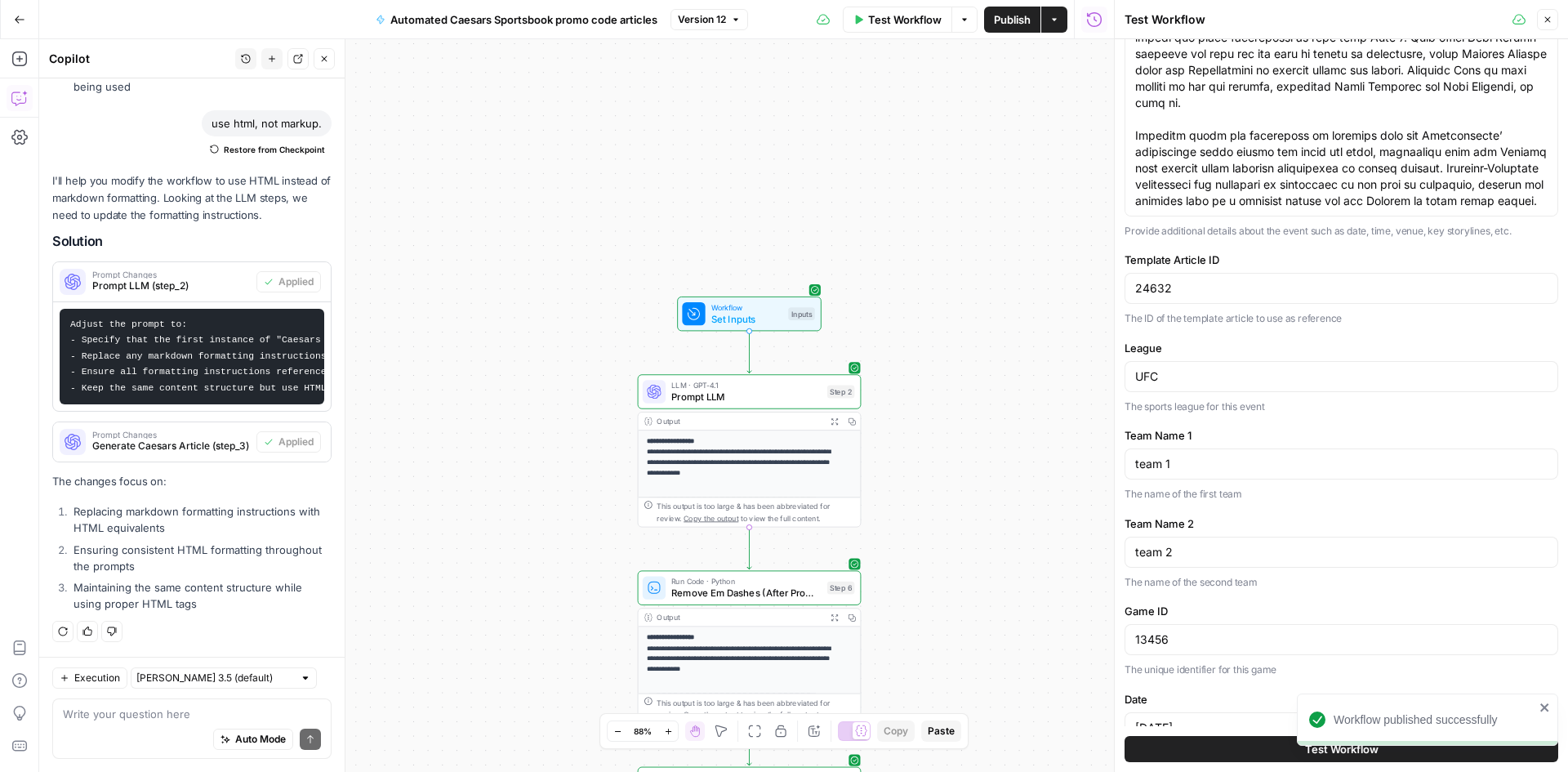
scroll to position [333, 0]
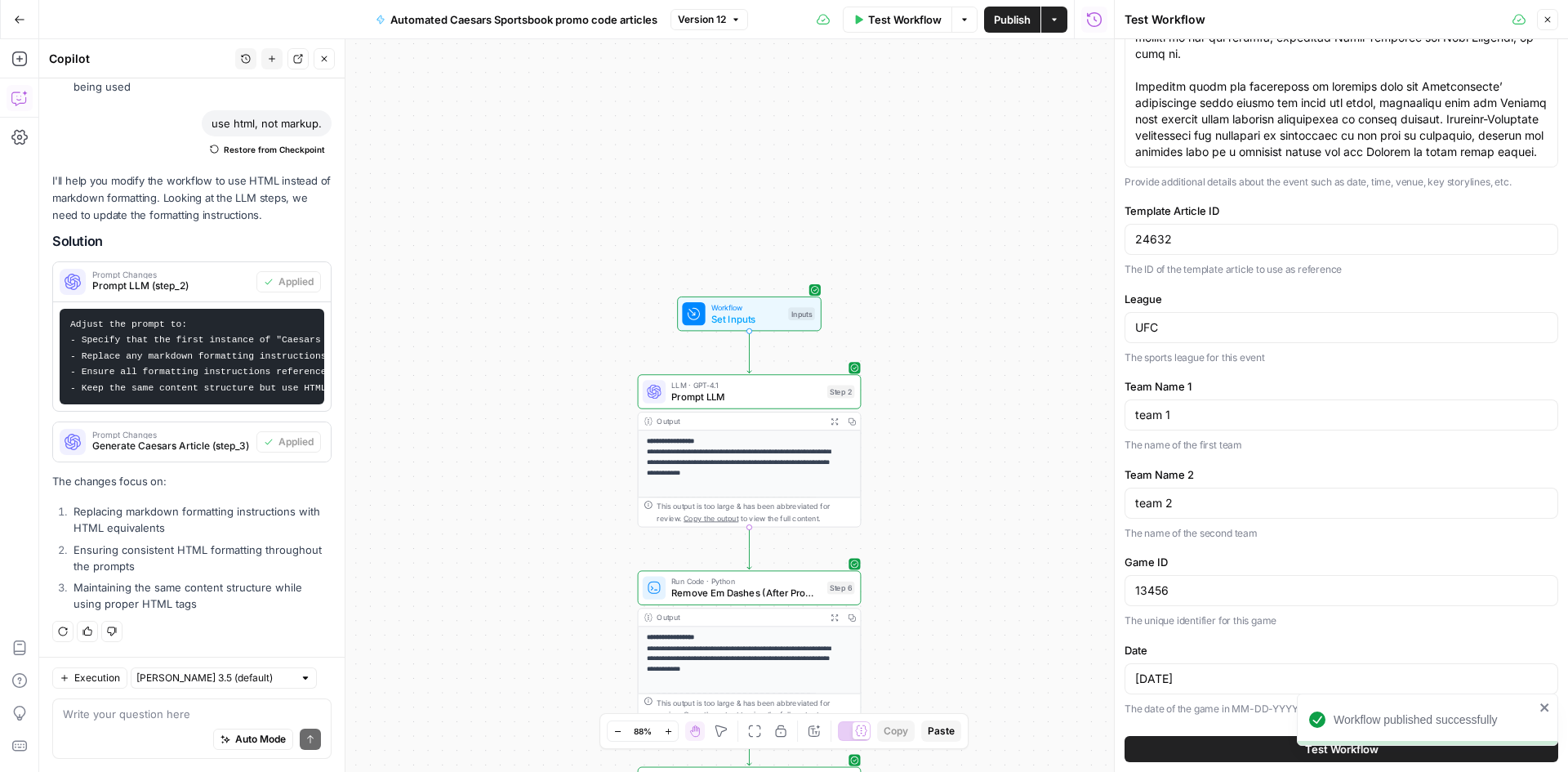
click at [1255, 740] on button "Test Workflow" at bounding box center [1341, 749] width 433 height 26
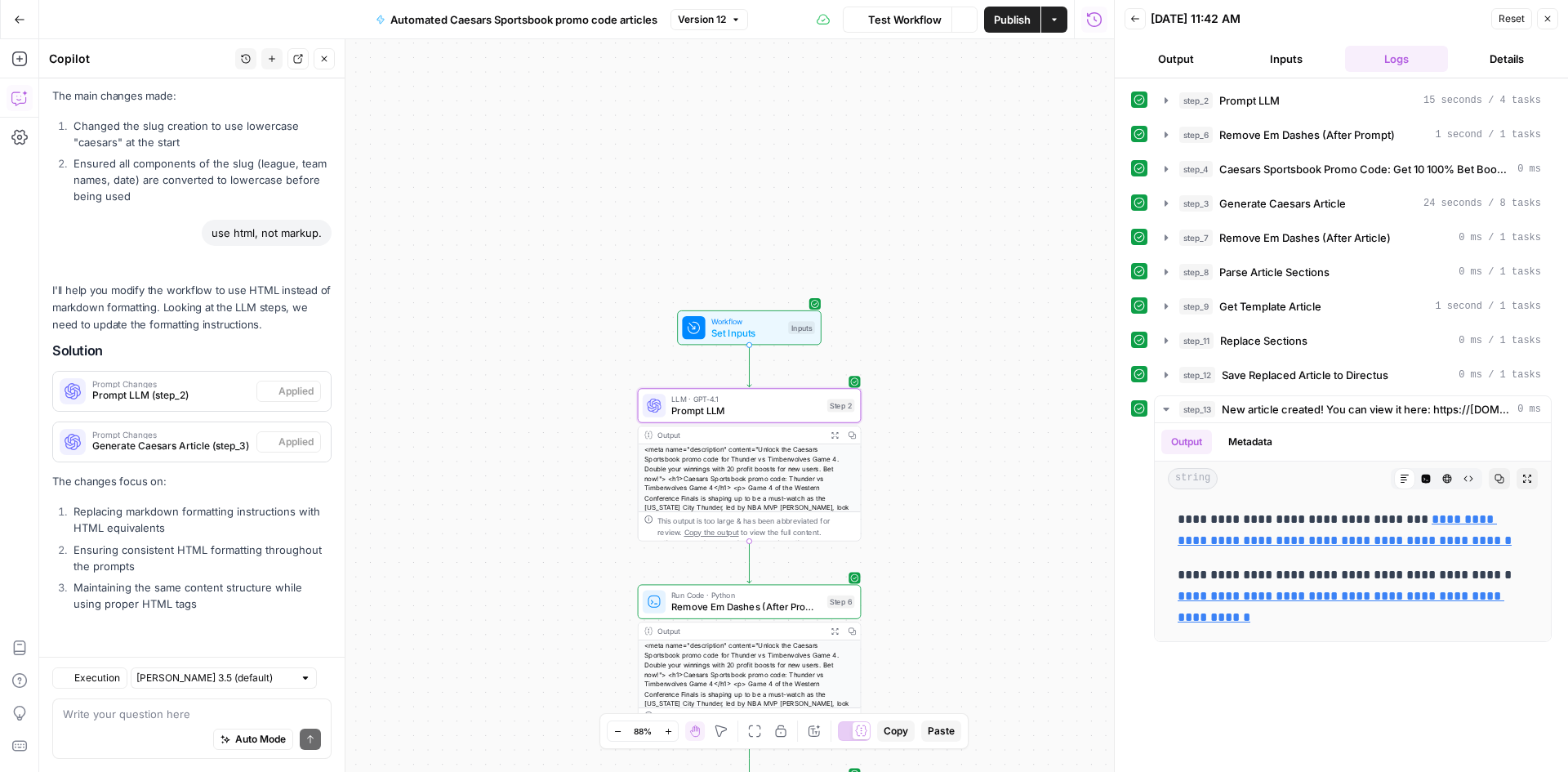
scroll to position [324, 0]
click at [1438, 543] on link "**********" at bounding box center [1344, 530] width 334 height 34
click at [111, 723] on div "Auto Mode Send" at bounding box center [192, 740] width 258 height 36
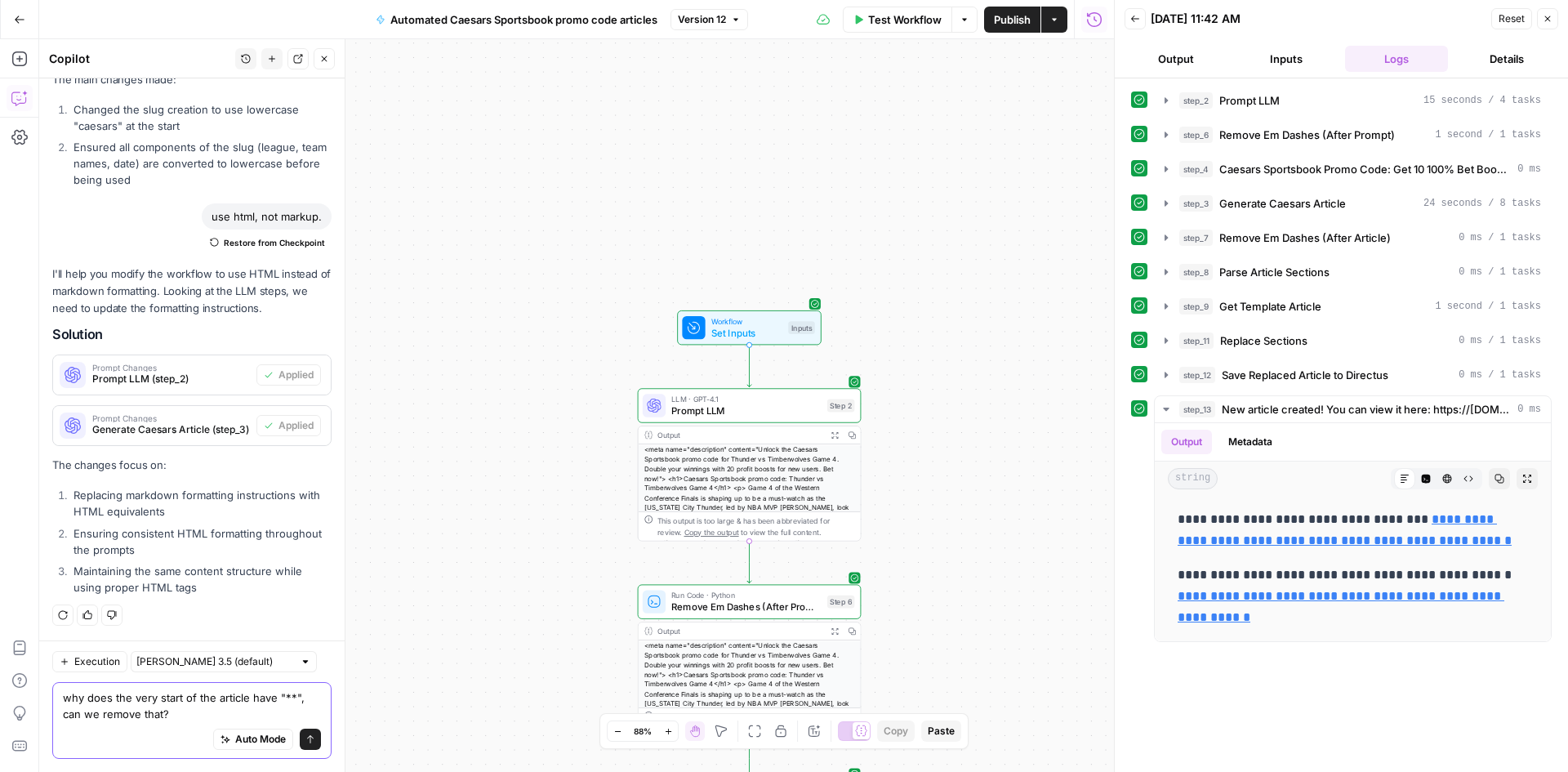
type textarea "why does the very start of the article have "**", can we remove that?"
click at [300, 742] on button "Send" at bounding box center [310, 738] width 21 height 21
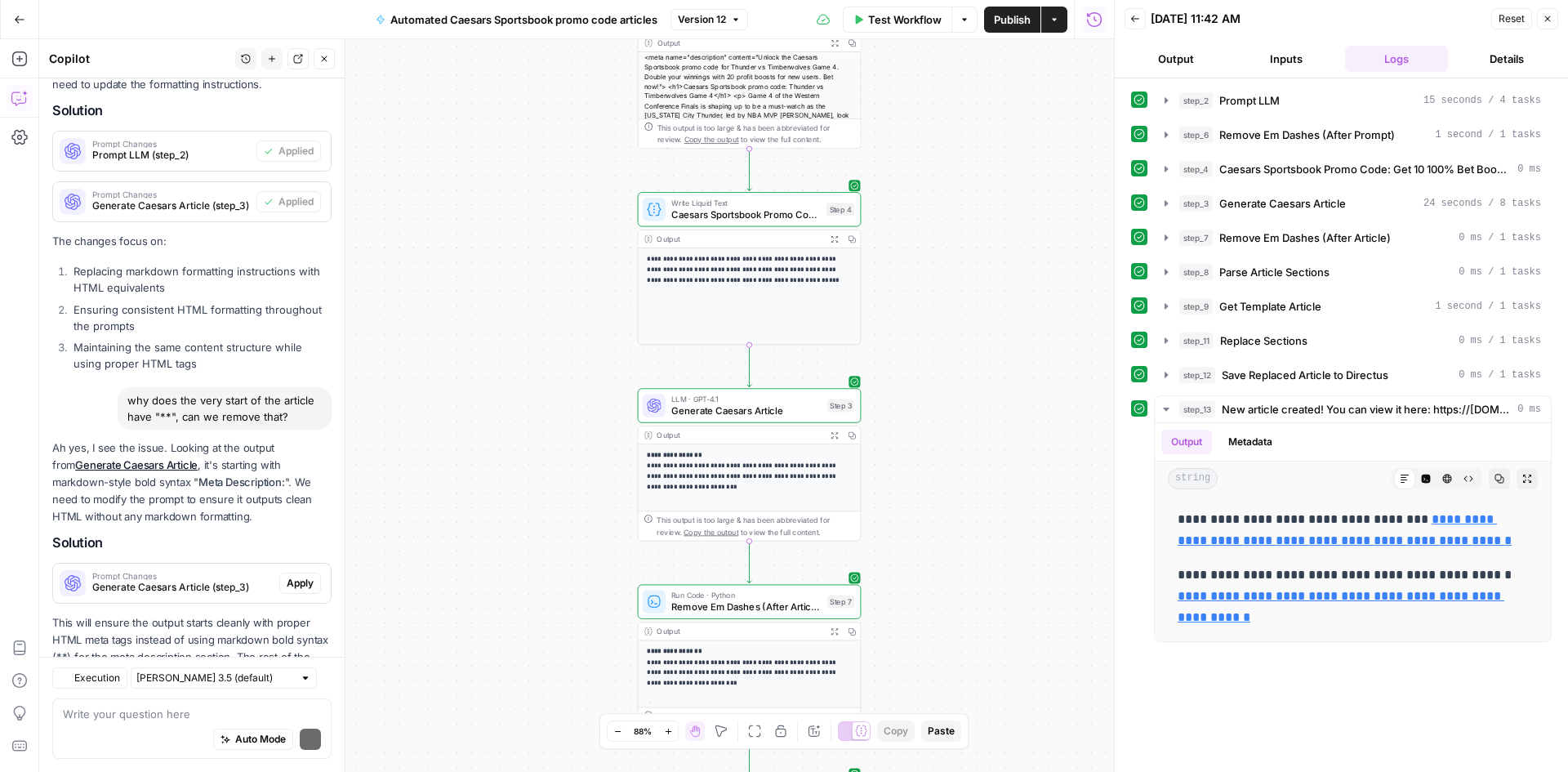
scroll to position [664, 0]
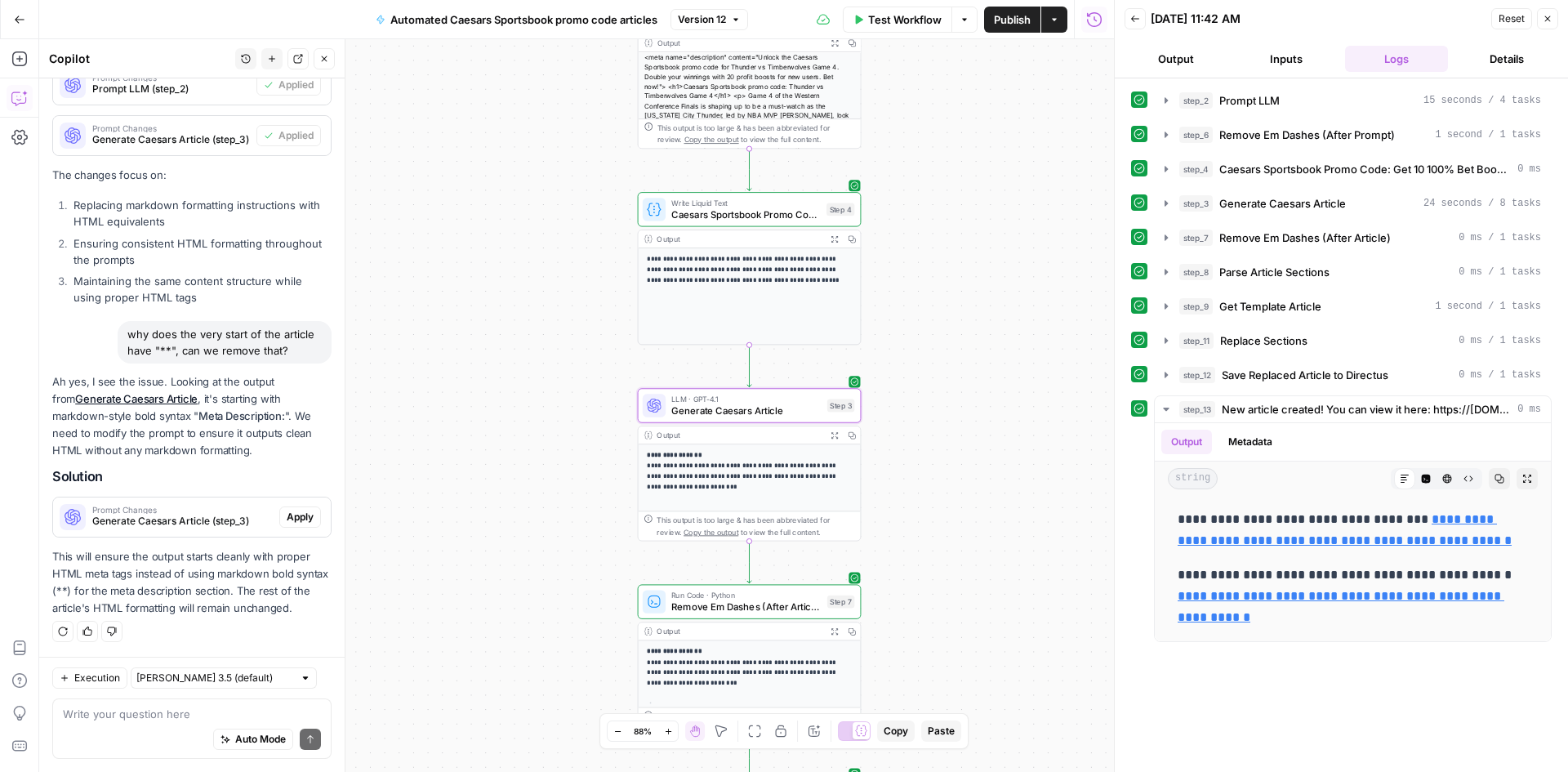
click at [288, 510] on span "Apply" at bounding box center [300, 517] width 27 height 15
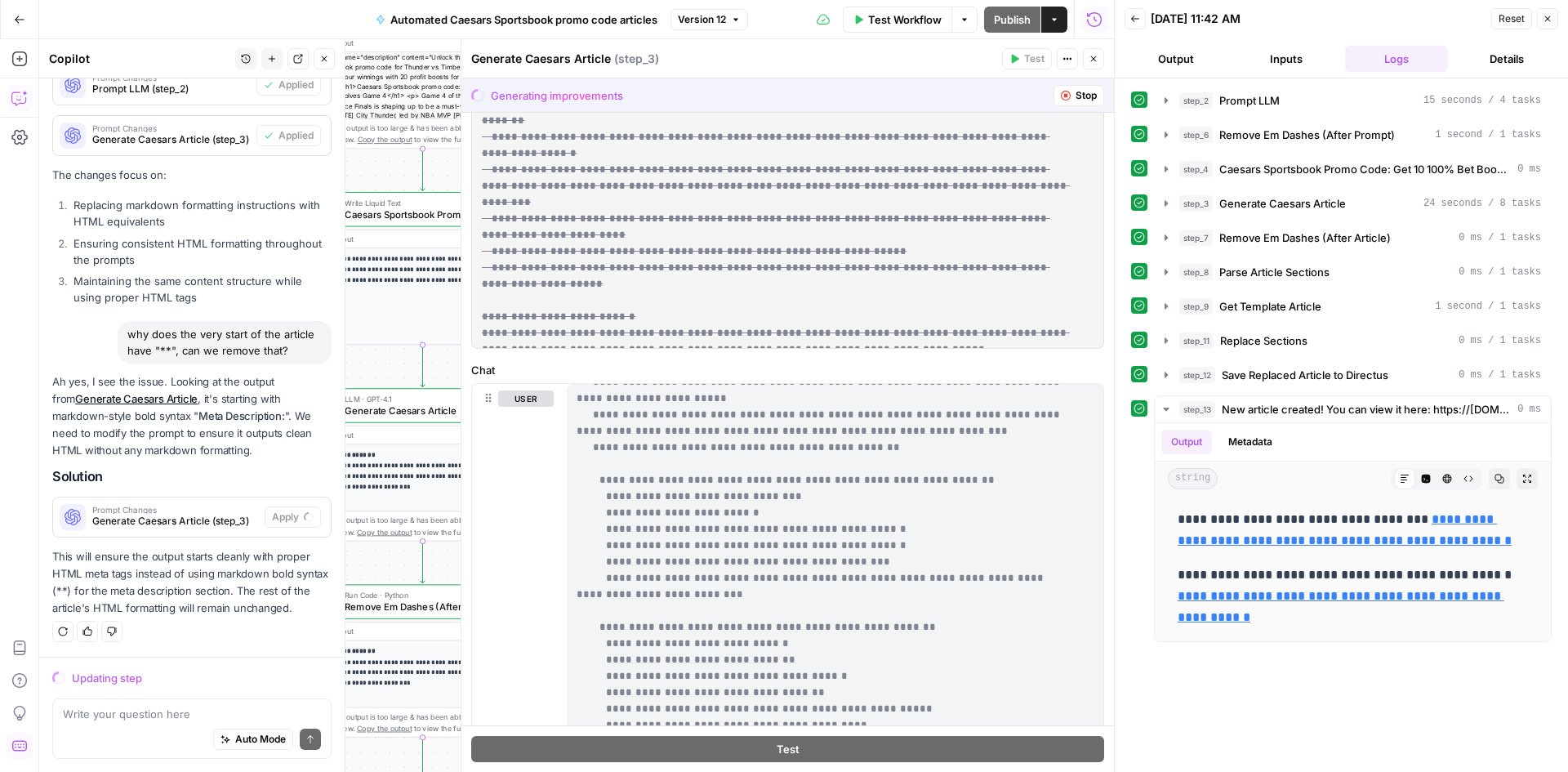
scroll to position [0, 0]
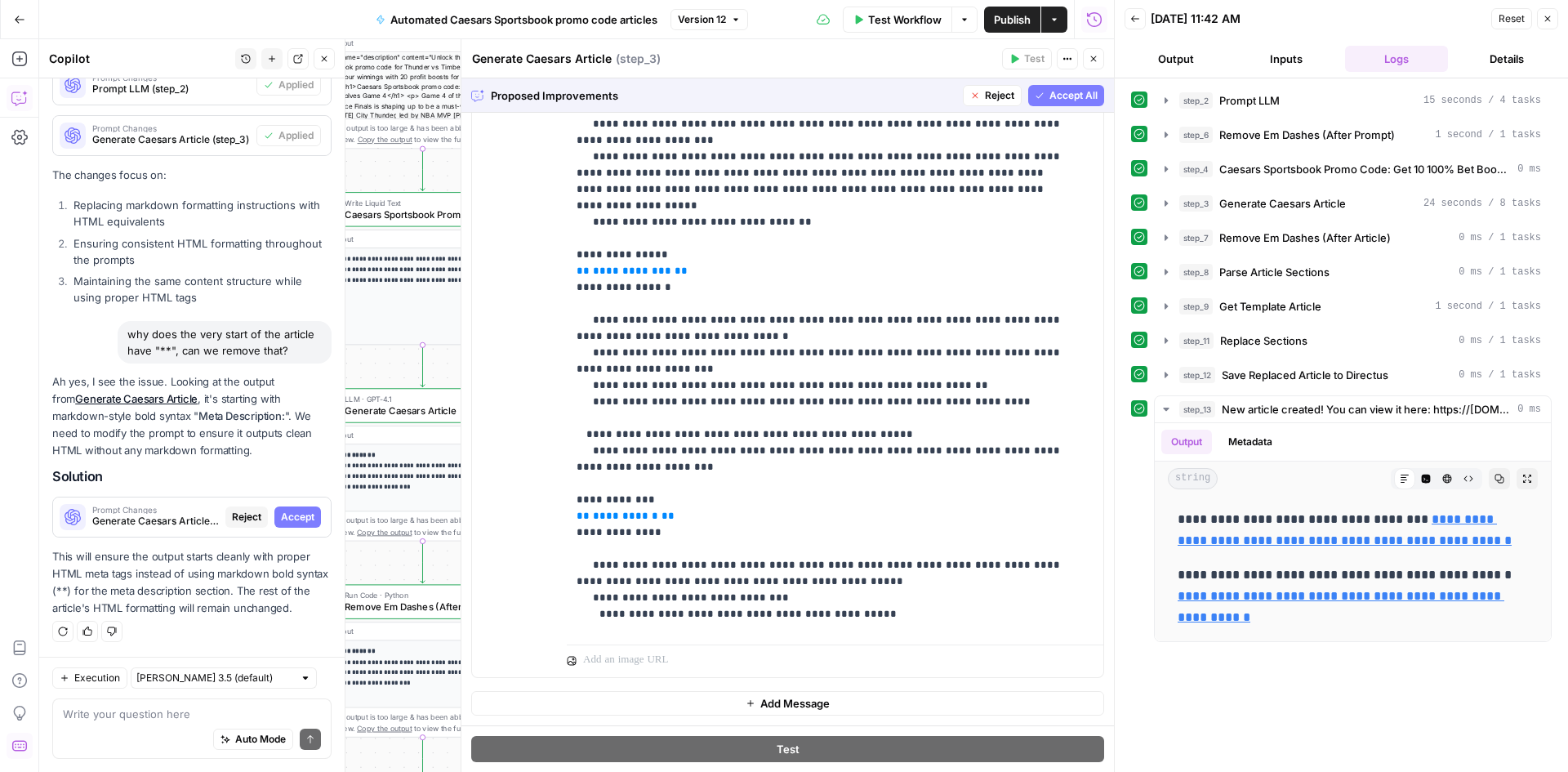
scroll to position [148, 0]
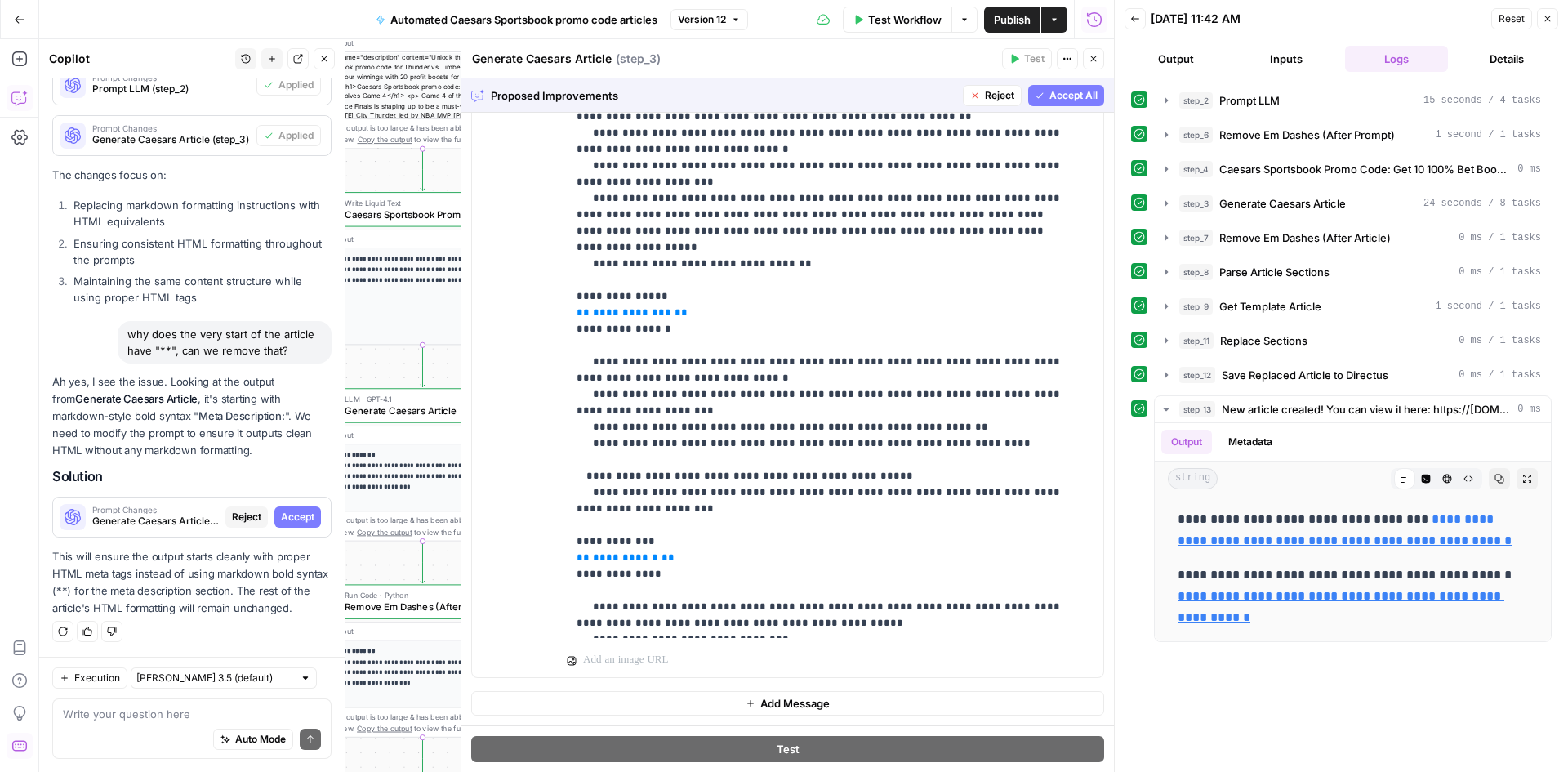
click at [1049, 100] on span "Accept All" at bounding box center [1073, 96] width 48 height 15
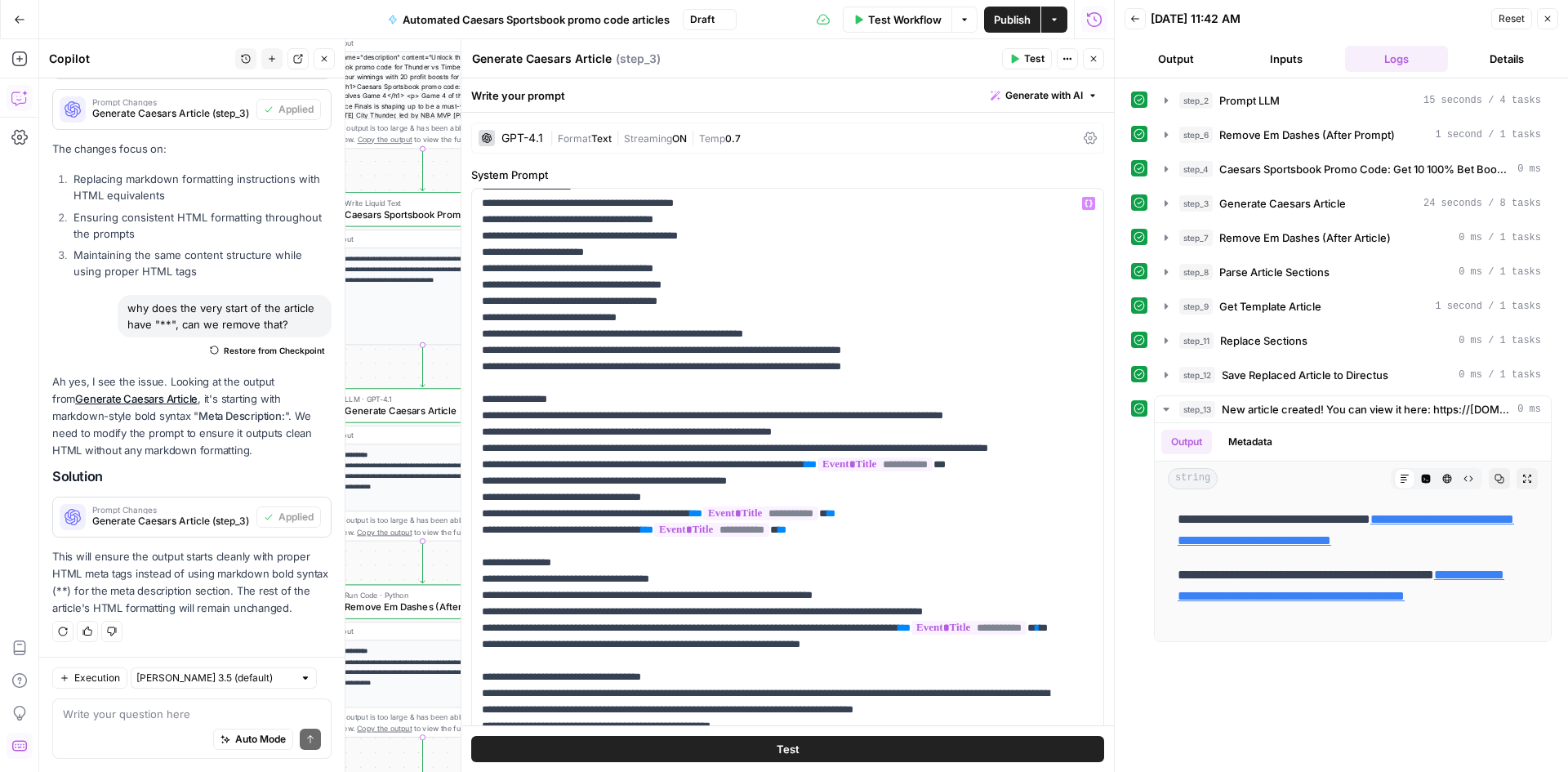
scroll to position [2859, 0]
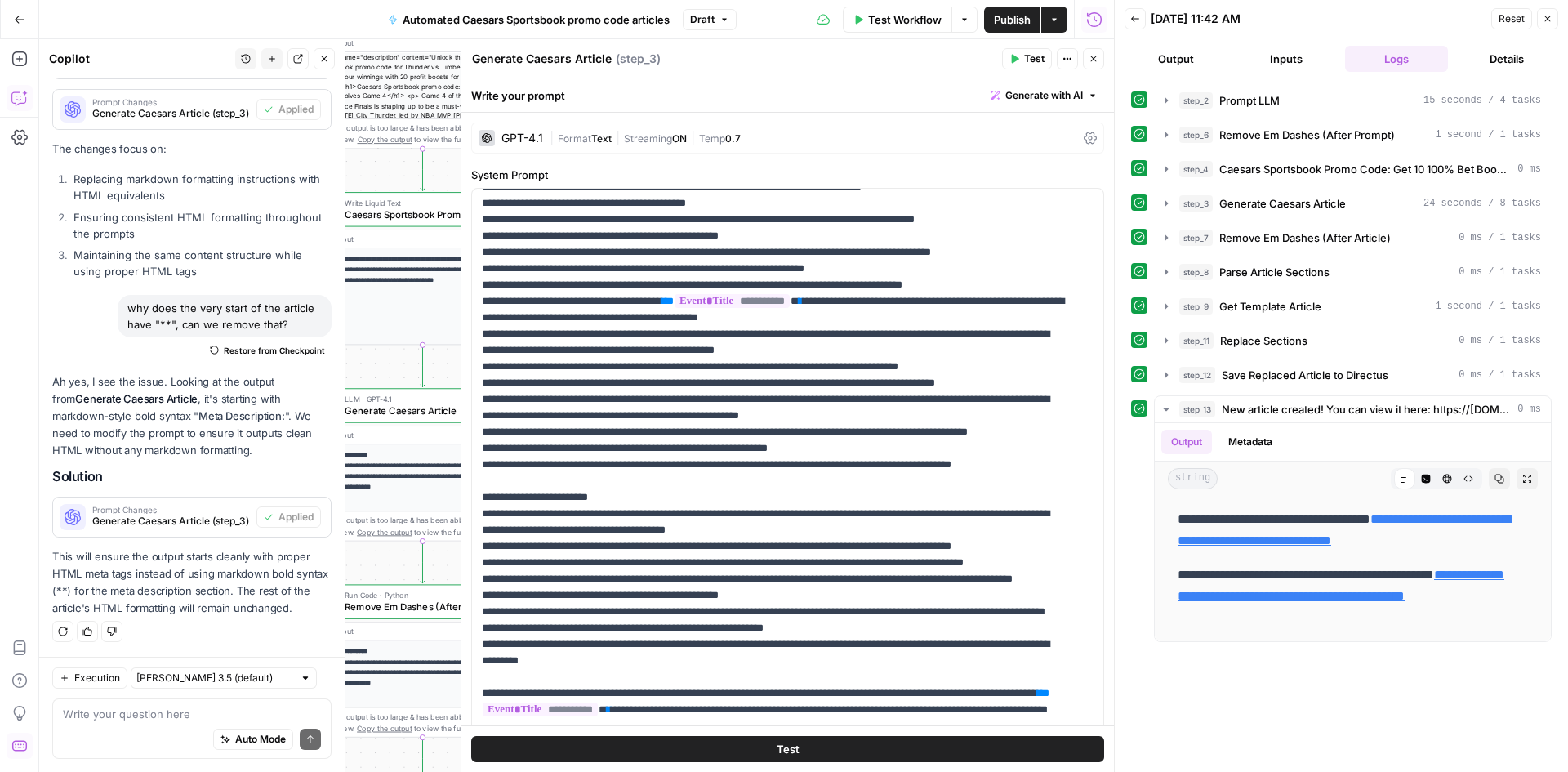
click at [1086, 61] on button "Close" at bounding box center [1093, 58] width 21 height 21
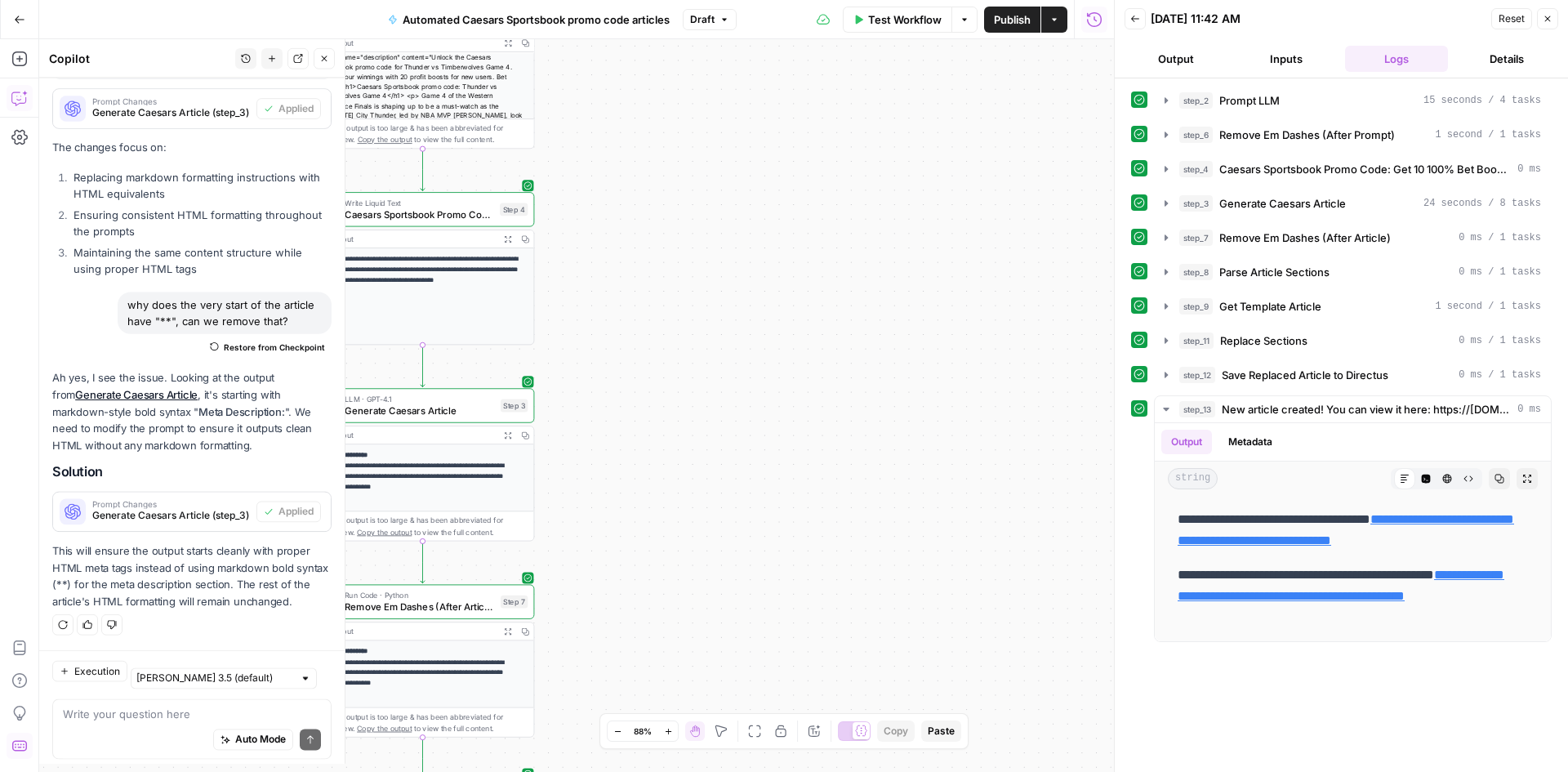
scroll to position [690, 0]
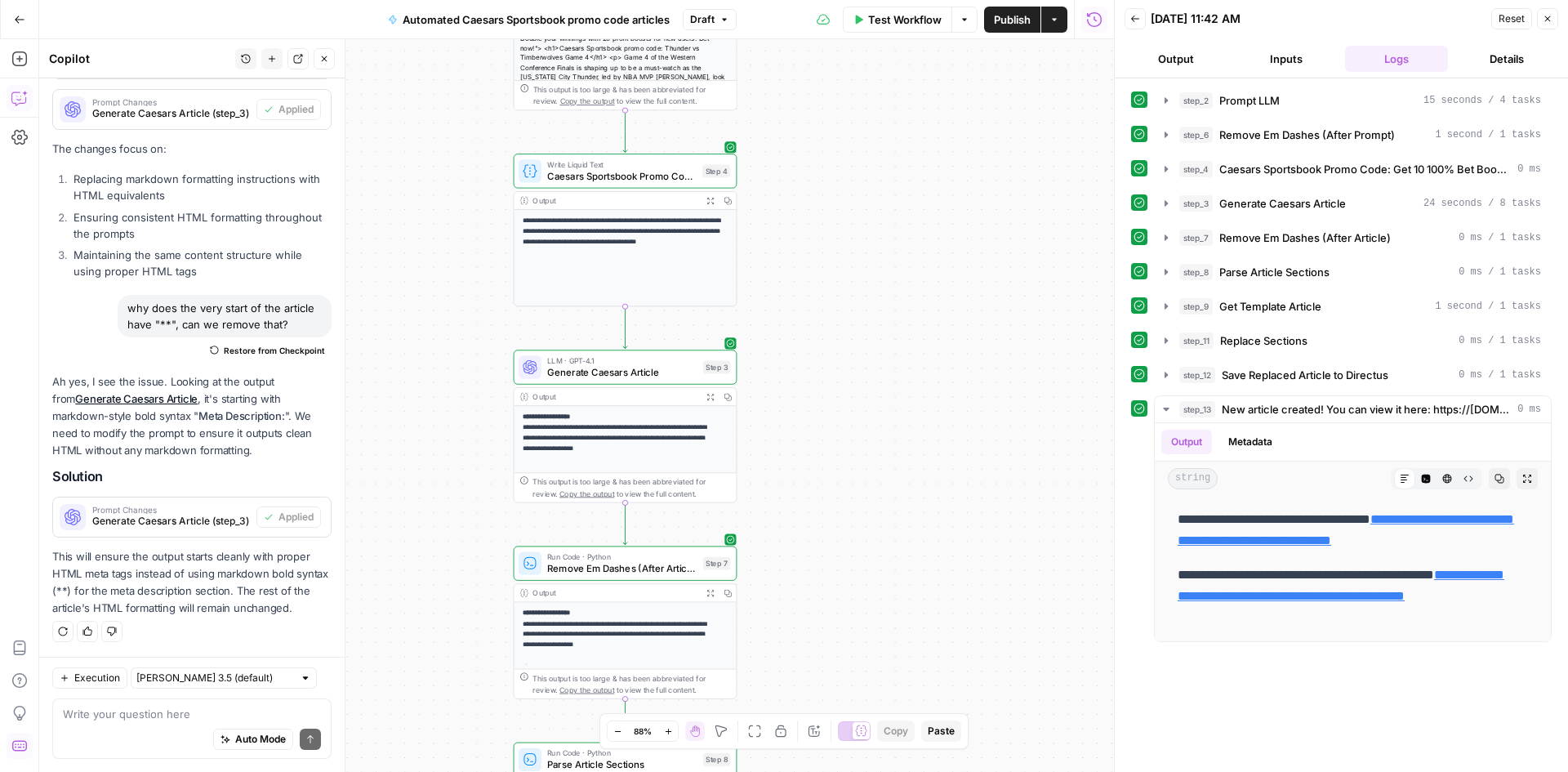
drag, startPoint x: 732, startPoint y: 321, endPoint x: 923, endPoint y: 285, distance: 194.4
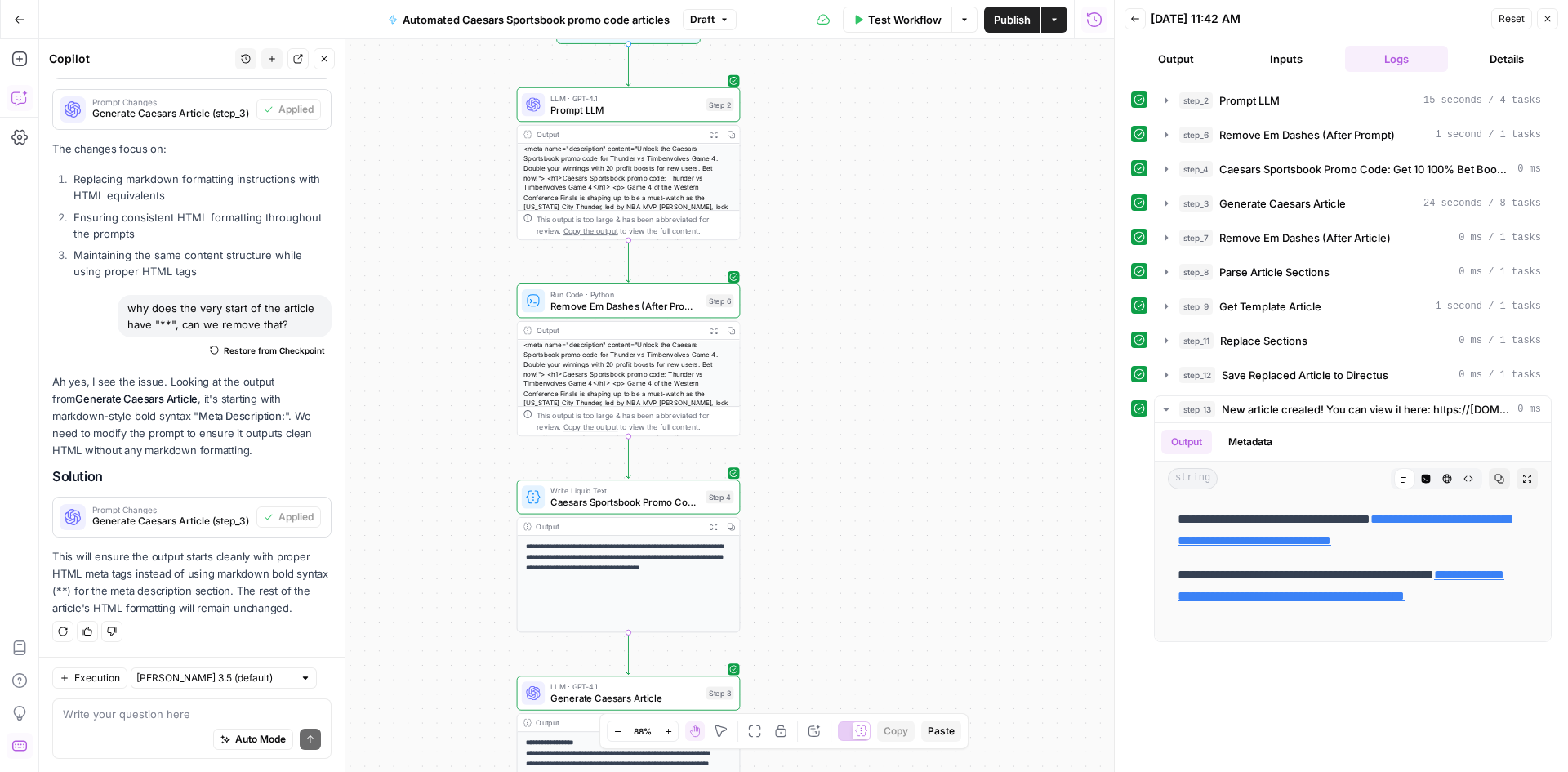
click at [898, 31] on button "Test Workflow" at bounding box center [898, 19] width 110 height 26
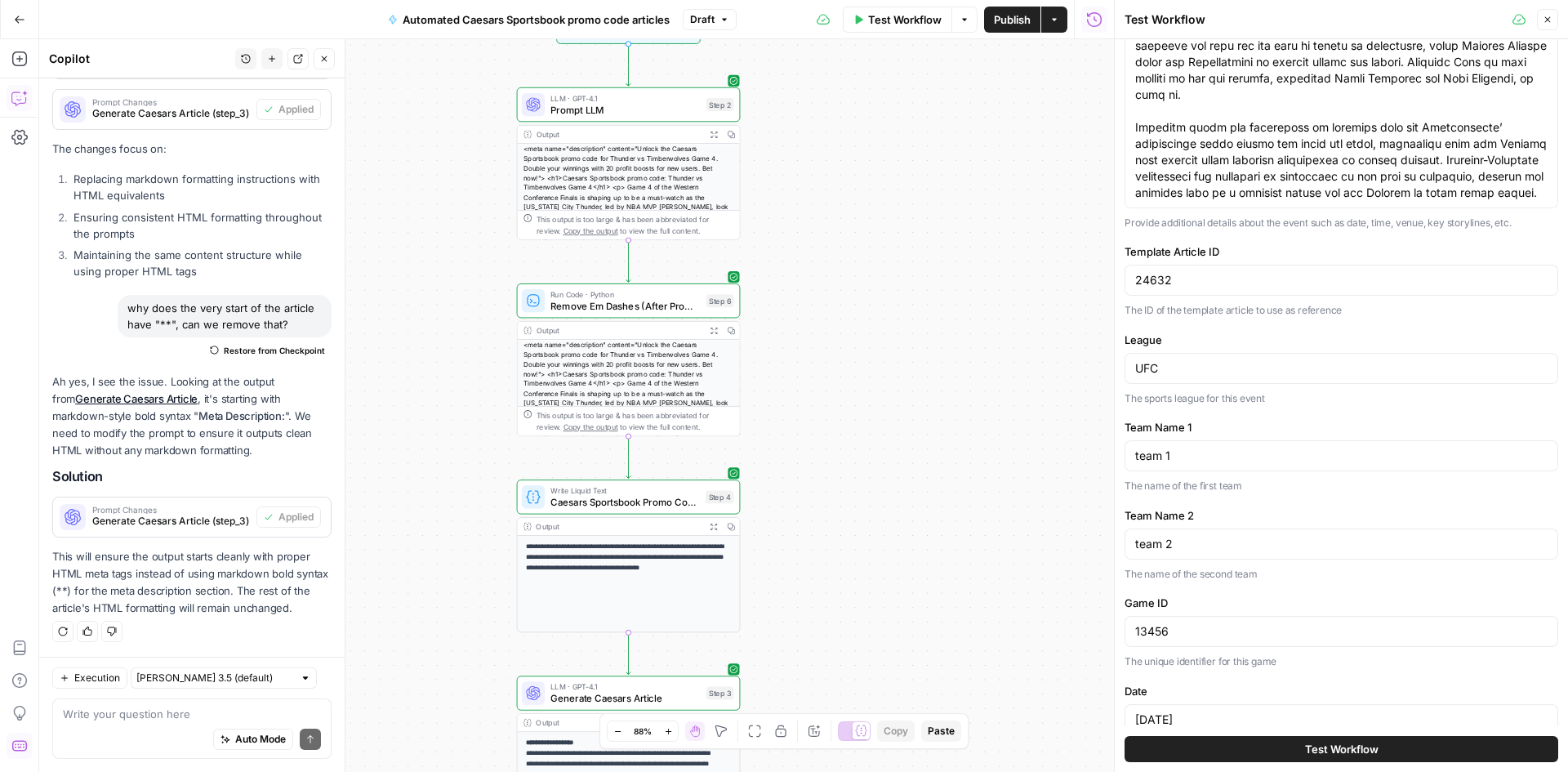
scroll to position [333, 0]
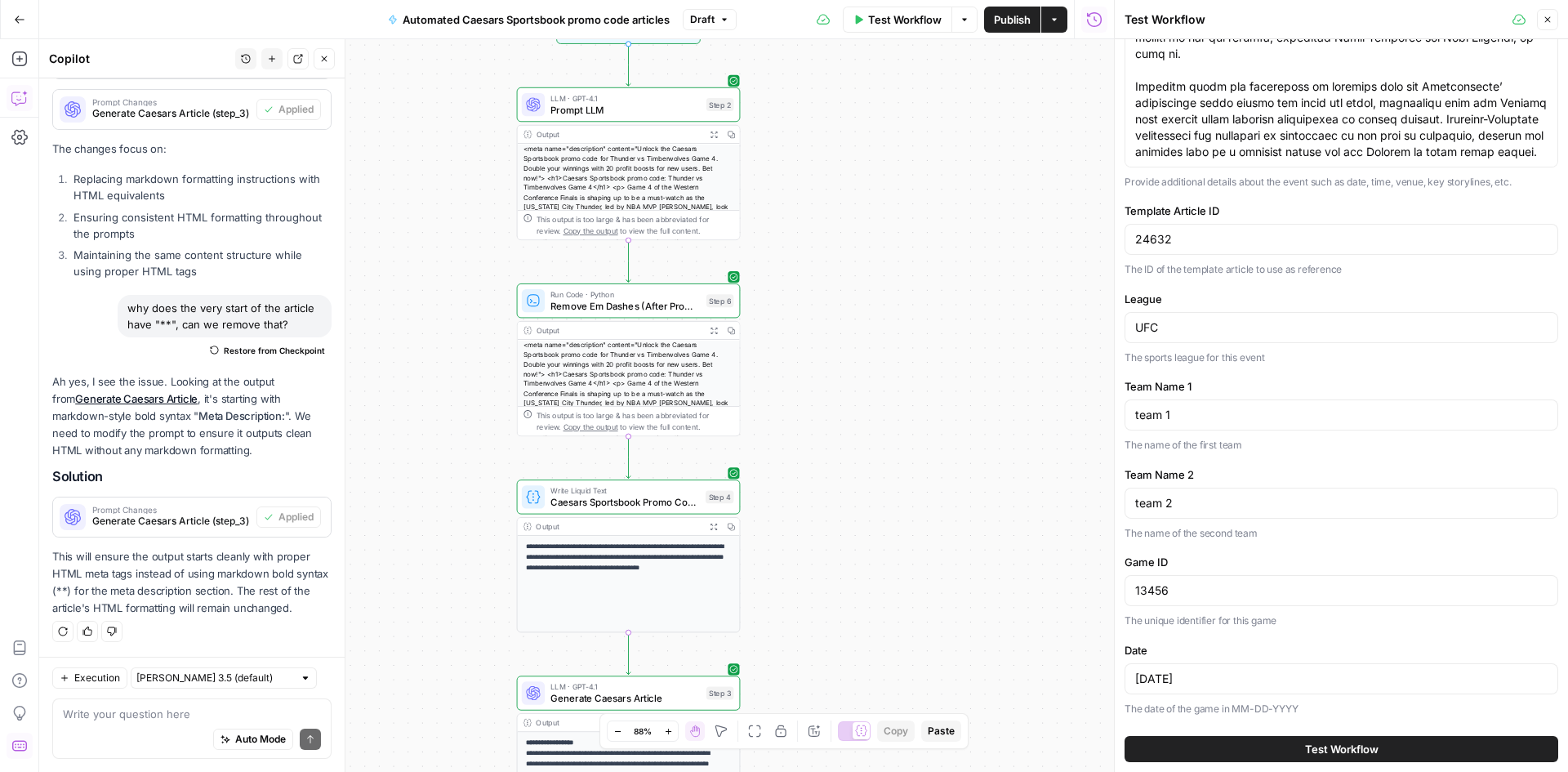
click at [1270, 749] on button "Test Workflow" at bounding box center [1341, 749] width 433 height 26
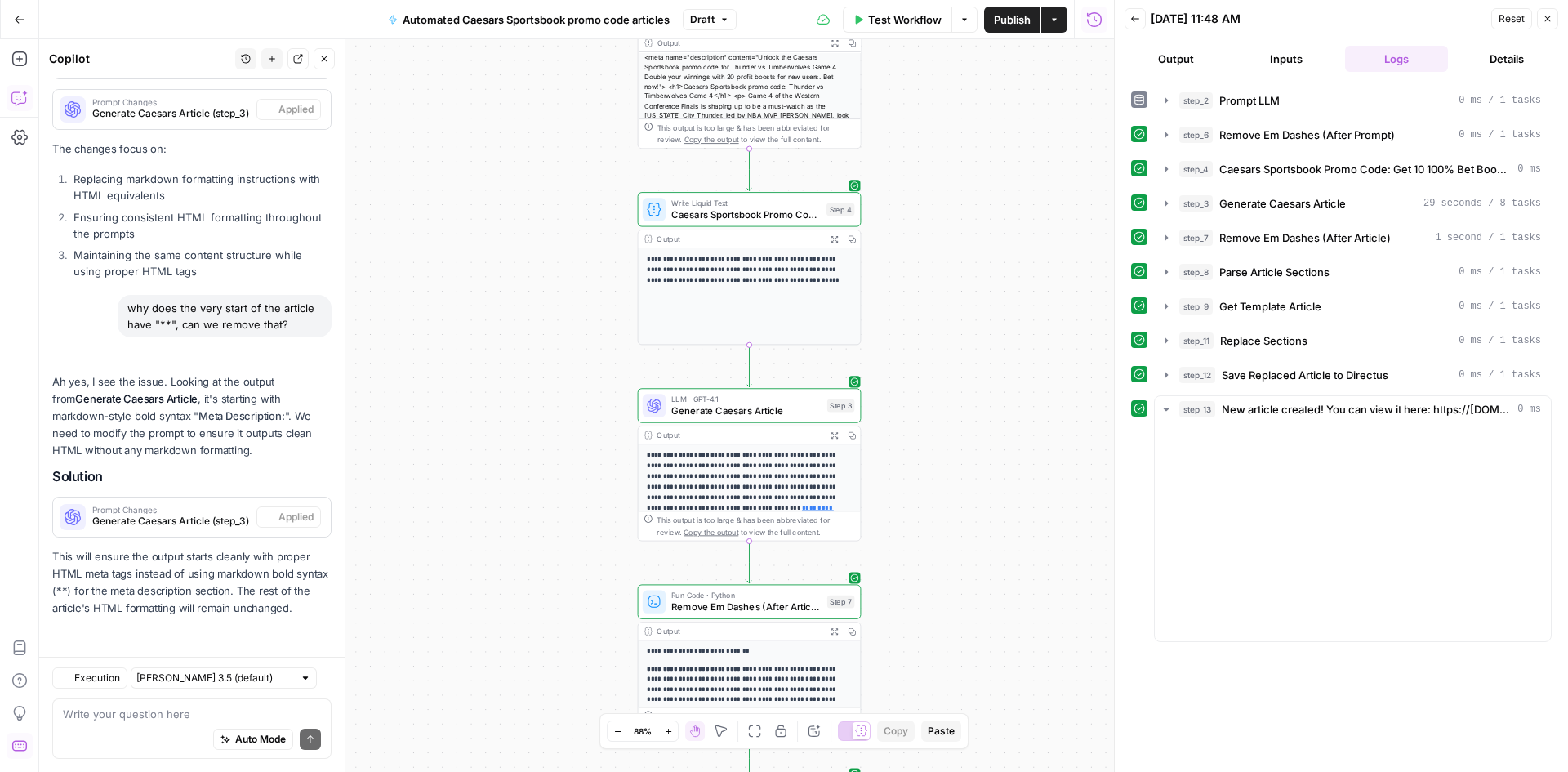
scroll to position [690, 0]
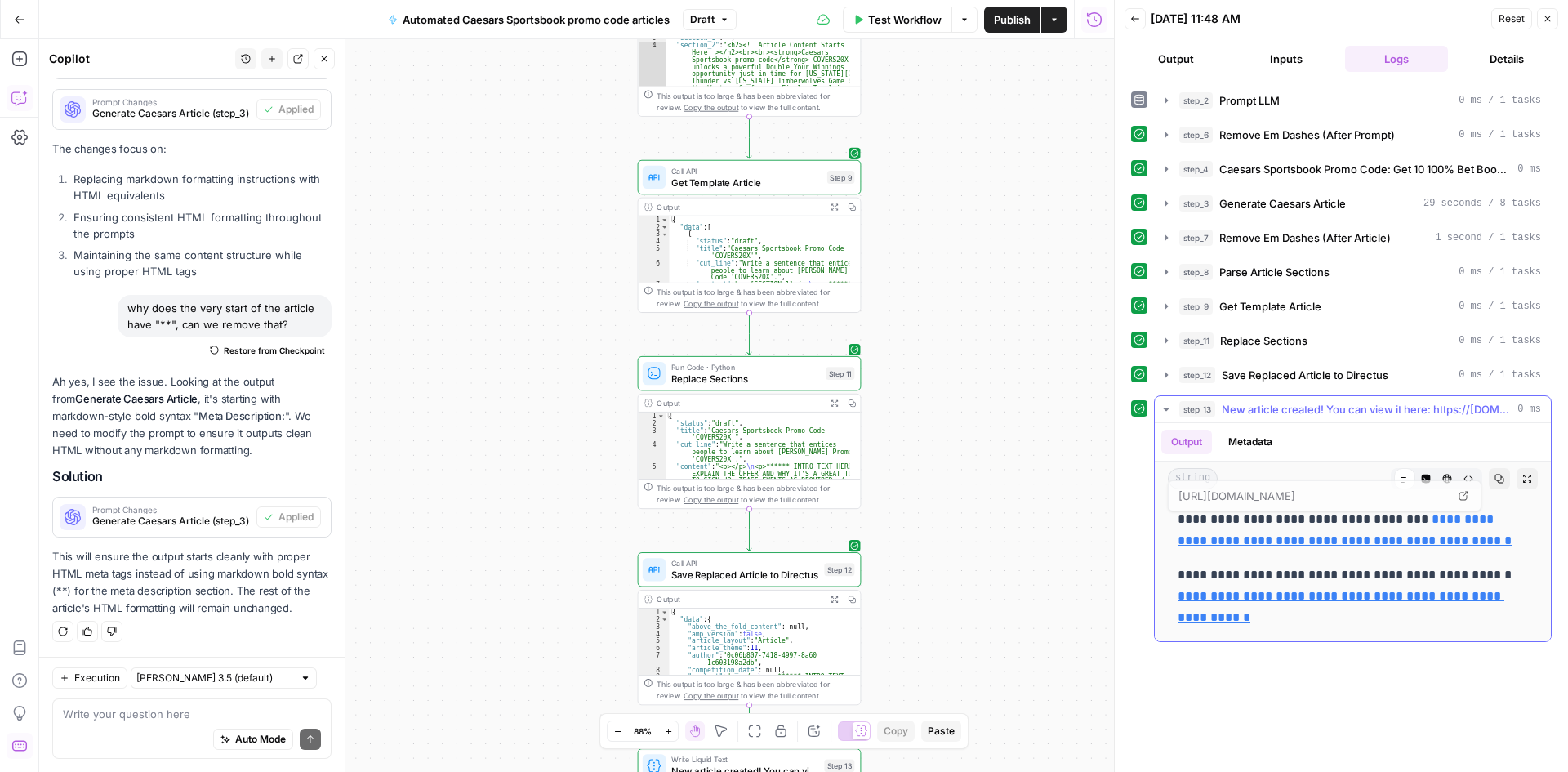
click at [1429, 535] on link "**********" at bounding box center [1344, 530] width 334 height 34
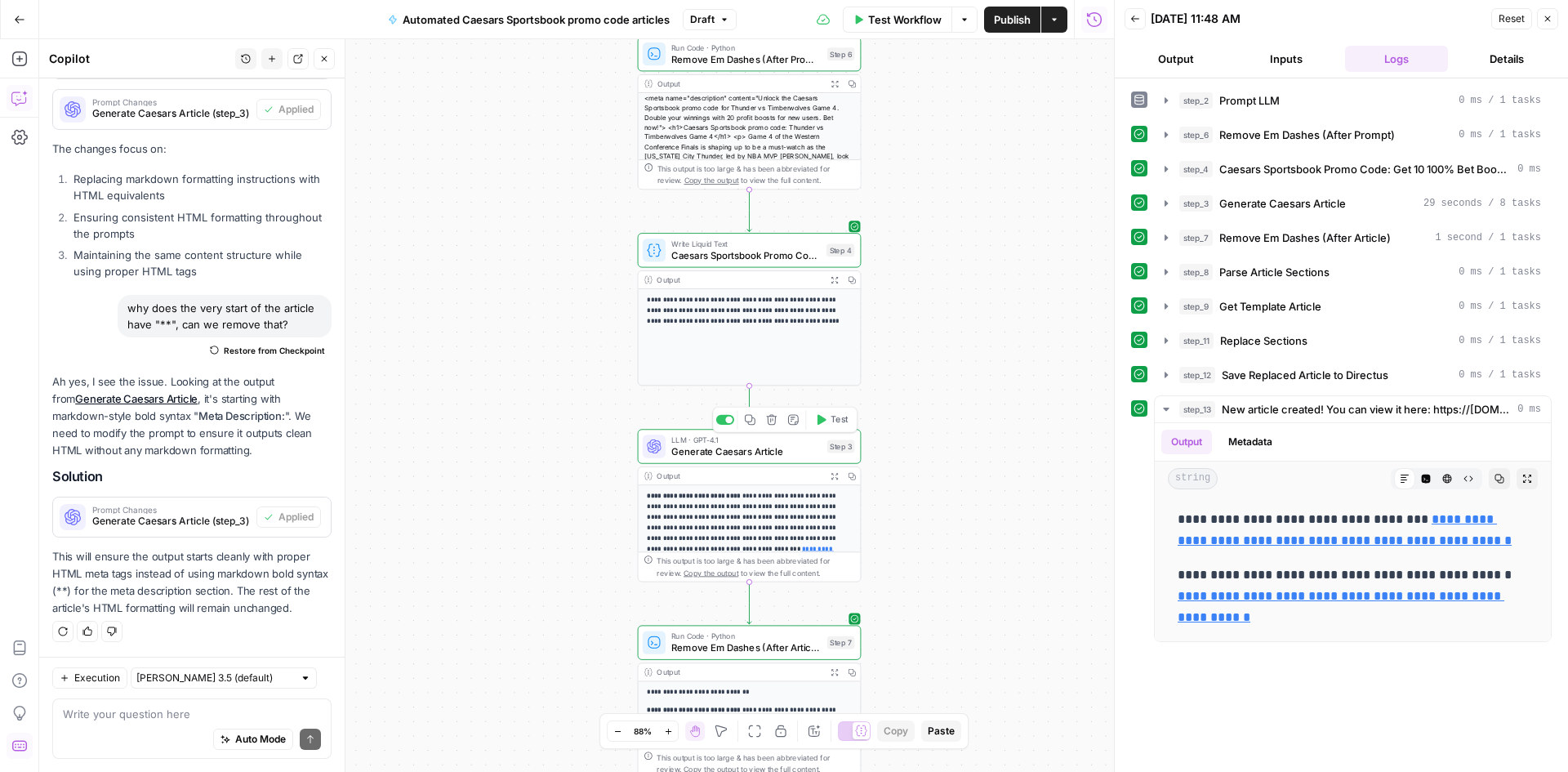
scroll to position [65, 0]
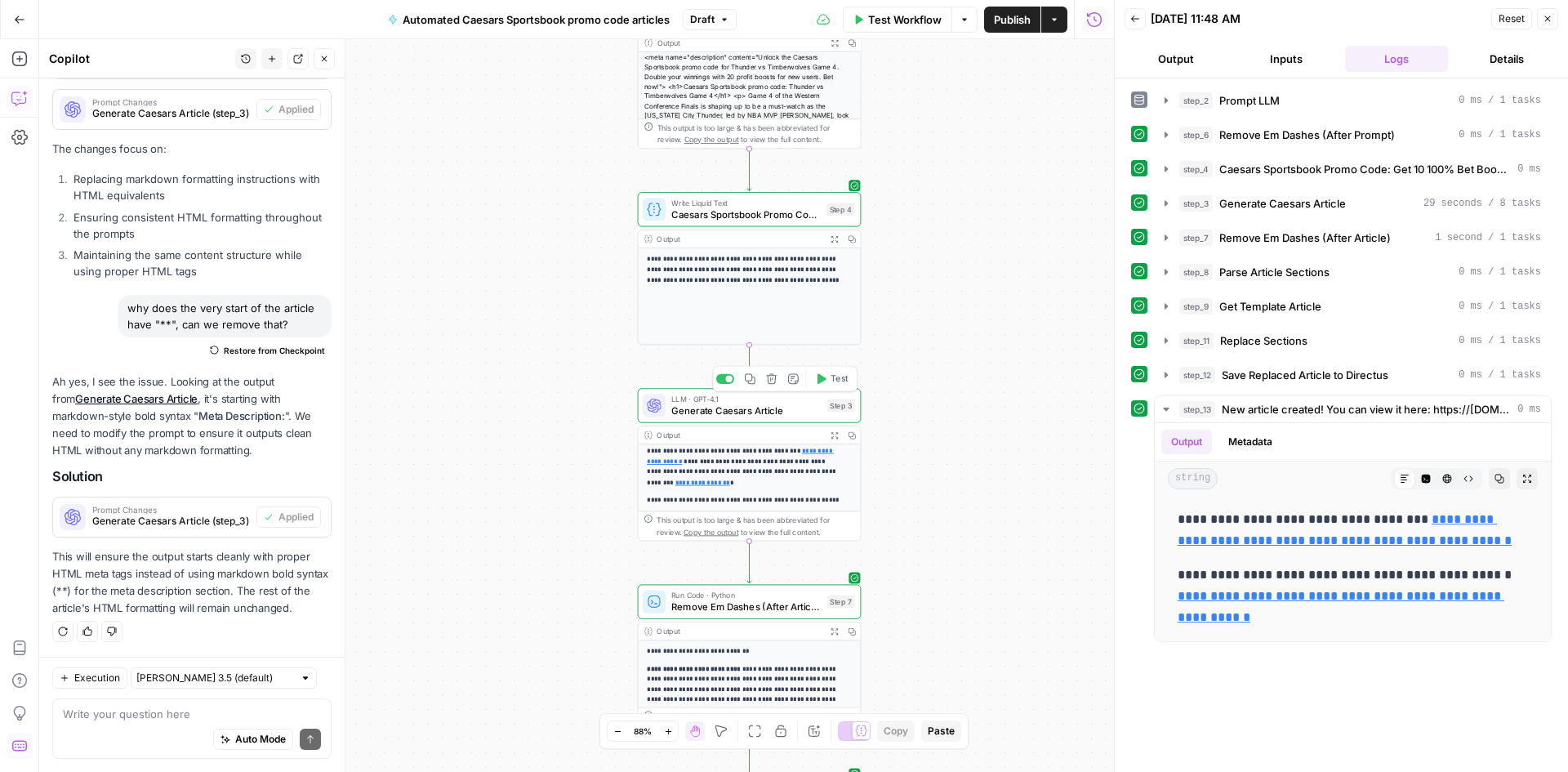
click at [811, 417] on span "Generate Caesars Article" at bounding box center [746, 411] width 150 height 15
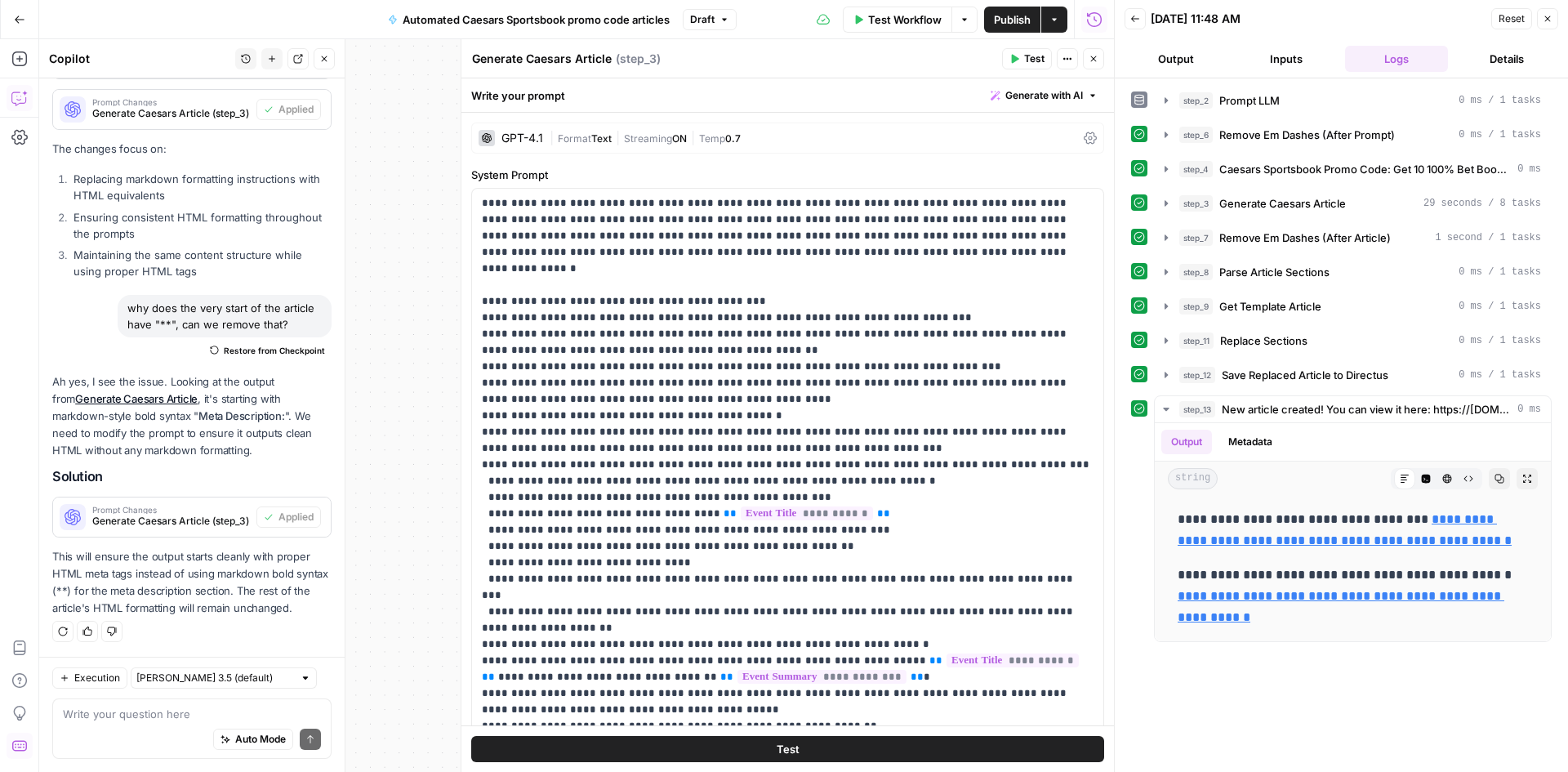
scroll to position [690, 0]
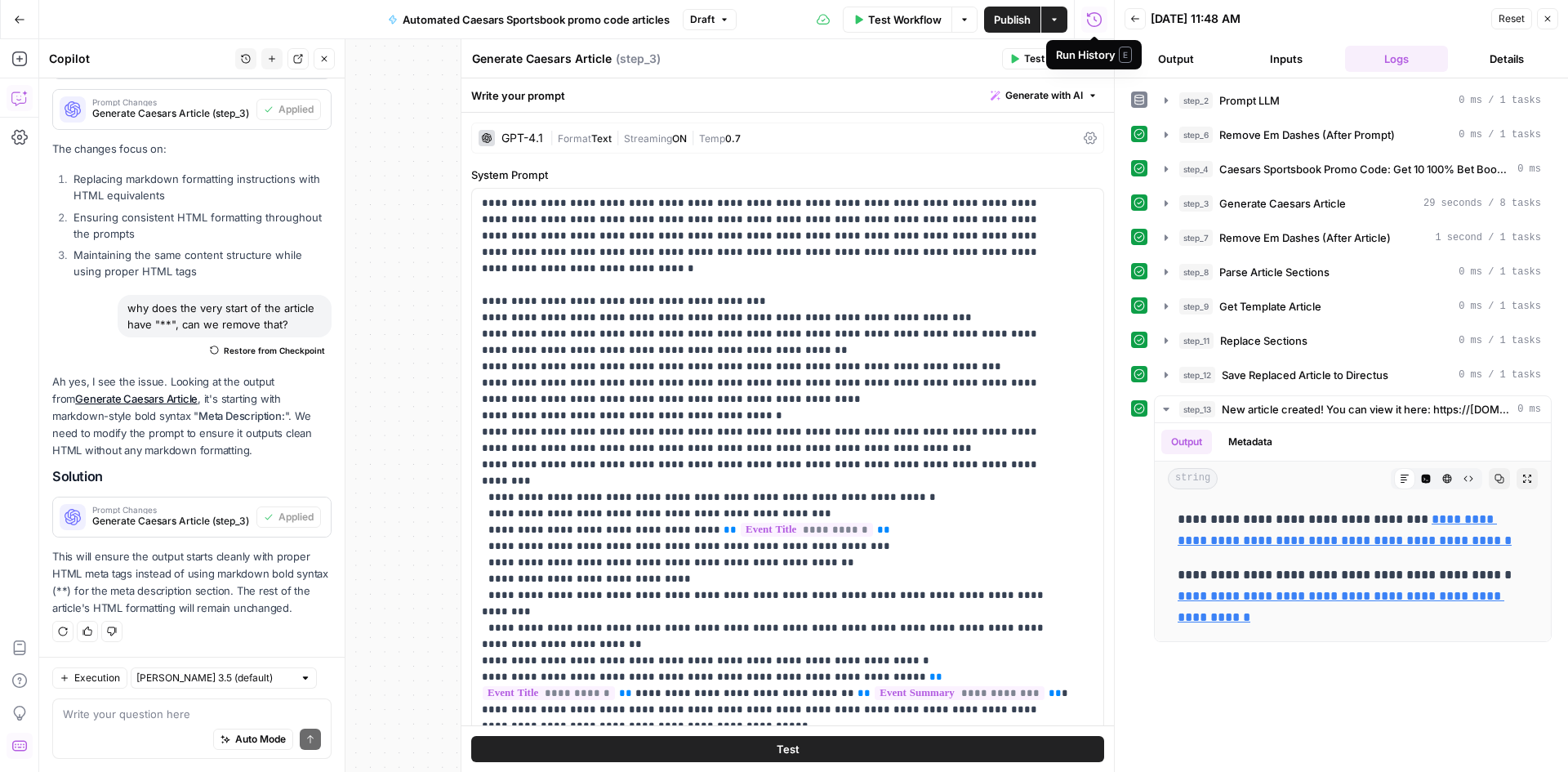
click at [1096, 48] on div "Run History E" at bounding box center [1094, 54] width 76 height 16
click at [1094, 59] on icon "button" at bounding box center [1094, 59] width 6 height 6
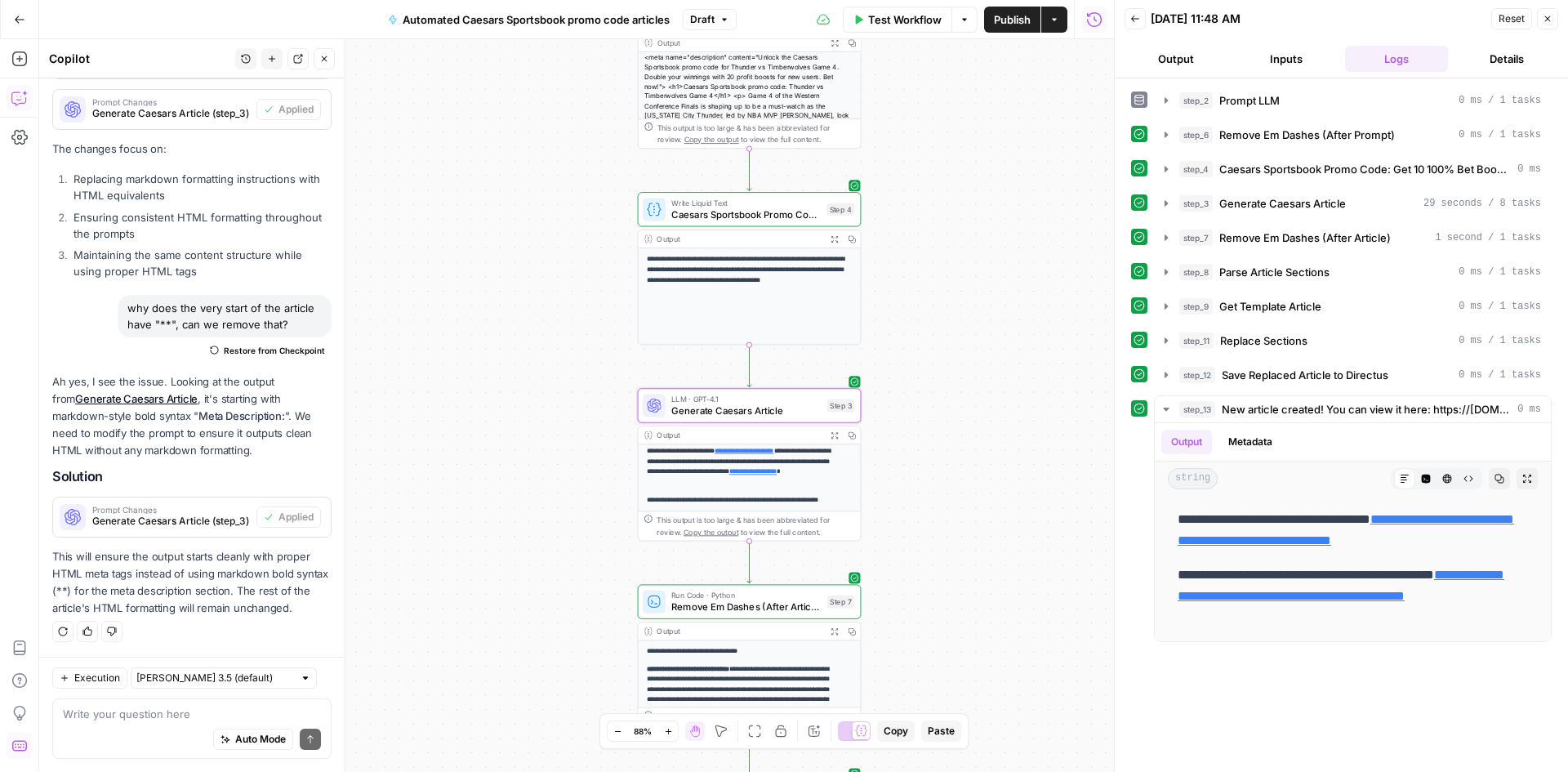
click at [800, 529] on div "This output is too large & has been abbreviated for review. Copy the output to …" at bounding box center [756, 526] width 198 height 23
click at [835, 438] on icon "button" at bounding box center [835, 436] width 8 height 8
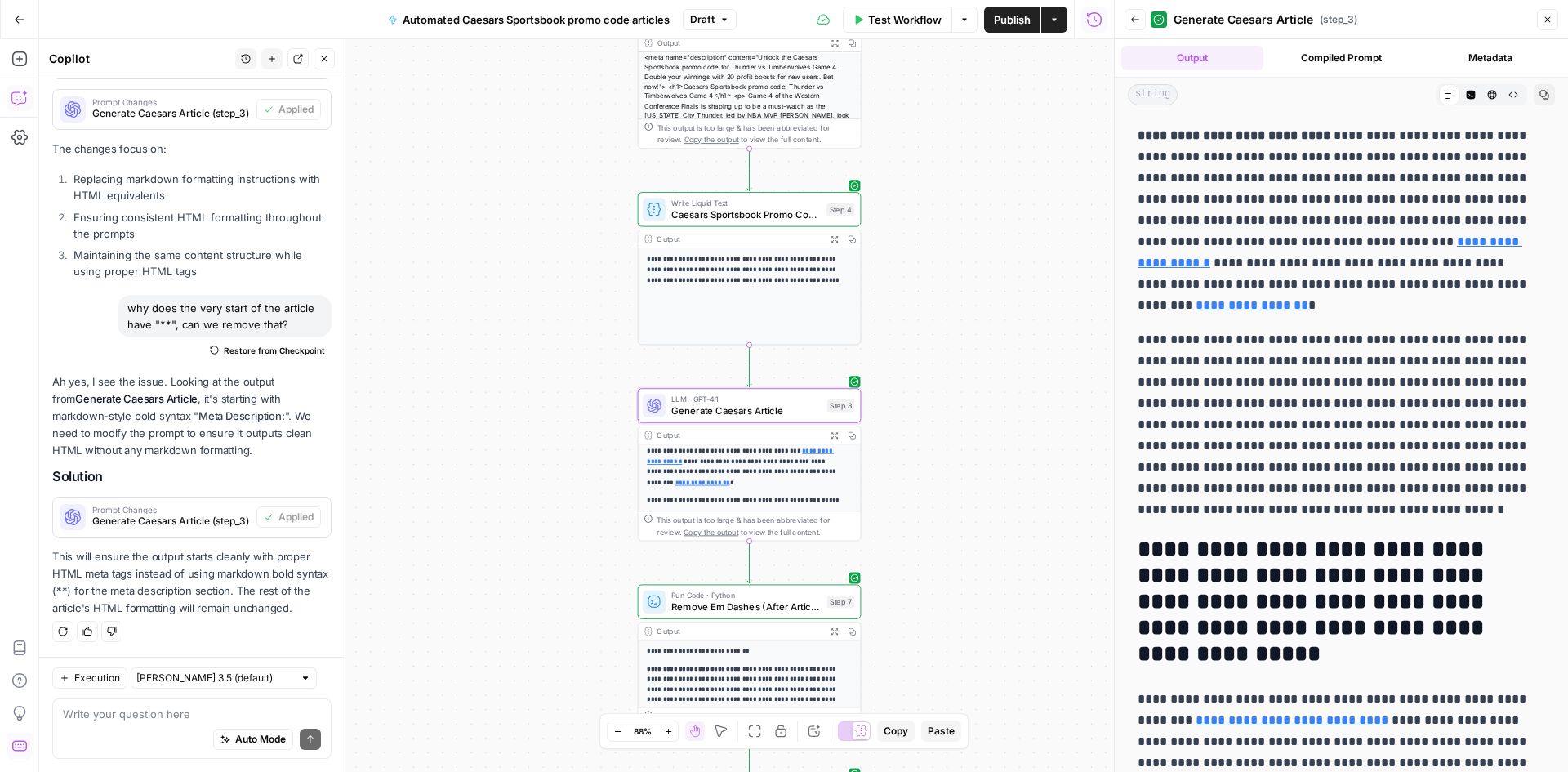
drag, startPoint x: 1150, startPoint y: 133, endPoint x: 1478, endPoint y: 511, distance: 500.5
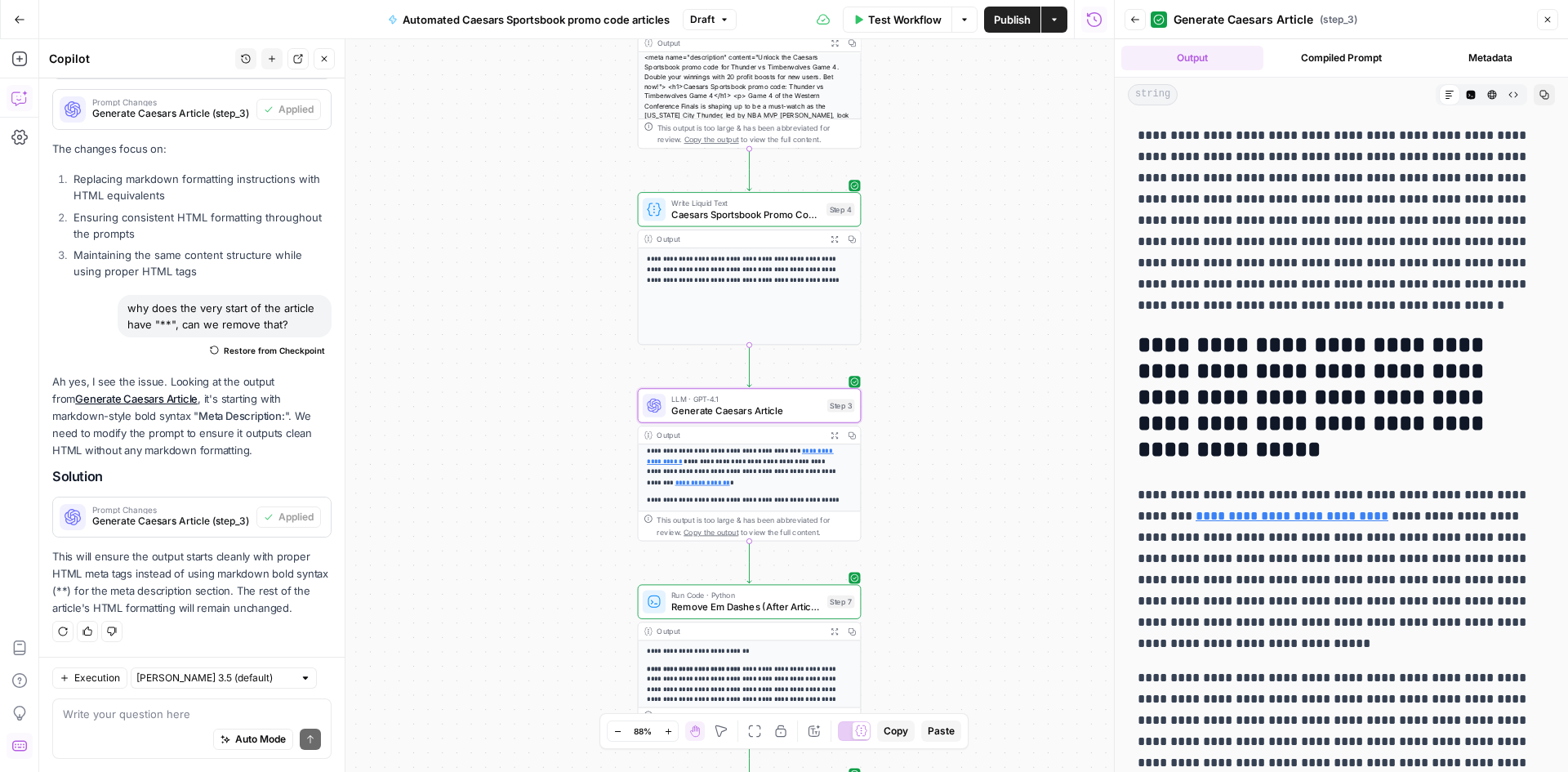
scroll to position [81, 0]
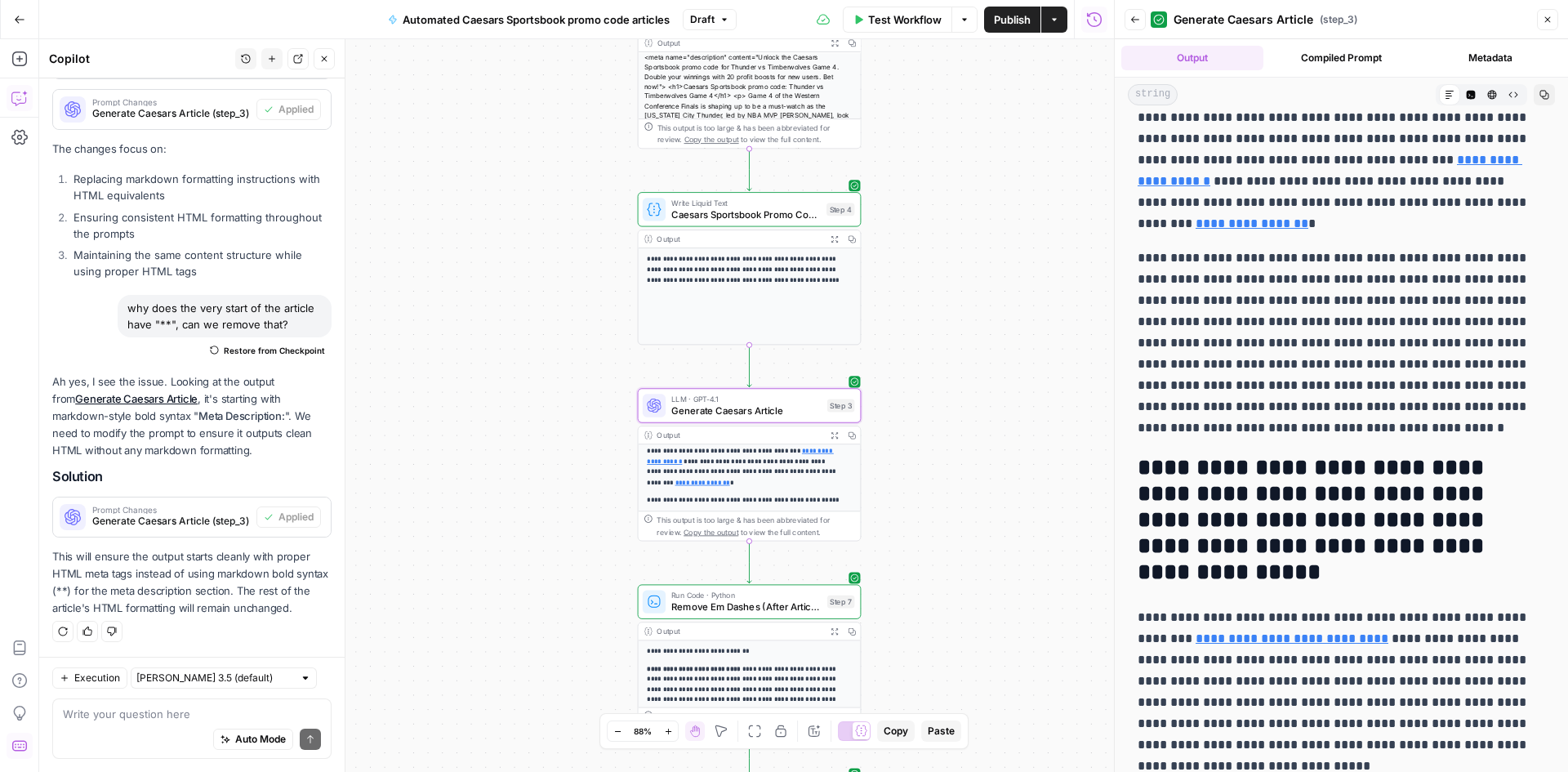
click at [1303, 333] on p "**********" at bounding box center [1336, 343] width 396 height 191
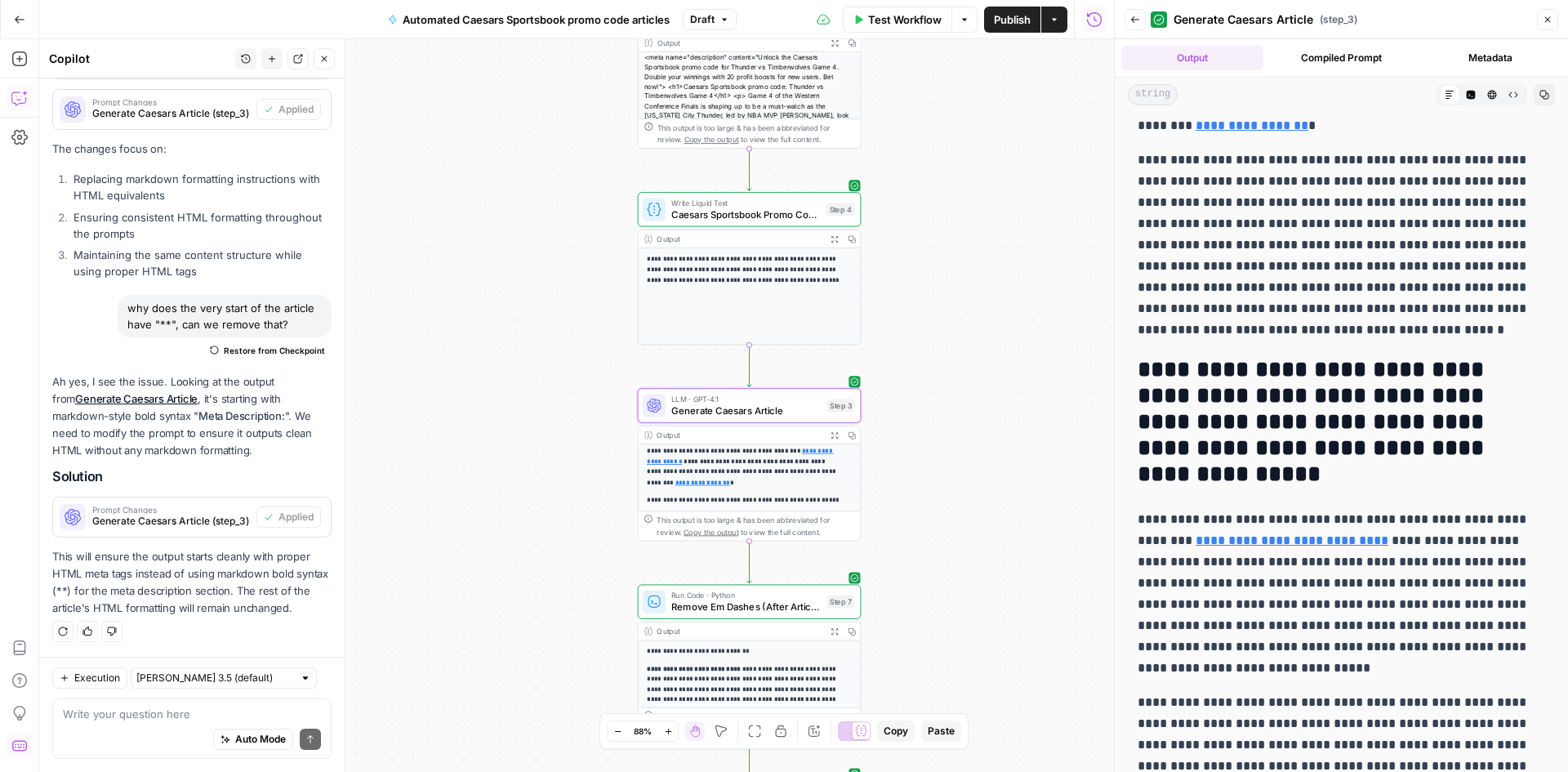
scroll to position [0, 0]
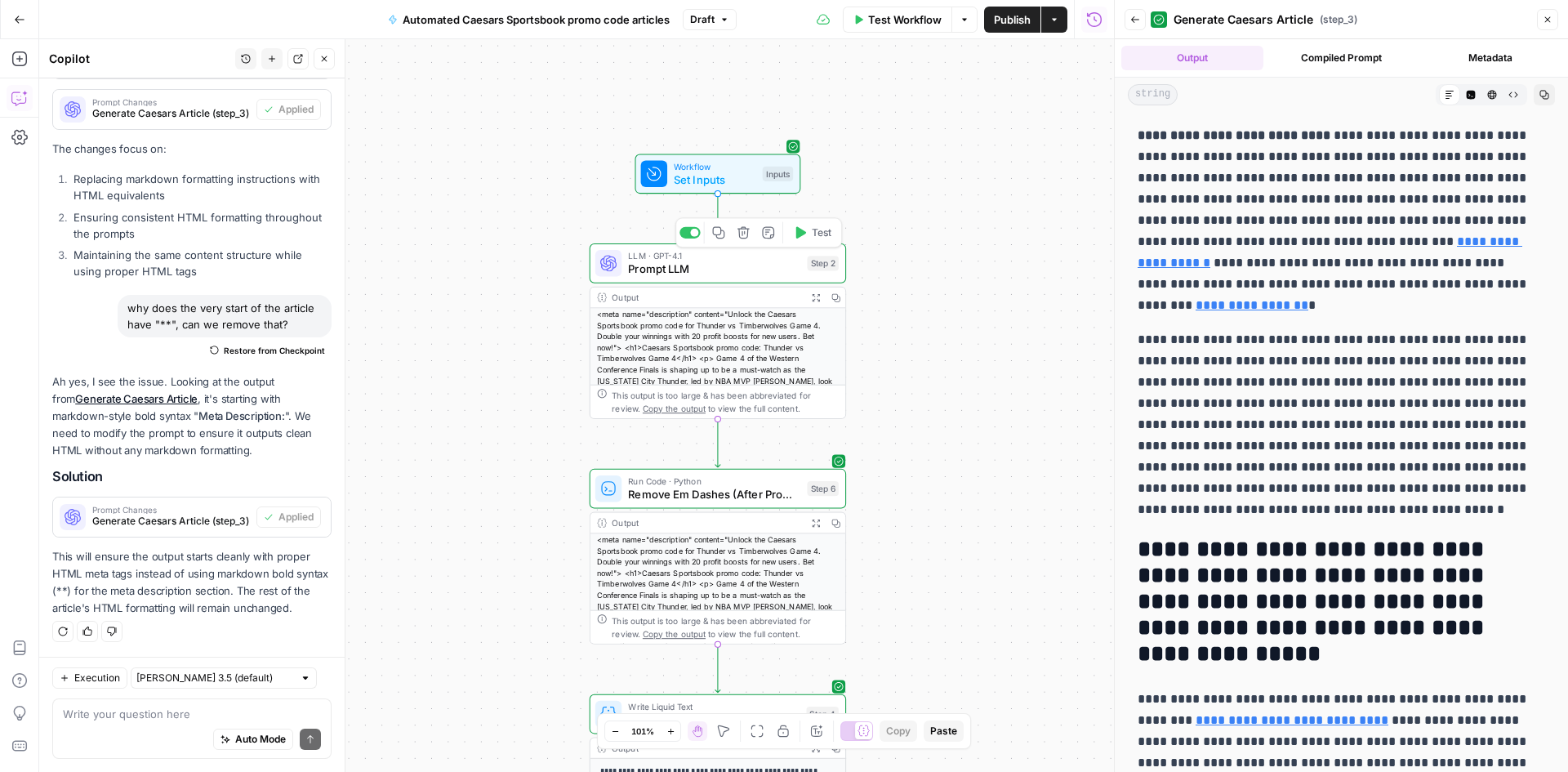
click at [717, 275] on span "Prompt LLM" at bounding box center [714, 268] width 173 height 16
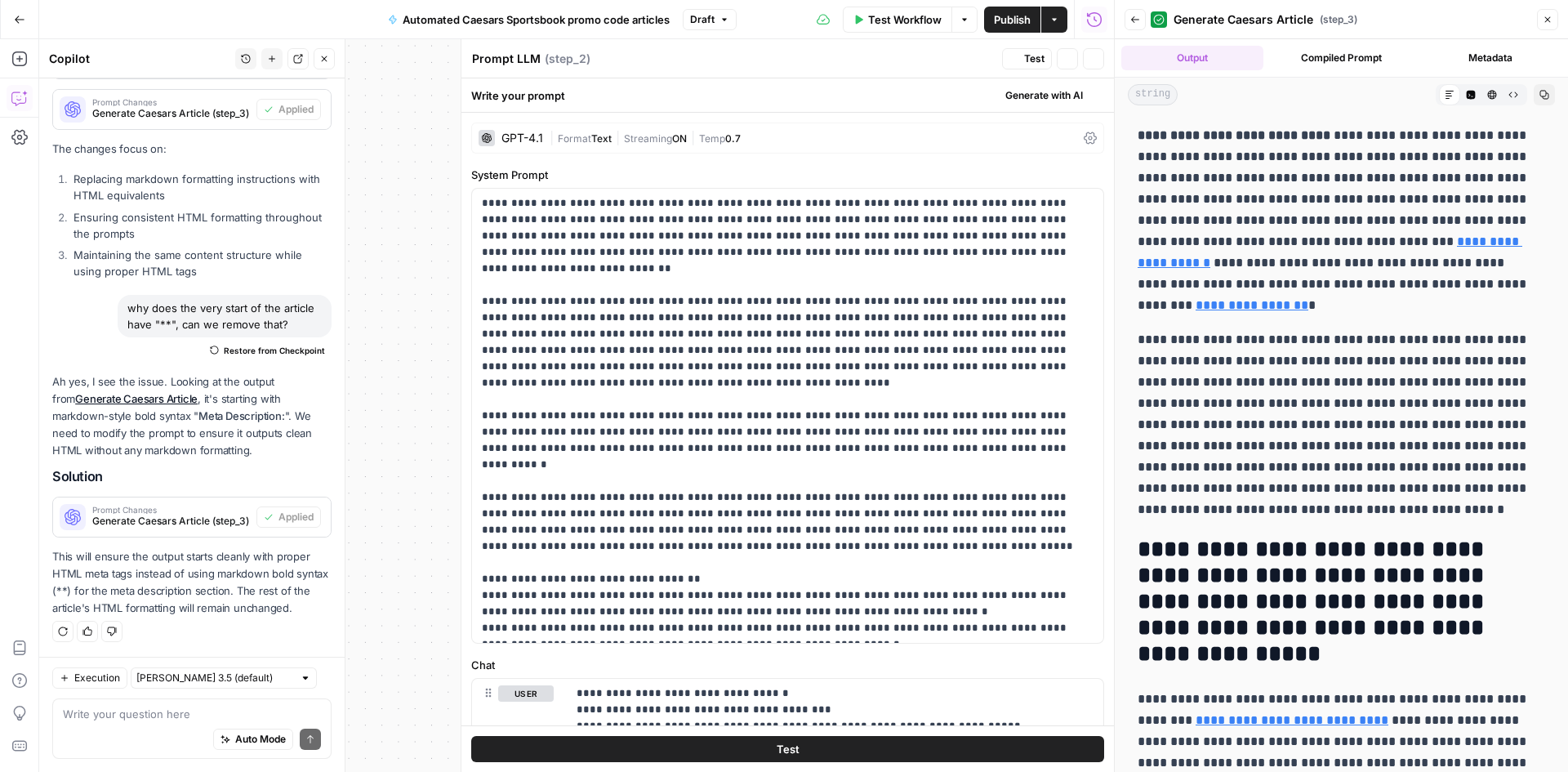
scroll to position [690, 0]
click at [1092, 66] on button "Close" at bounding box center [1093, 58] width 21 height 21
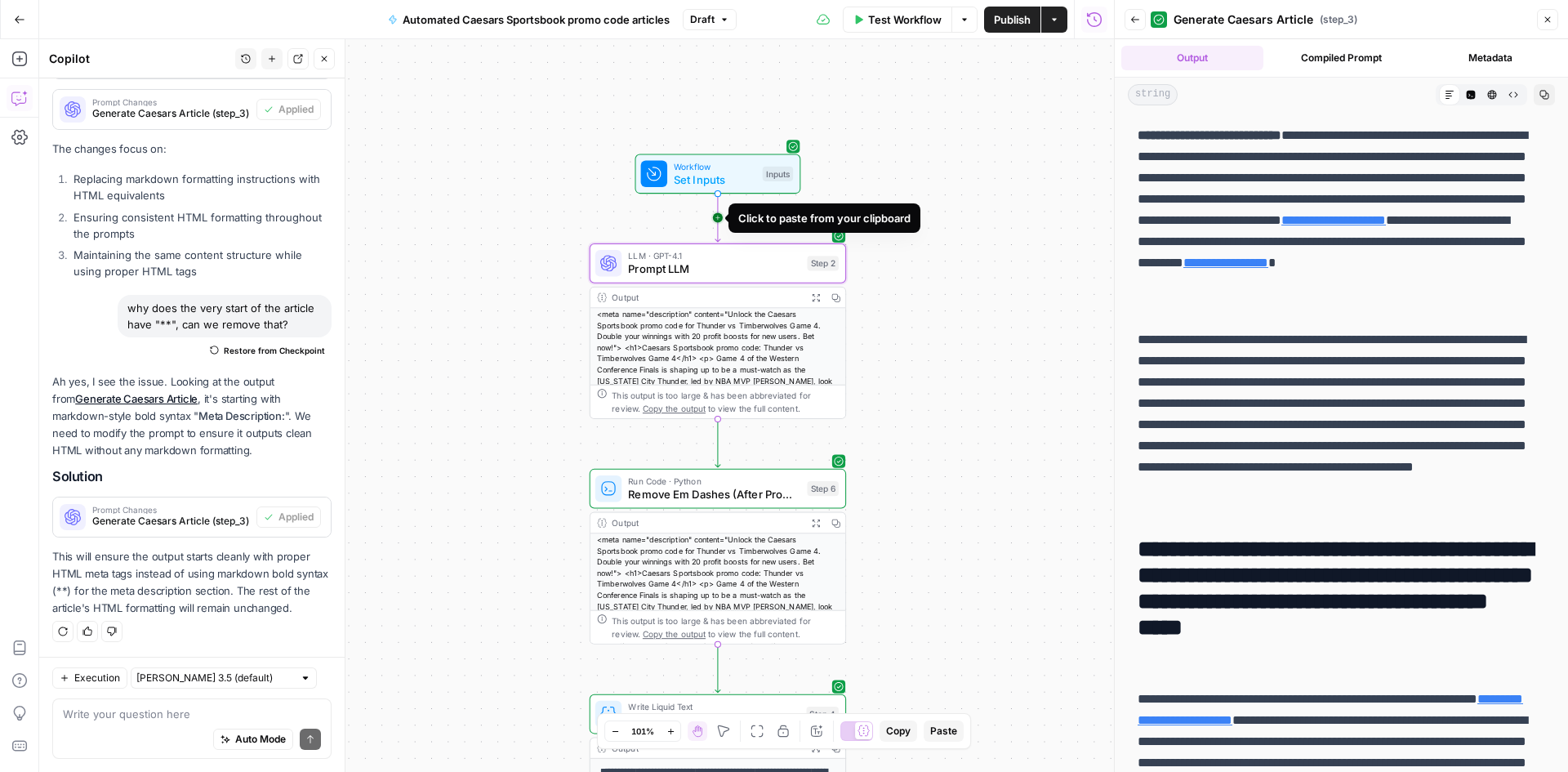
click at [716, 218] on icon "Edge from start to step_2" at bounding box center [718, 217] width 5 height 48
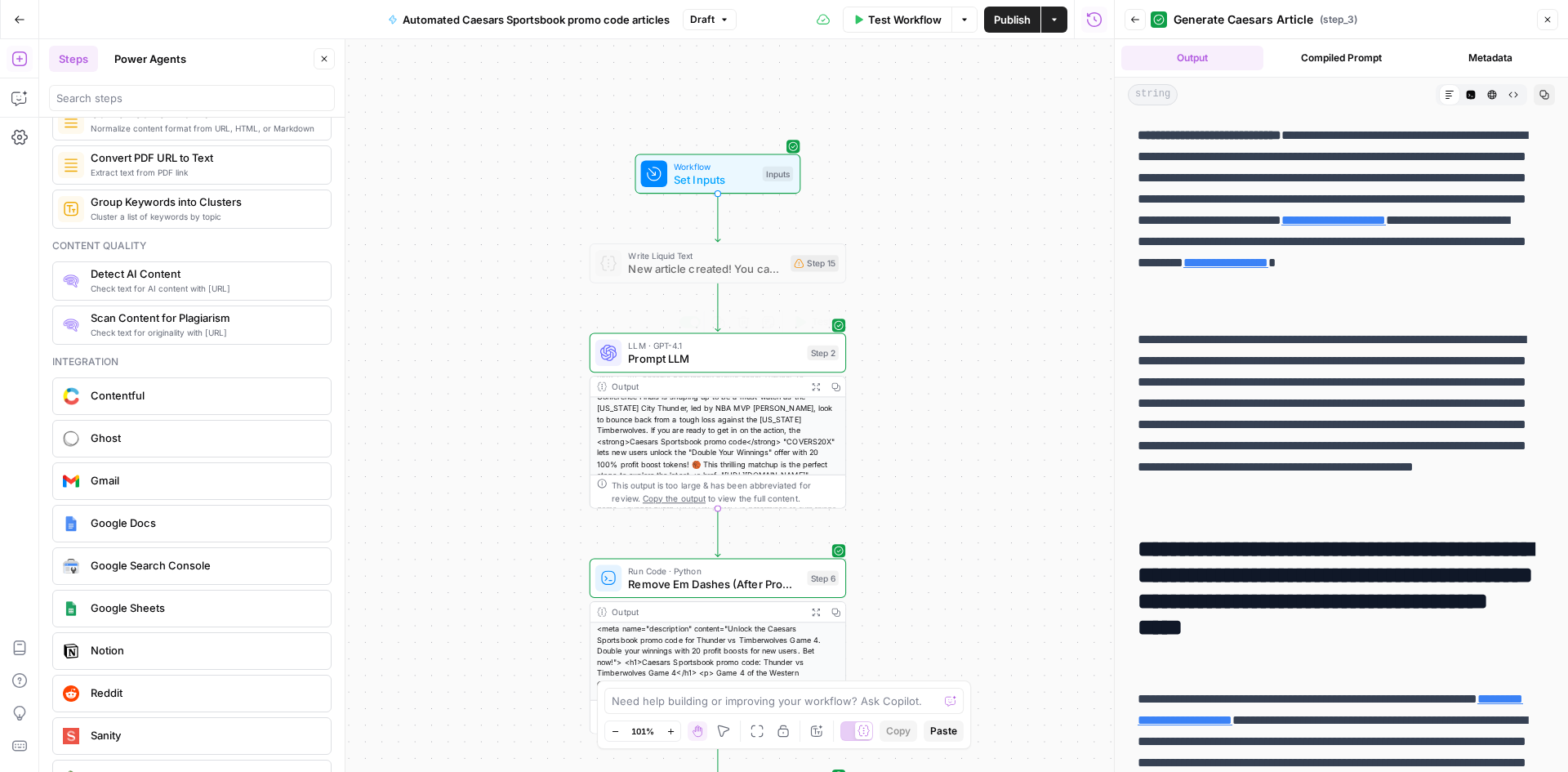
scroll to position [123, 0]
click at [691, 451] on div "<meta name="description" content="Unlock the Caesars Sportsbook promo code for …" at bounding box center [718, 378] width 255 height 190
click at [811, 386] on icon "button" at bounding box center [815, 386] width 9 height 9
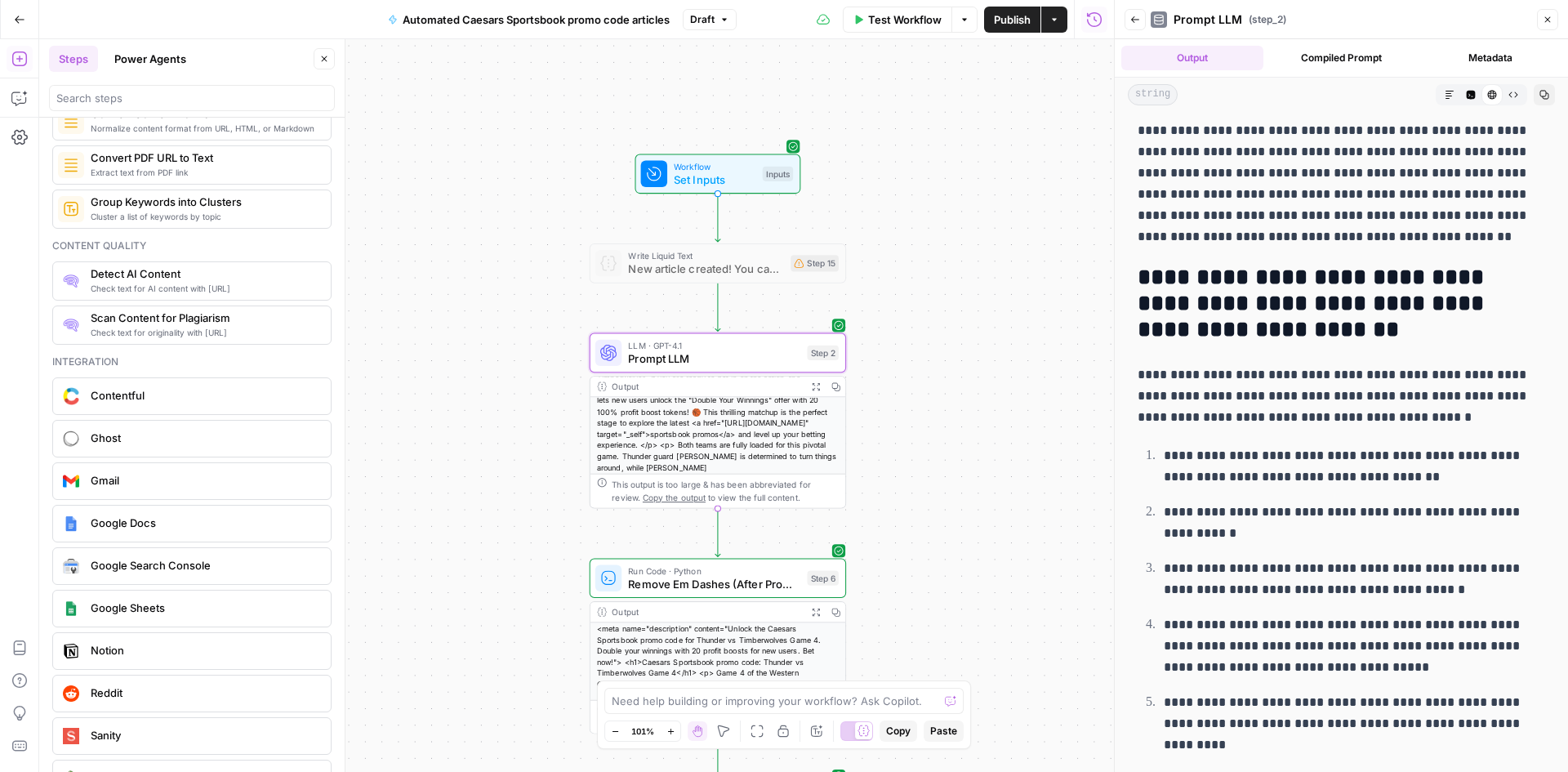
scroll to position [1031, 0]
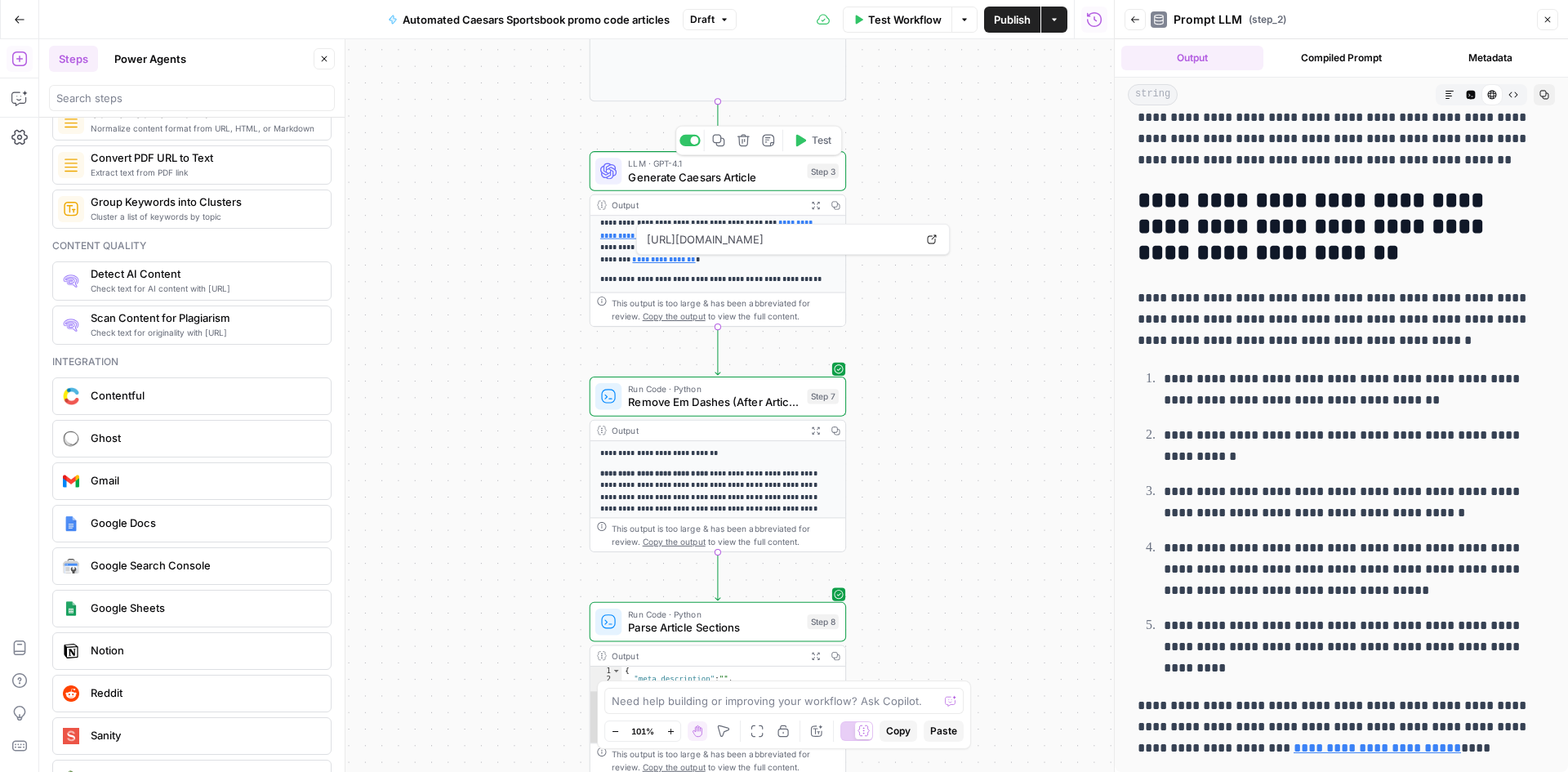
click at [722, 190] on div "LLM · GPT-4.1 Generate Caesars Article Step 3 Copy step Delete step Add Note Te…" at bounding box center [718, 171] width 256 height 40
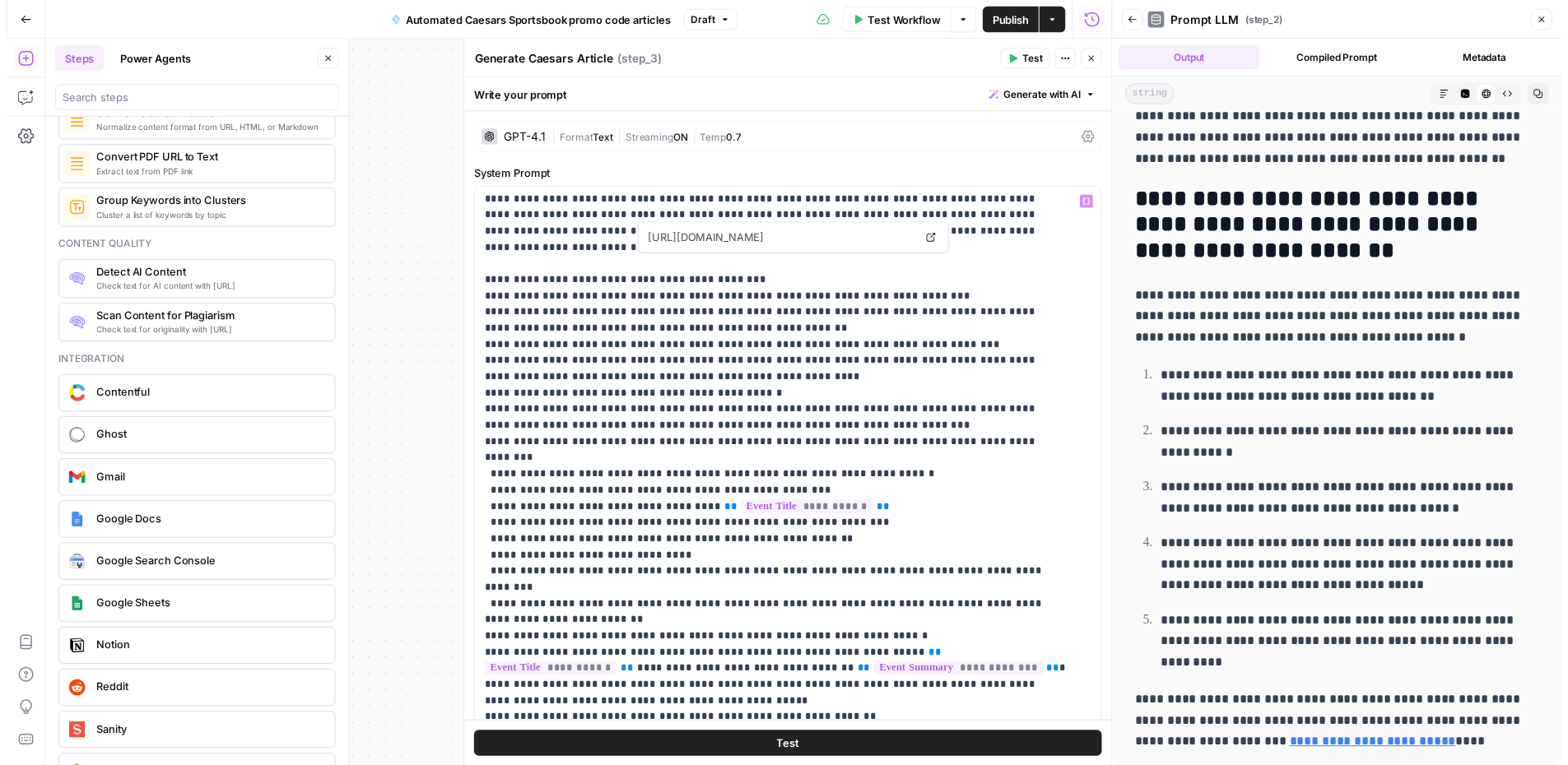
scroll to position [0, 0]
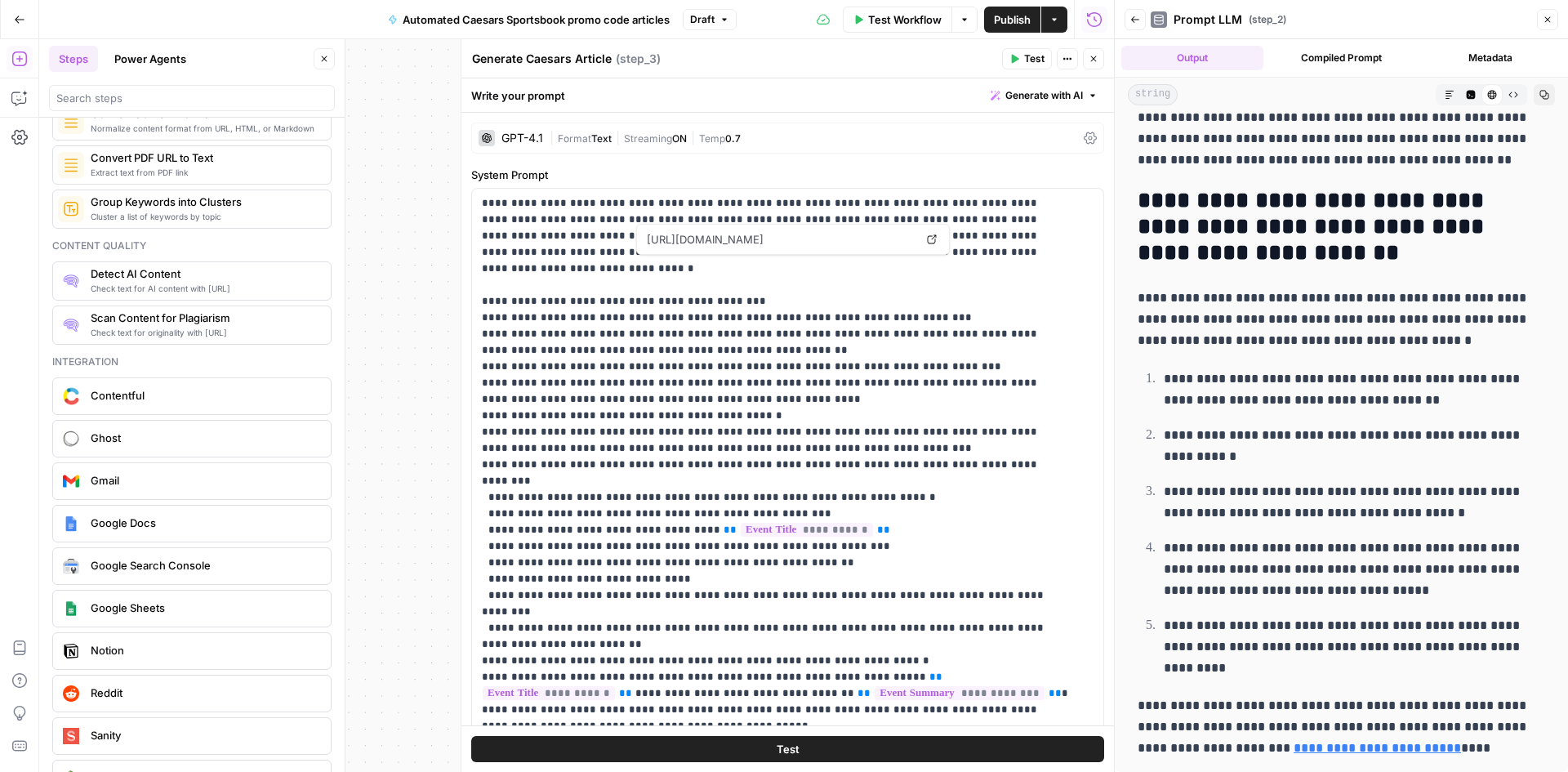
click at [1100, 65] on button "Close" at bounding box center [1093, 58] width 21 height 21
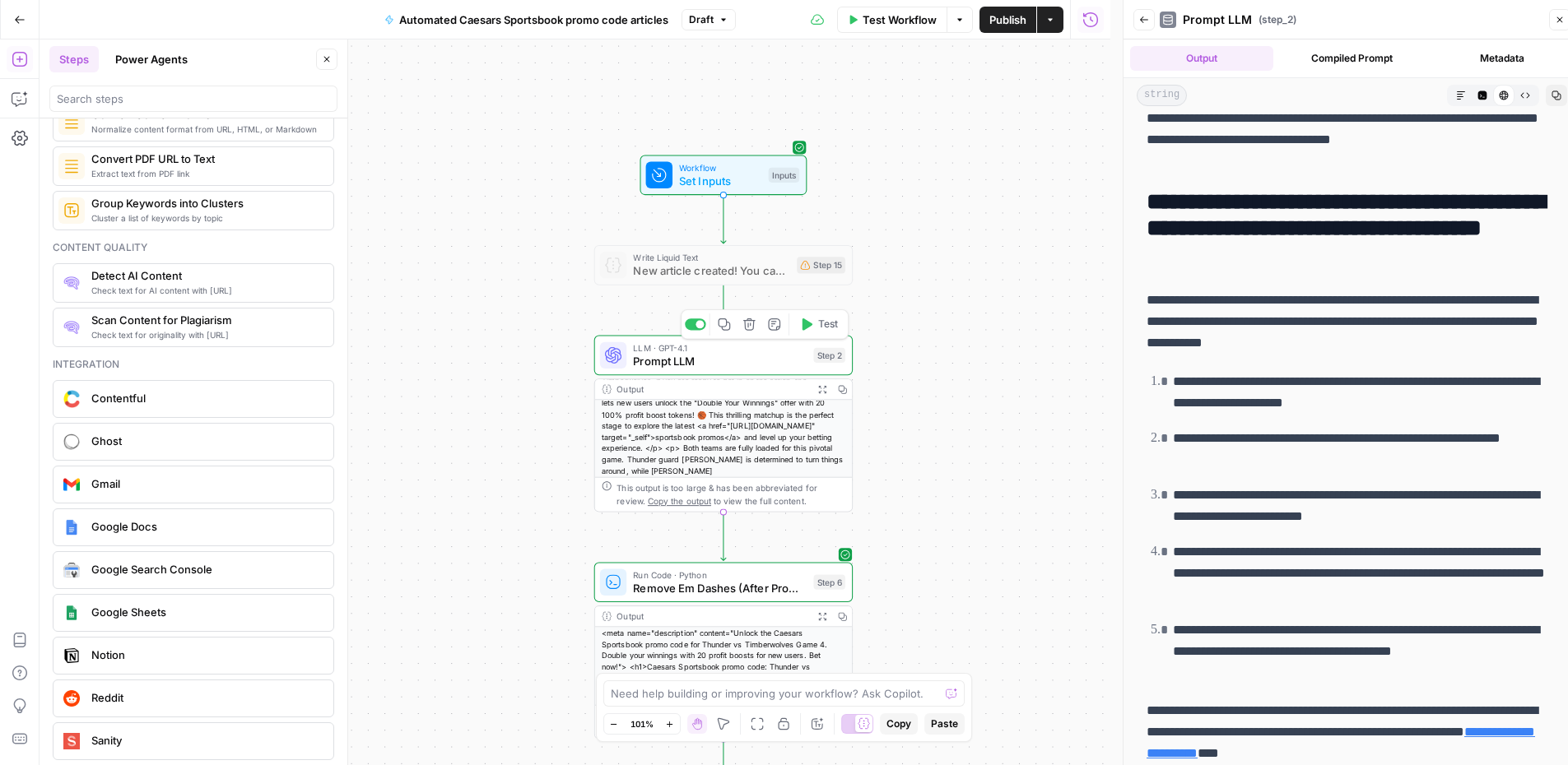
click at [736, 369] on span "Prompt LLM" at bounding box center [719, 361] width 174 height 16
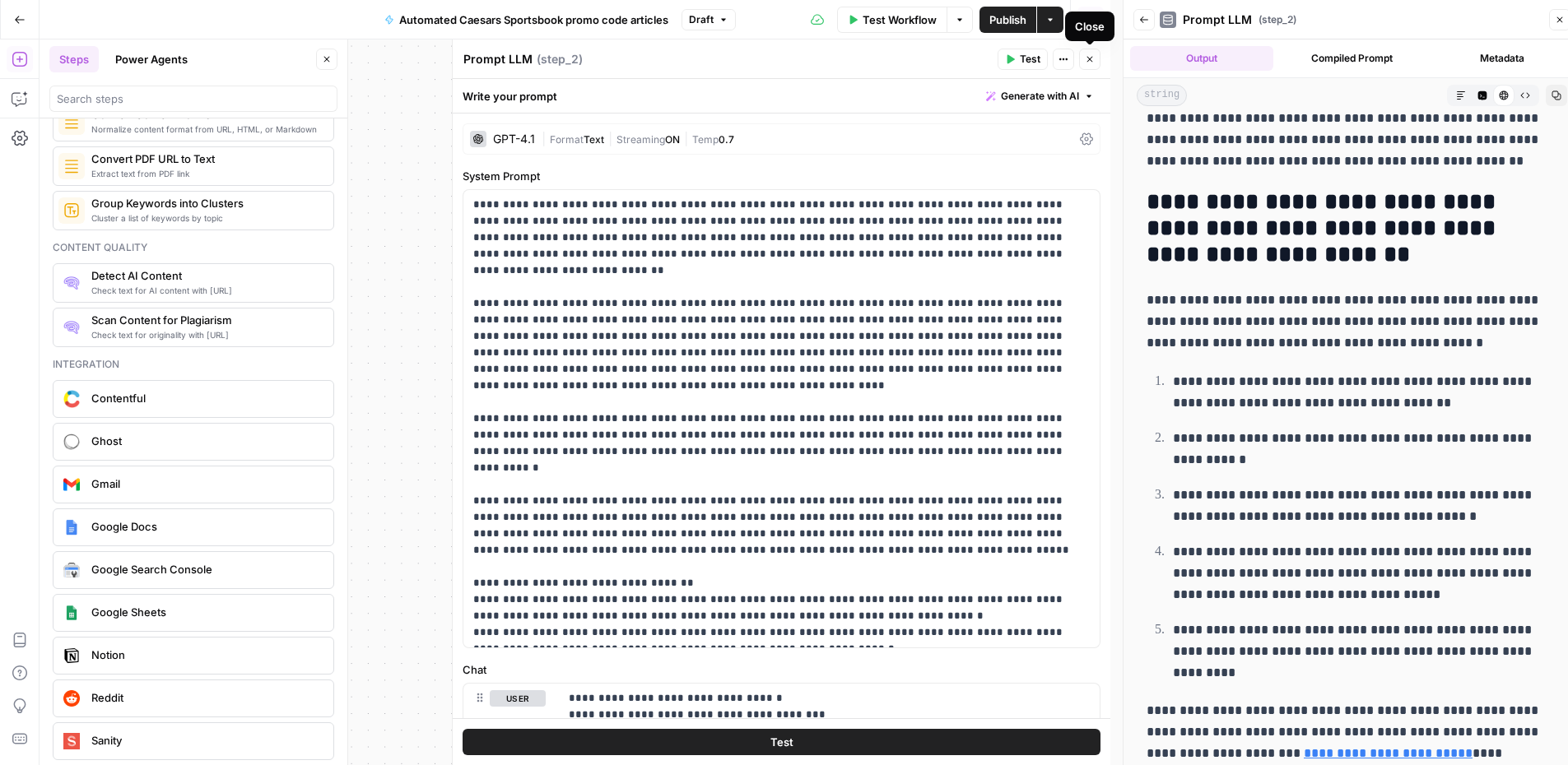
click at [1089, 62] on icon "button" at bounding box center [1089, 59] width 10 height 10
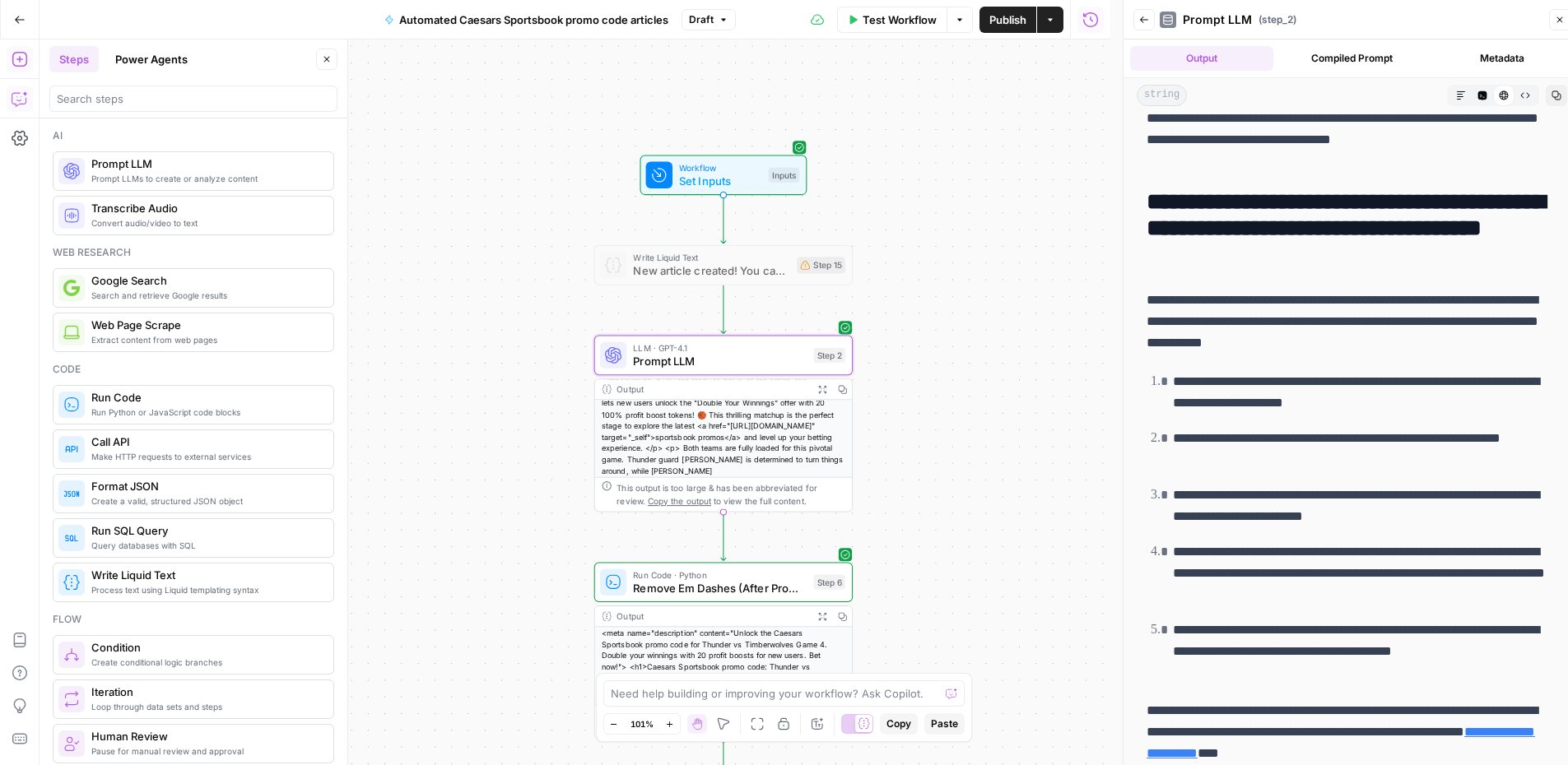
click at [18, 98] on icon "button" at bounding box center [19, 98] width 16 height 16
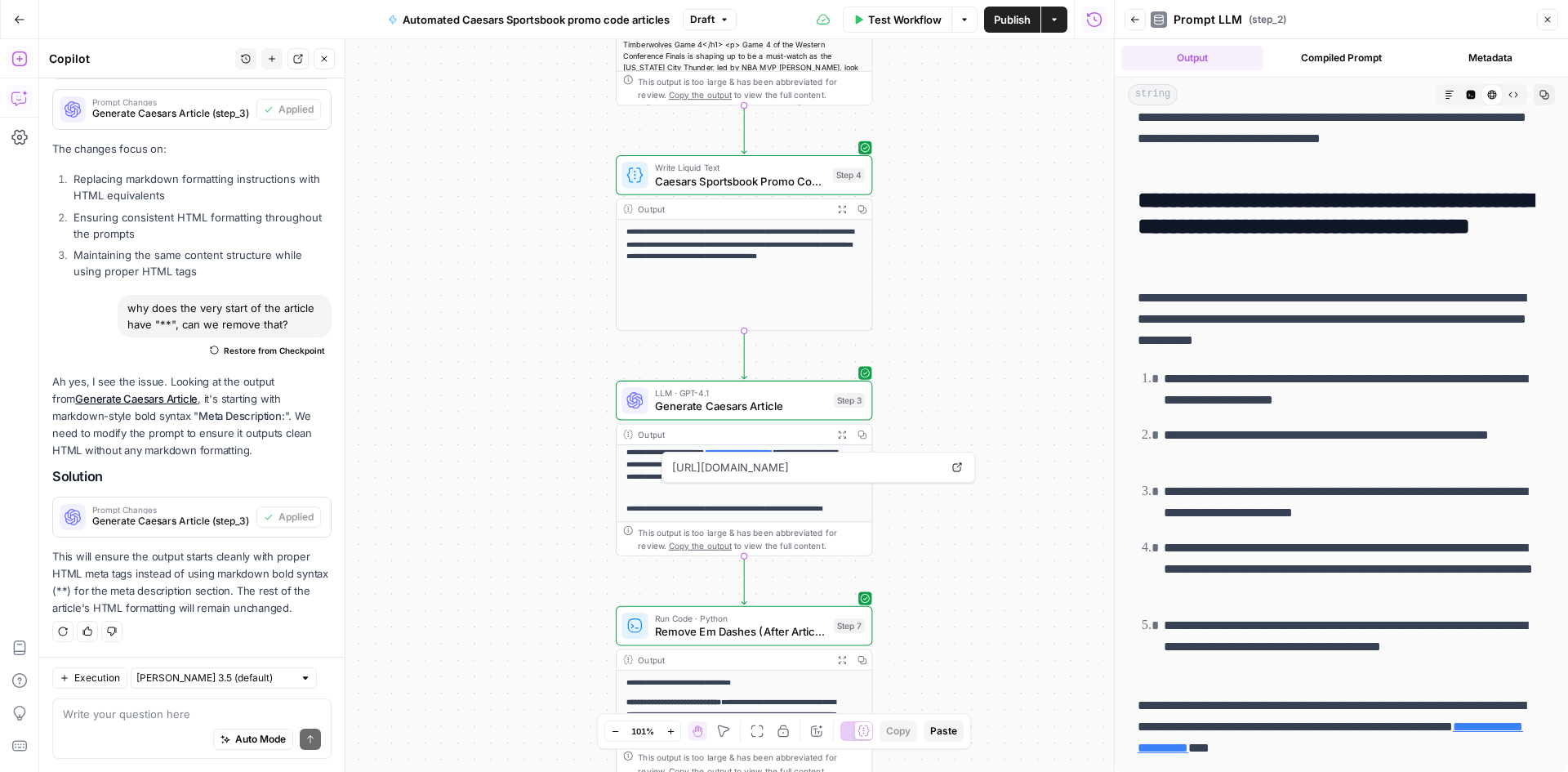
scroll to position [690, 0]
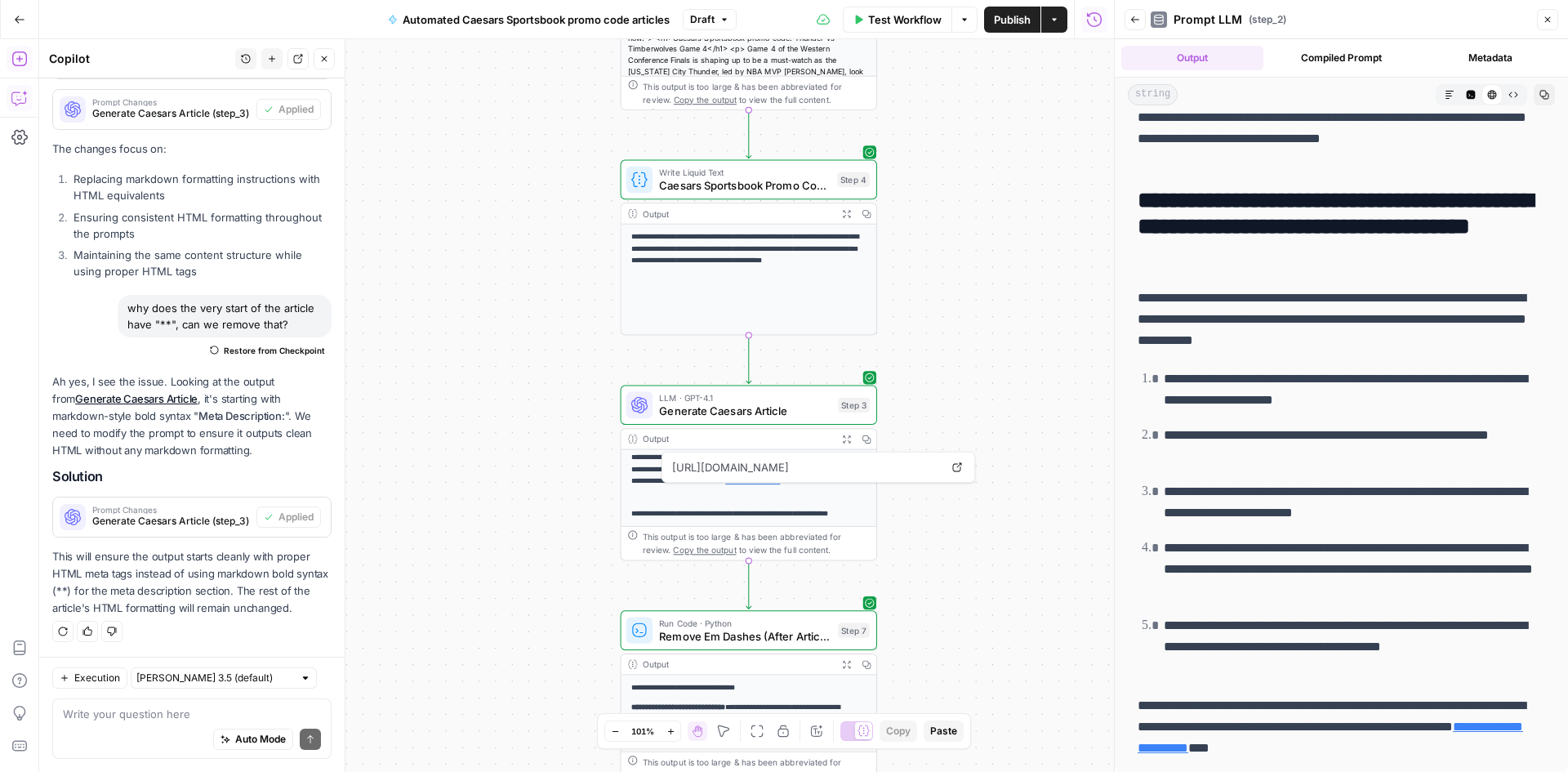
click at [137, 702] on div "Write your question here Auto Mode Send" at bounding box center [191, 728] width 279 height 60
type textarea "is there a step that lets us paste in content?"
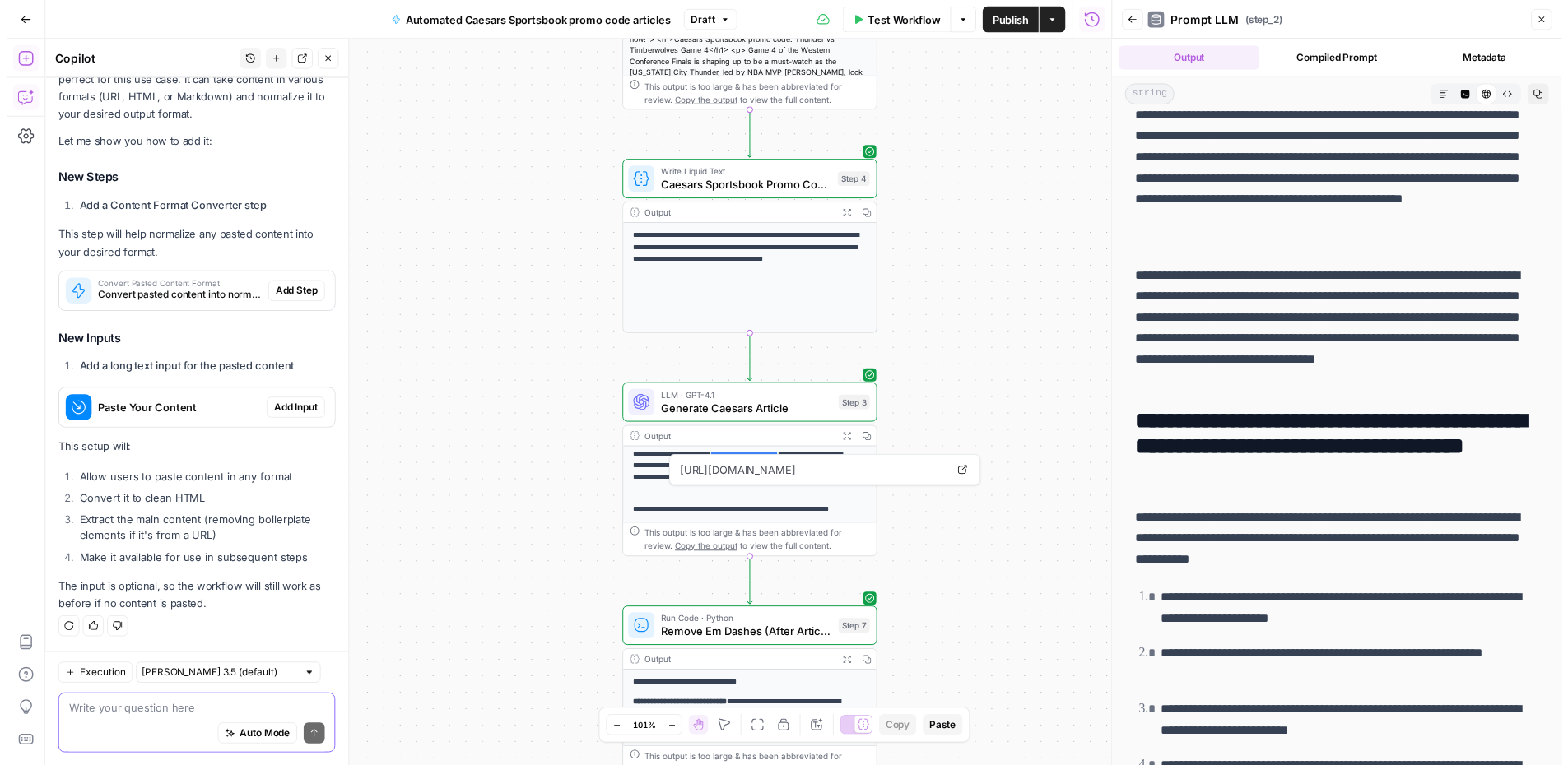
scroll to position [627, 0]
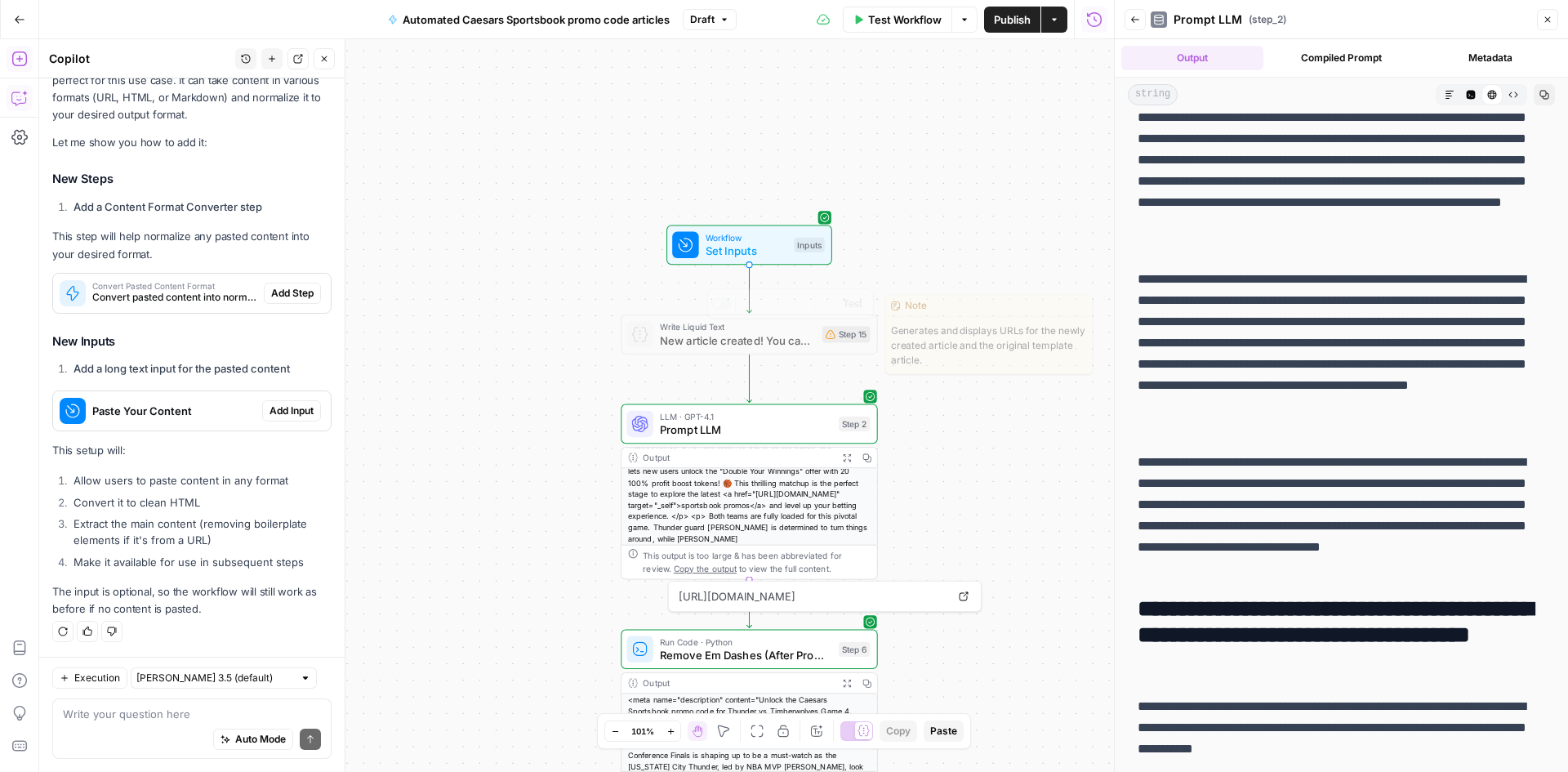
click at [726, 433] on span "Prompt LLM" at bounding box center [746, 429] width 173 height 16
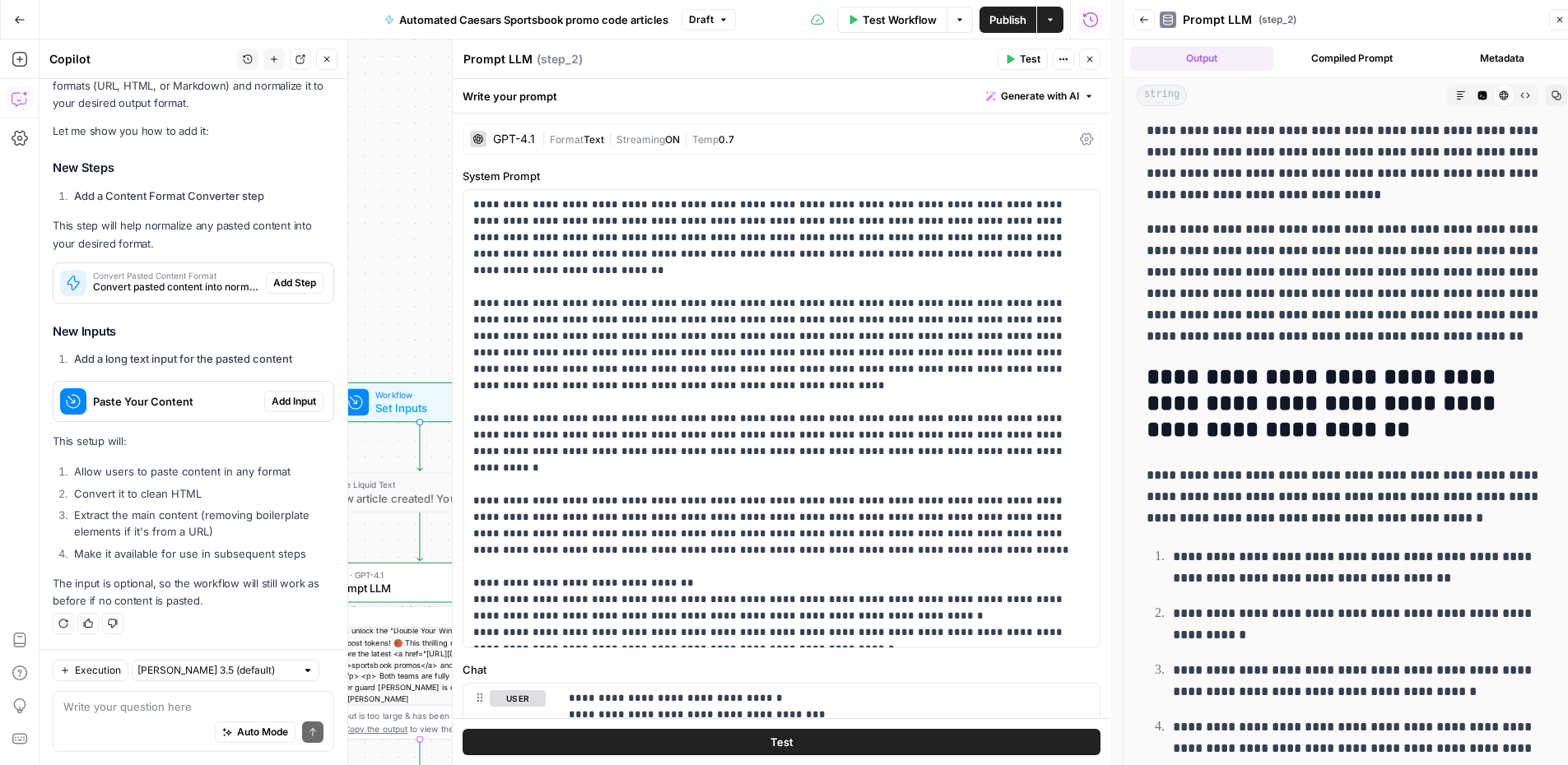
scroll to position [987, 0]
